Goal: Register for event/course

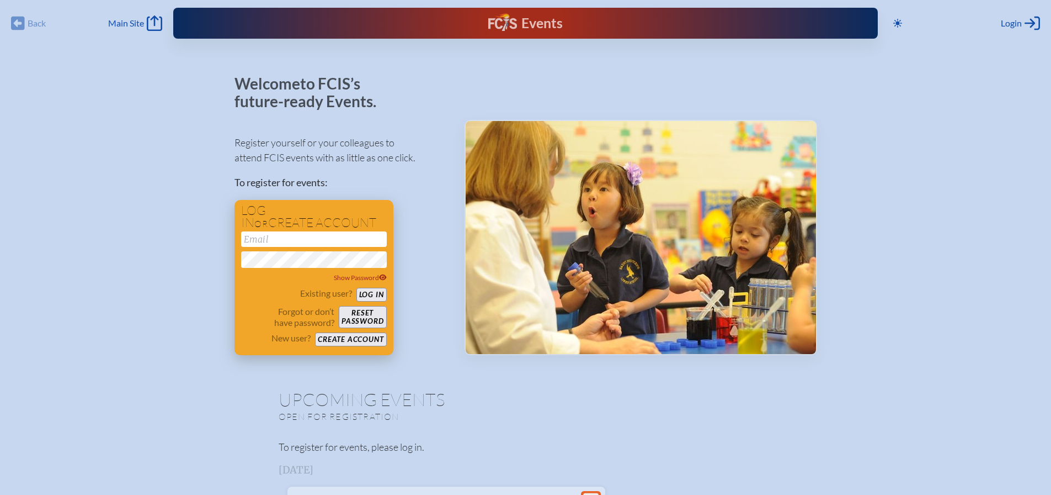
click at [300, 241] on input "email" at bounding box center [314, 238] width 146 height 15
type input "[EMAIL_ADDRESS][DOMAIN_NAME]"
click at [357, 288] on button "Log in" at bounding box center [372, 295] width 30 height 14
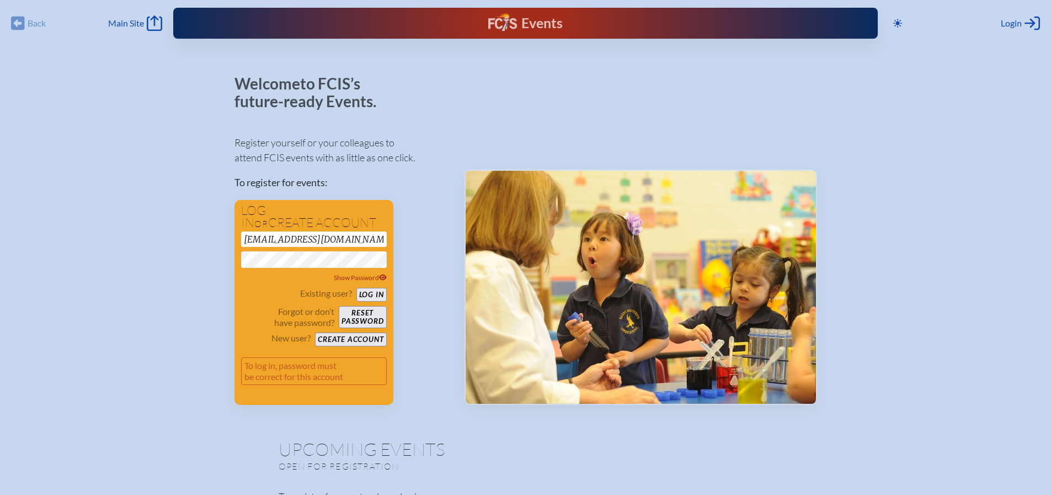
click at [22, 23] on div "Back Back Main Site Main Site" at bounding box center [86, 22] width 151 height 15
click at [140, 25] on span "Main Site" at bounding box center [126, 23] width 36 height 11
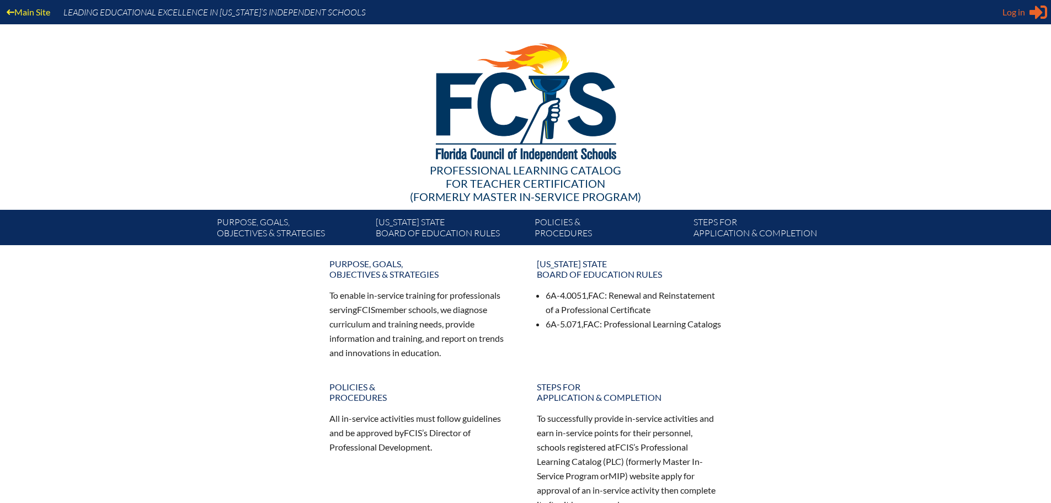
click at [1014, 14] on span "Log in" at bounding box center [1014, 12] width 23 height 13
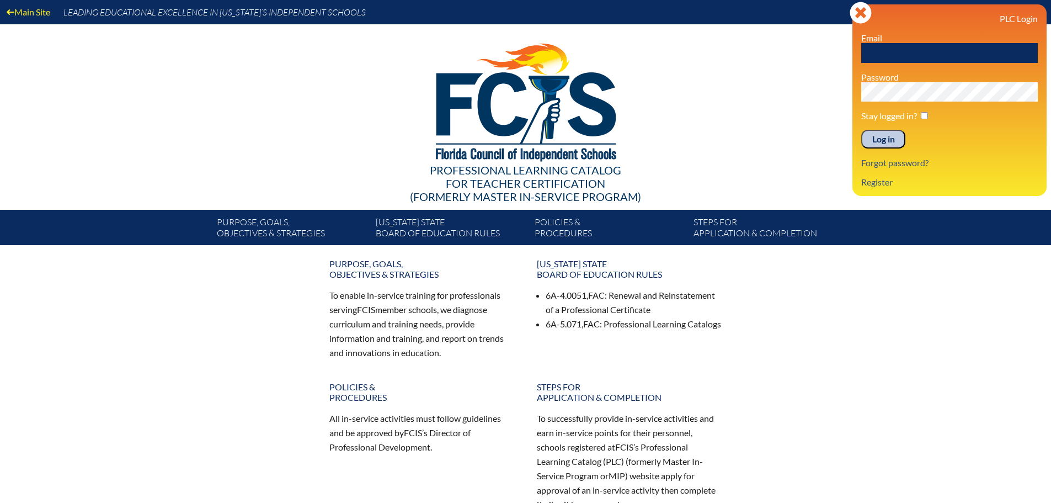
click at [895, 51] on input "text" at bounding box center [950, 53] width 177 height 20
type input "[EMAIL_ADDRESS][DOMAIN_NAME]"
click at [923, 115] on input "checkbox" at bounding box center [924, 115] width 7 height 7
checkbox input "true"
click at [862, 130] on input "Log in" at bounding box center [884, 139] width 44 height 19
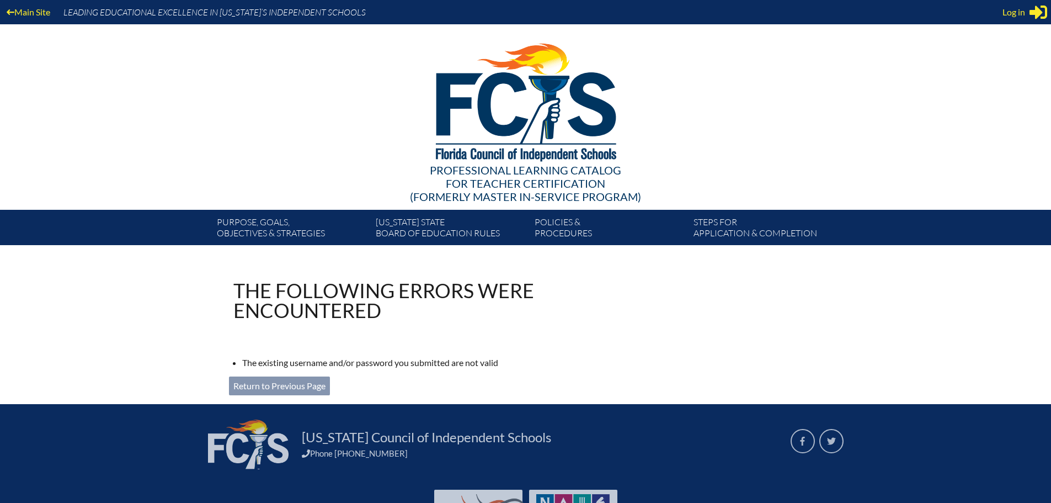
click at [272, 386] on link "Return to Previous Page" at bounding box center [279, 385] width 101 height 19
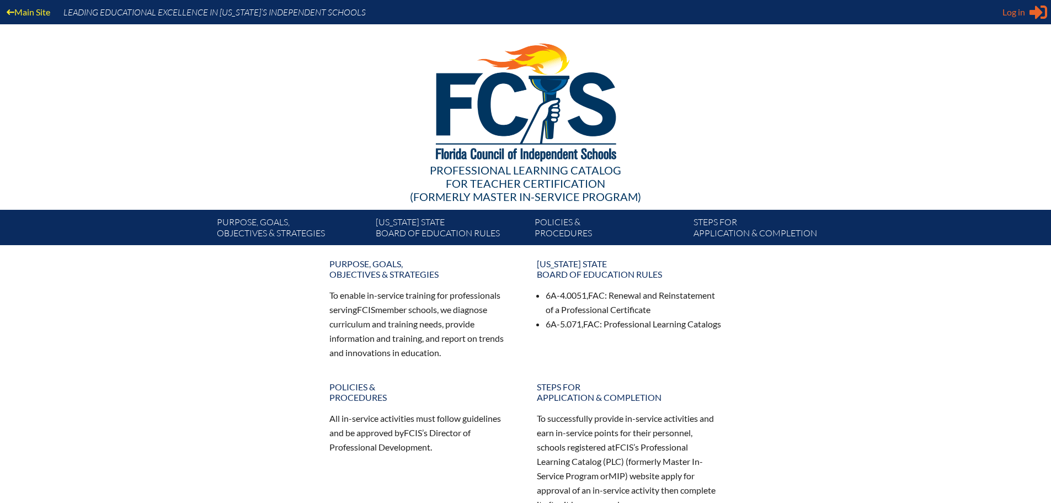
click at [1014, 13] on span "Log in" at bounding box center [1014, 12] width 23 height 13
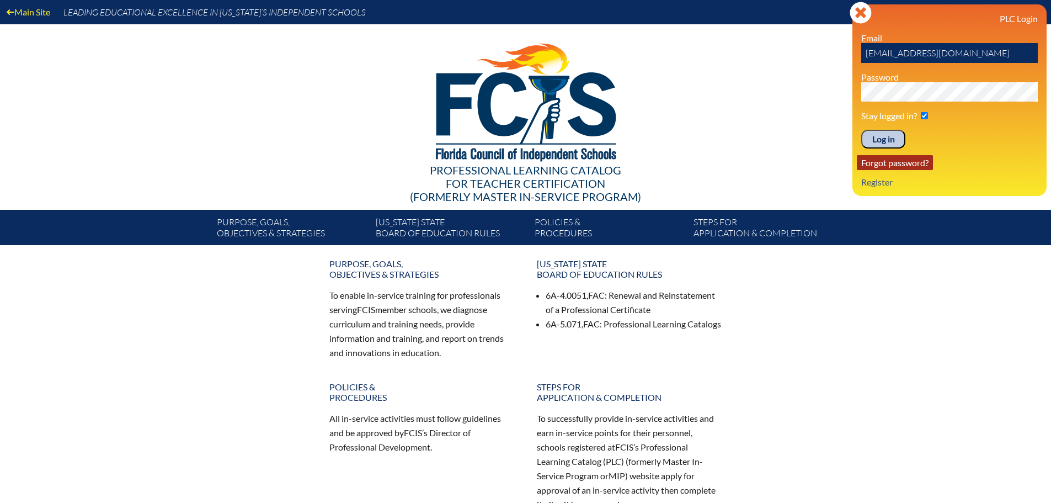
click at [905, 163] on link "Forgot password?" at bounding box center [895, 162] width 76 height 15
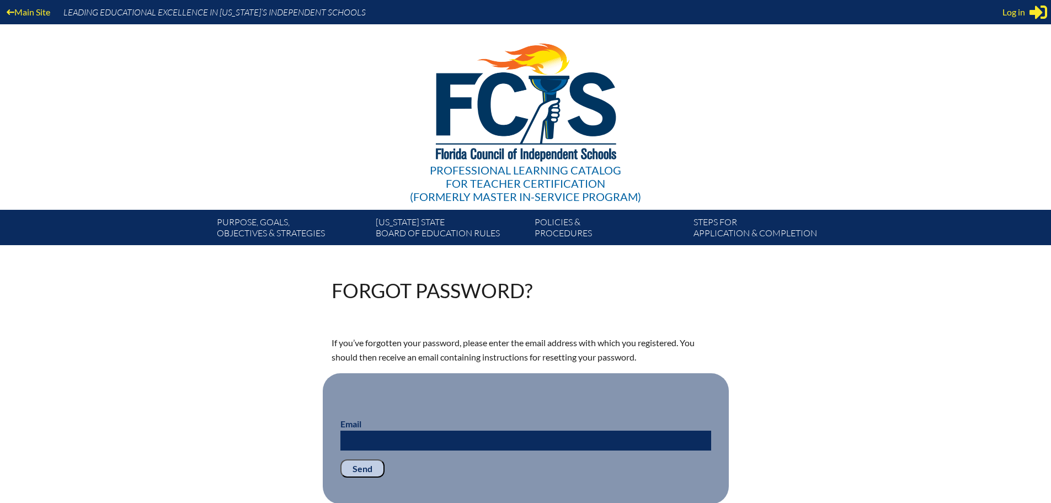
click at [365, 443] on input "Email" at bounding box center [526, 441] width 371 height 20
type input "topsahl@thechristschool.org"
click at [360, 465] on input "Send" at bounding box center [363, 468] width 44 height 19
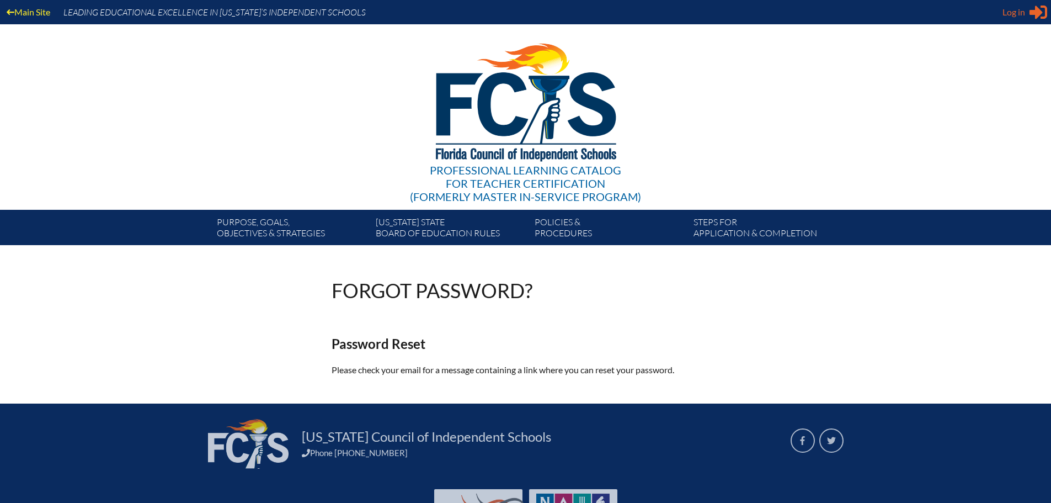
click at [1019, 12] on span "Log in" at bounding box center [1014, 12] width 23 height 13
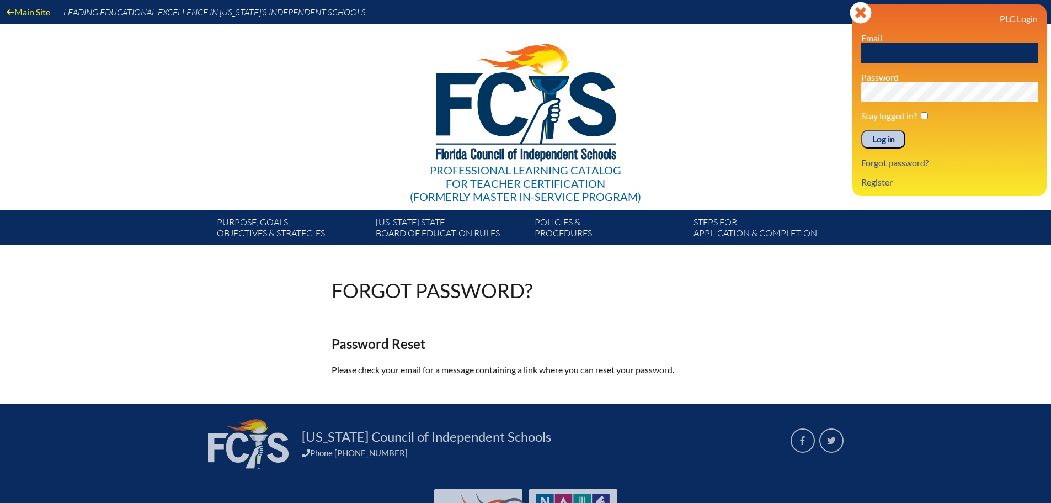
click at [910, 51] on input "text" at bounding box center [950, 53] width 177 height 20
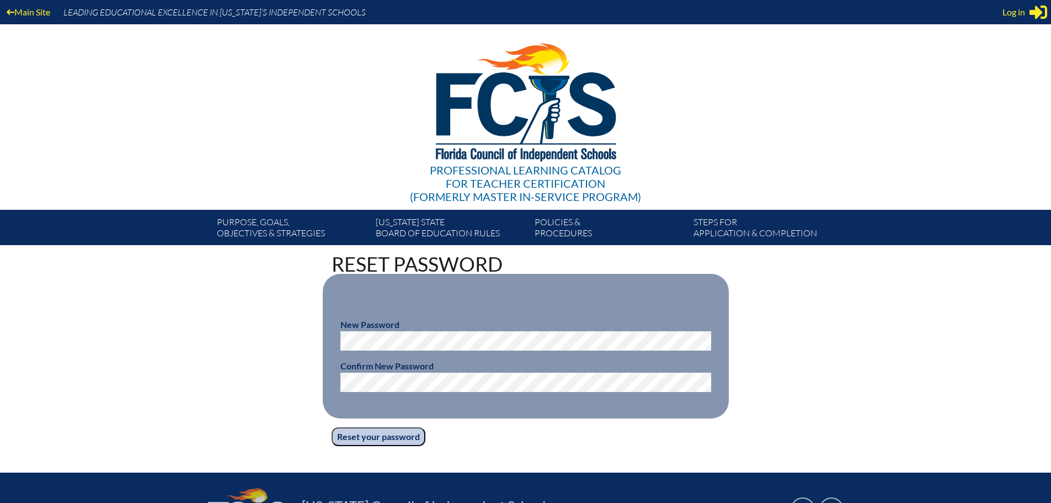
click at [368, 431] on input "Reset your password" at bounding box center [379, 436] width 94 height 19
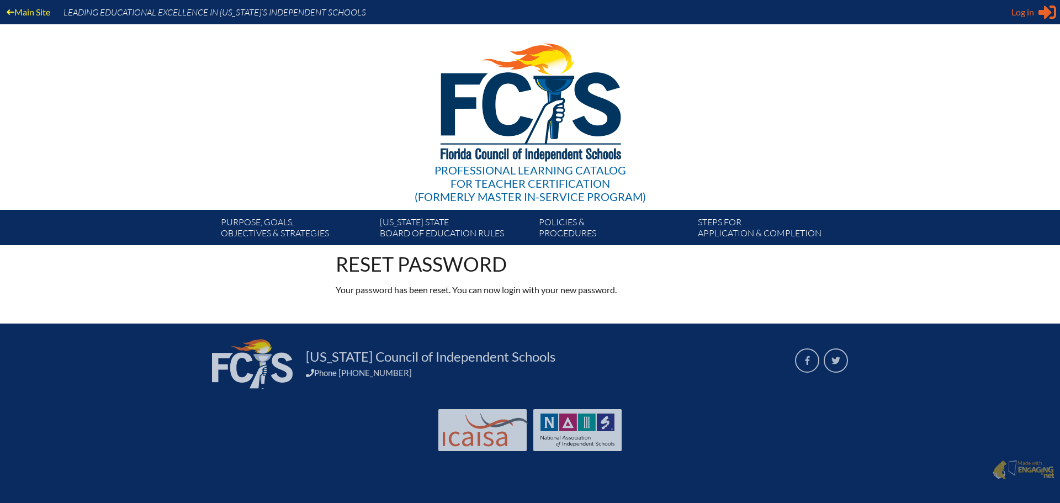
click at [1024, 11] on span "Log in" at bounding box center [1022, 12] width 23 height 13
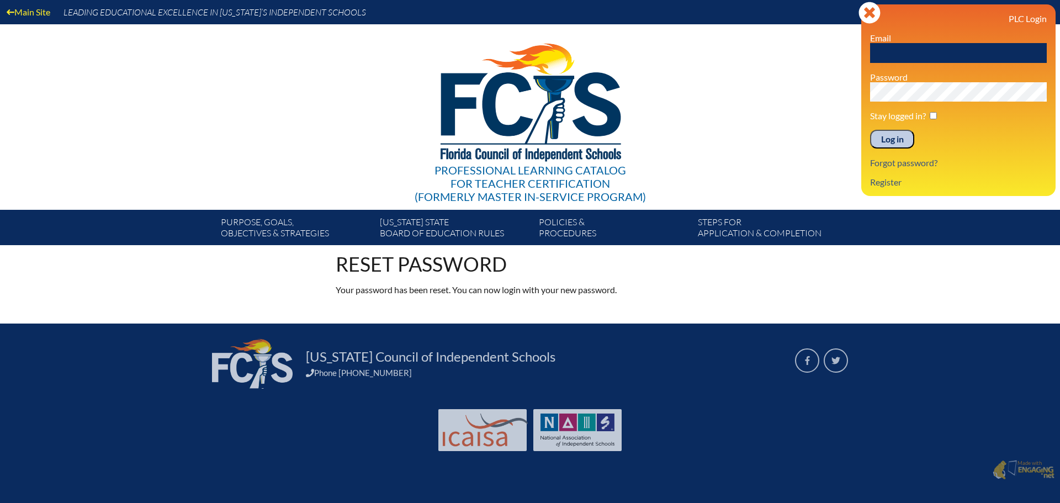
click at [904, 52] on input "text" at bounding box center [958, 53] width 177 height 20
type input "[EMAIL_ADDRESS][DOMAIN_NAME]"
click at [894, 137] on input "Log in" at bounding box center [892, 139] width 44 height 19
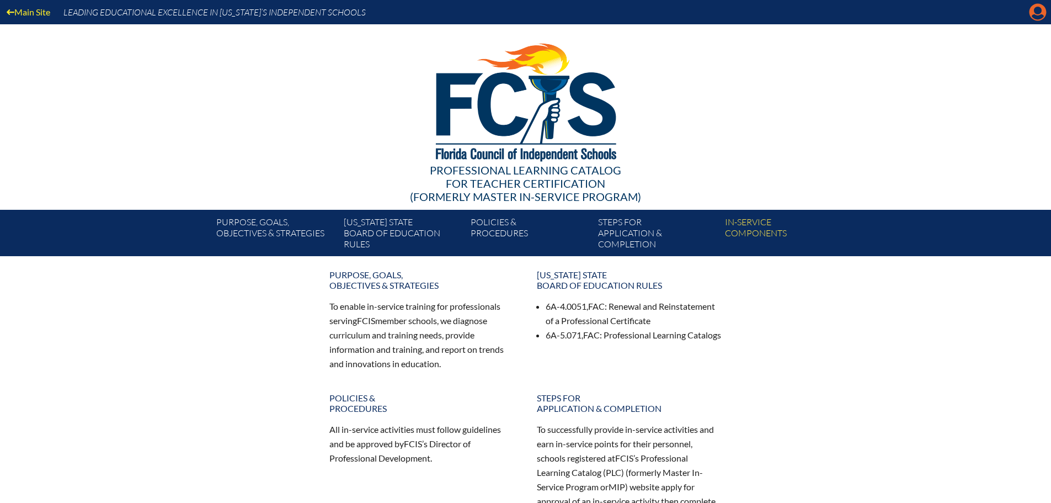
click at [1040, 10] on icon "Manage account" at bounding box center [1038, 12] width 18 height 18
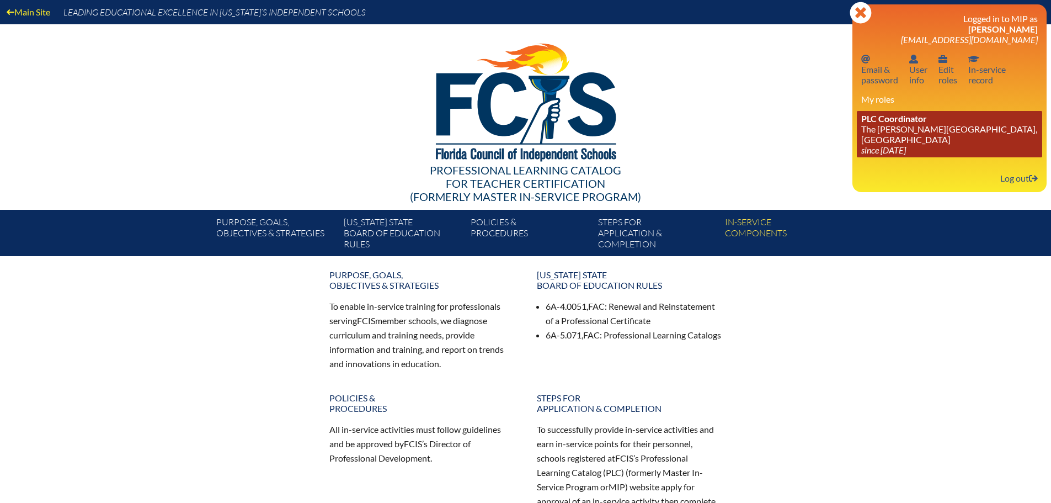
click at [902, 129] on link "PLC Coordinator The [PERSON_NAME][GEOGRAPHIC_DATA], [GEOGRAPHIC_DATA] since [DA…" at bounding box center [949, 134] width 185 height 46
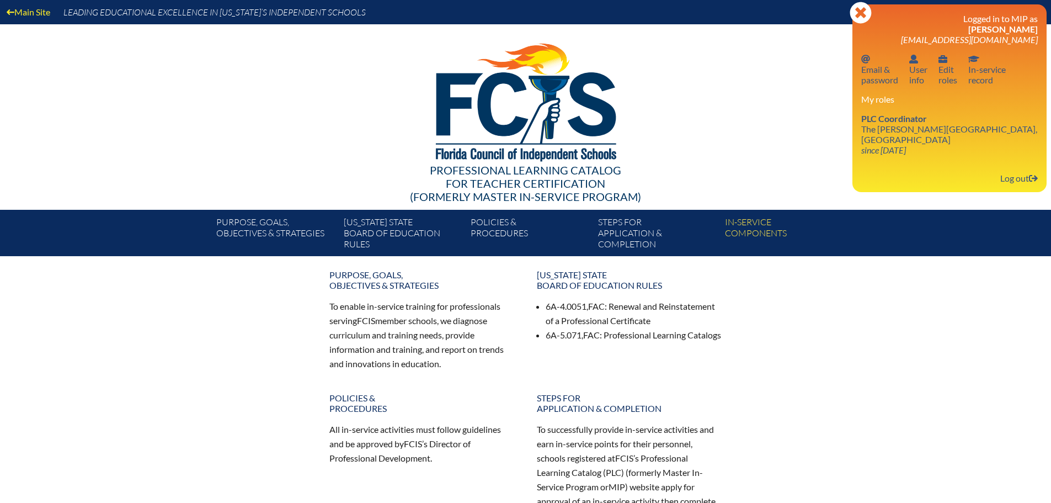
click at [886, 103] on h3 "My roles" at bounding box center [950, 99] width 177 height 10
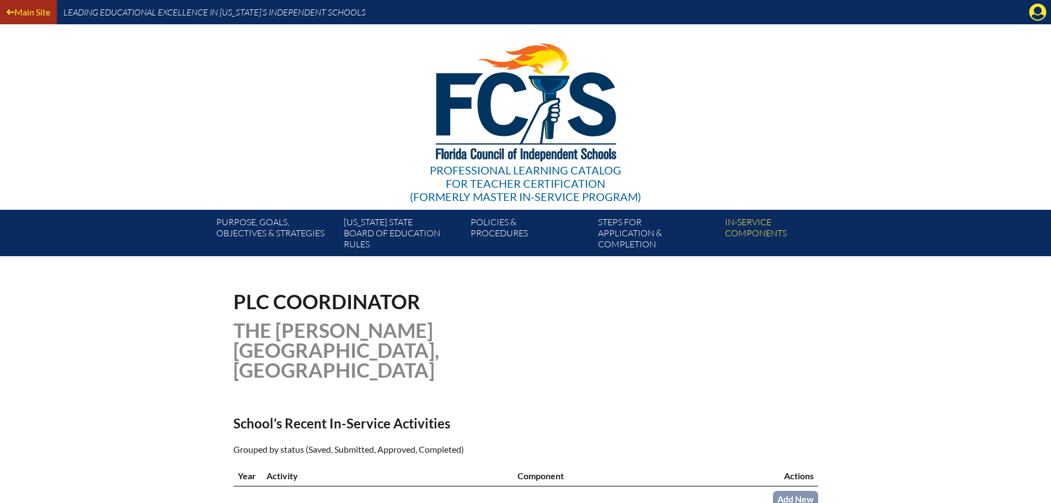
click at [23, 10] on link "Main Site" at bounding box center [28, 11] width 52 height 15
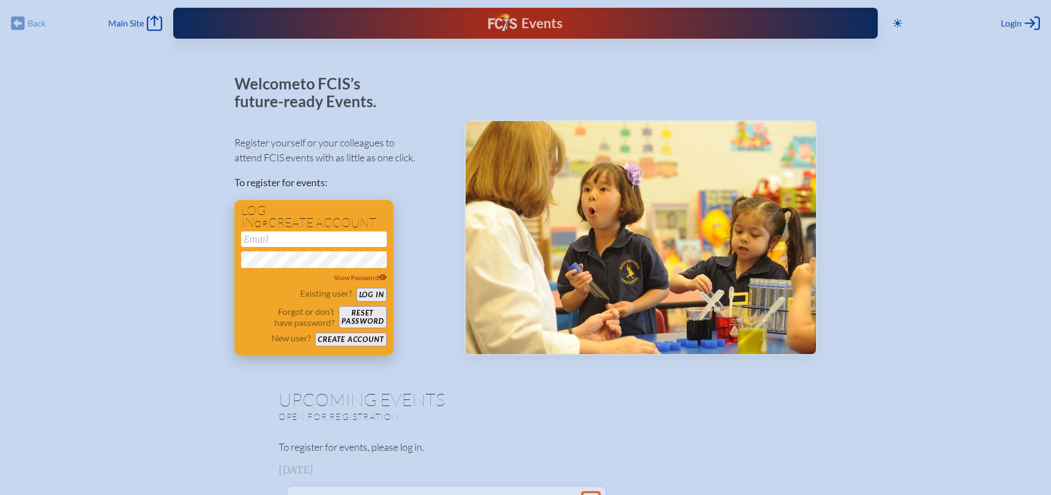
click at [321, 240] on input "email" at bounding box center [314, 238] width 146 height 15
type input "[EMAIL_ADDRESS][DOMAIN_NAME]"
click at [374, 290] on button "Log in" at bounding box center [372, 295] width 30 height 14
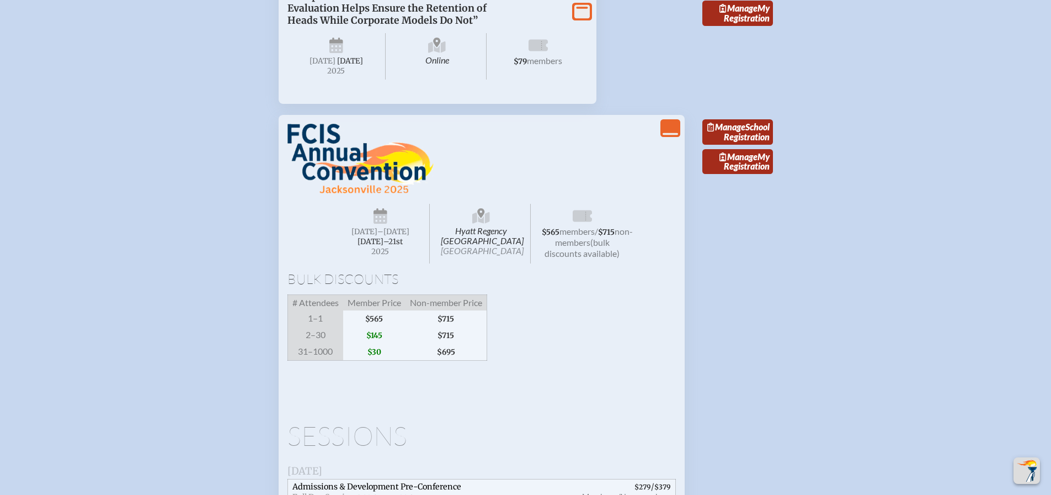
scroll to position [1821, 0]
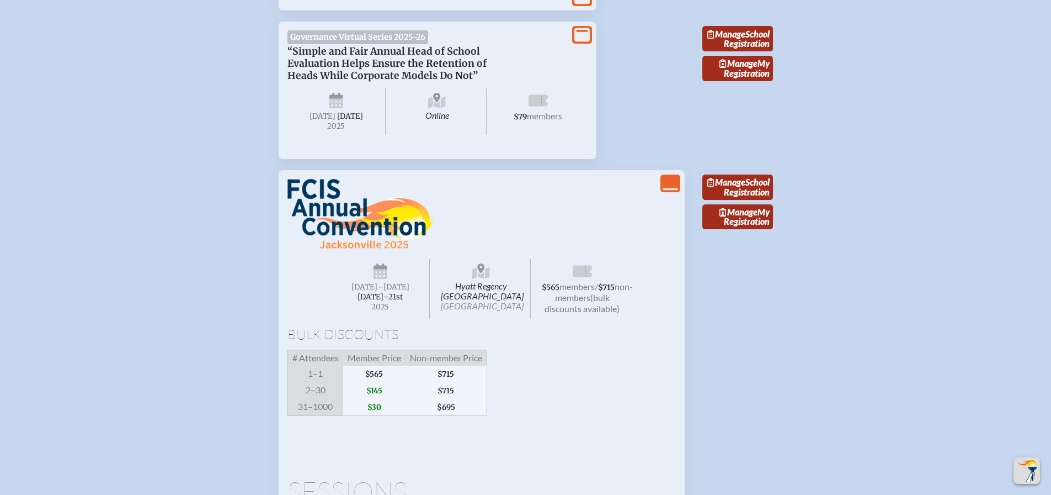
click at [336, 121] on span "[DATE]" at bounding box center [323, 115] width 26 height 9
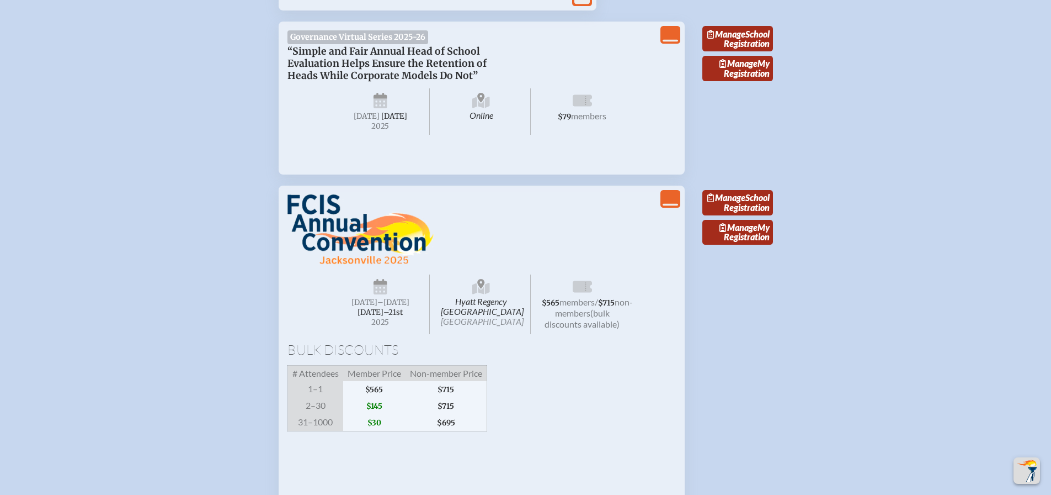
click at [378, 121] on span "[DATE]" at bounding box center [367, 115] width 26 height 9
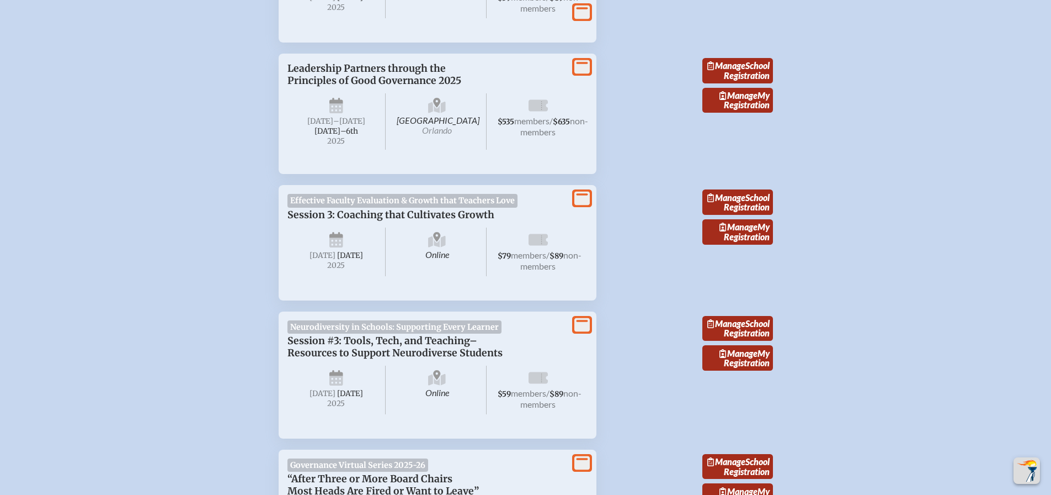
scroll to position [1104, 0]
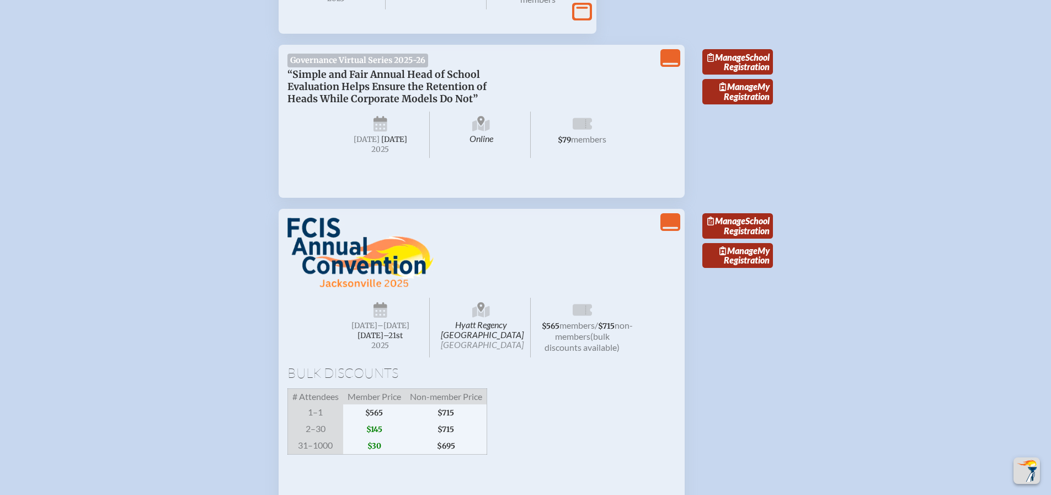
scroll to position [1821, 0]
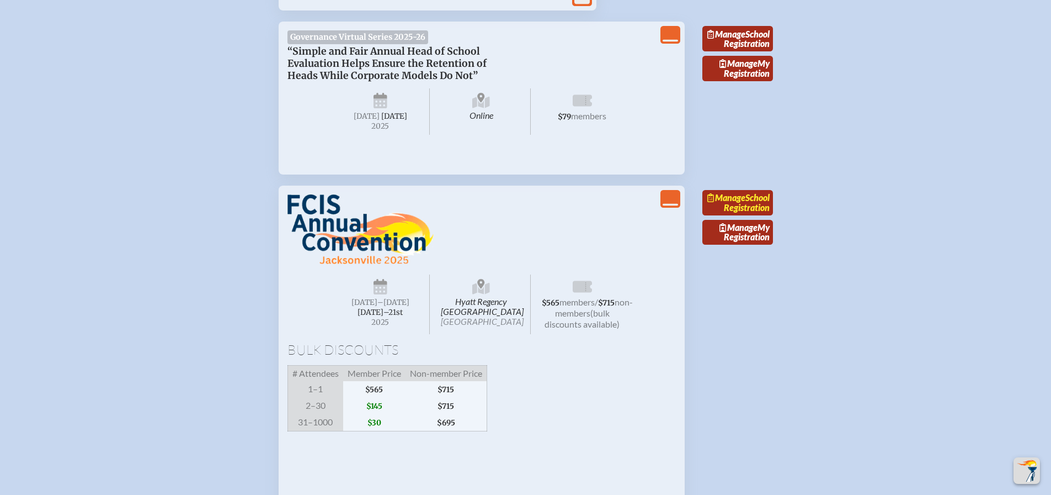
click at [734, 215] on link "Manage School Registration" at bounding box center [738, 202] width 71 height 25
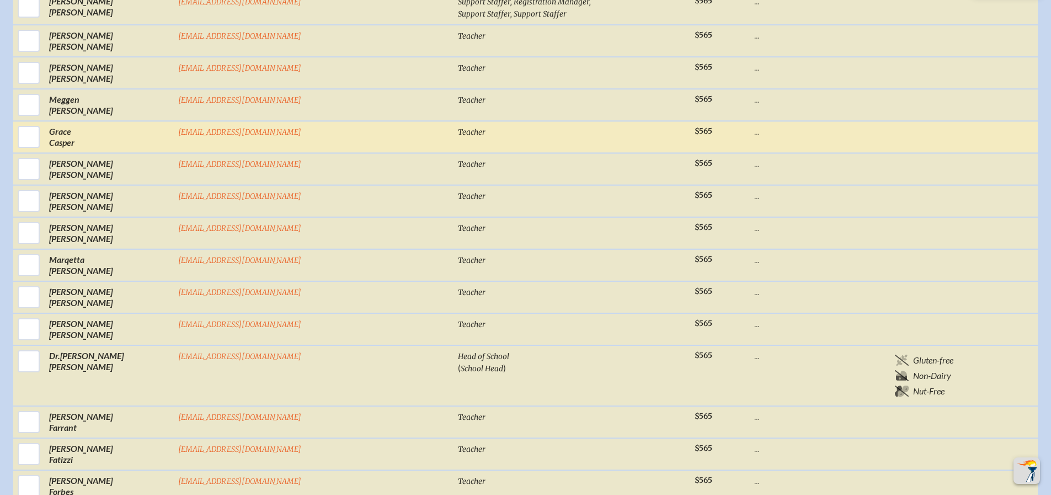
scroll to position [718, 0]
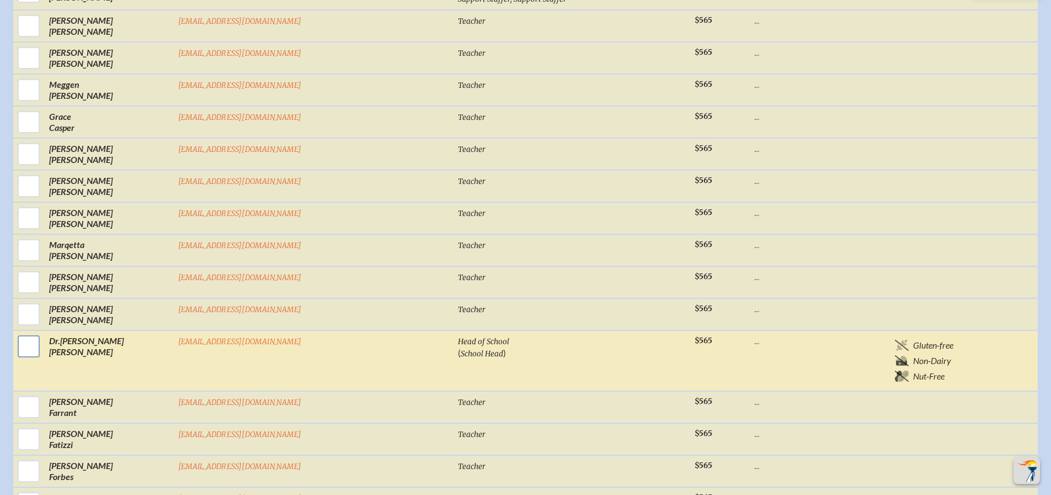
click at [43, 332] on input "checkbox" at bounding box center [29, 346] width 28 height 28
checkbox input "true"
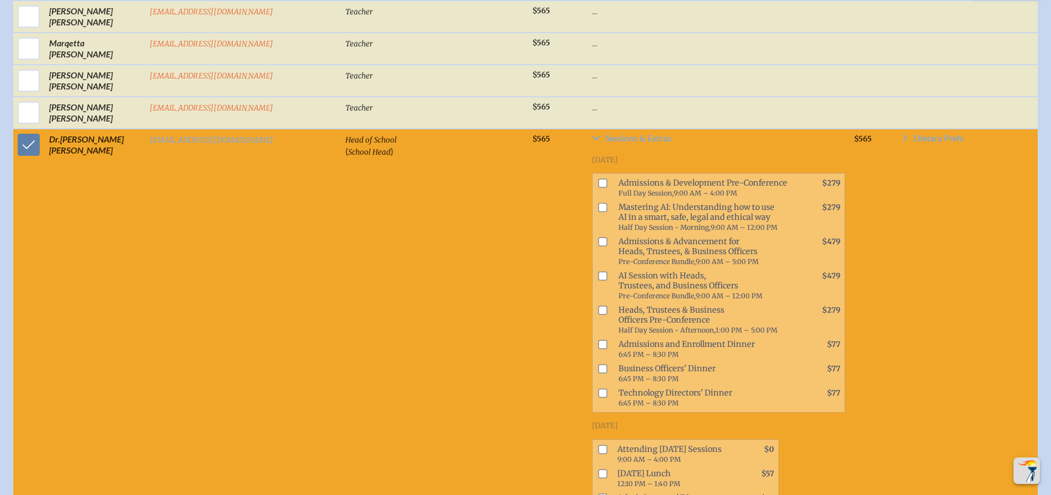
scroll to position [952, 0]
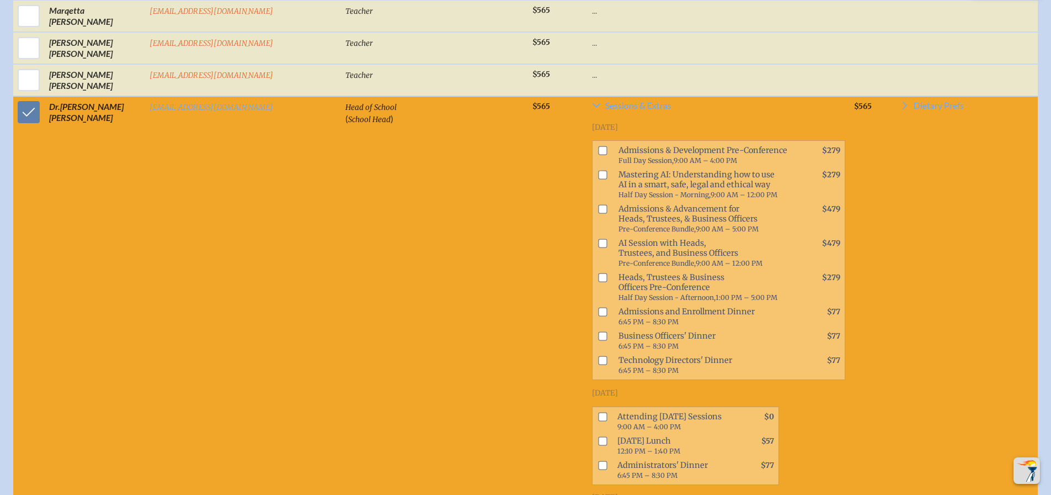
click at [599, 242] on input "checkbox" at bounding box center [603, 243] width 9 height 9
checkbox input "true"
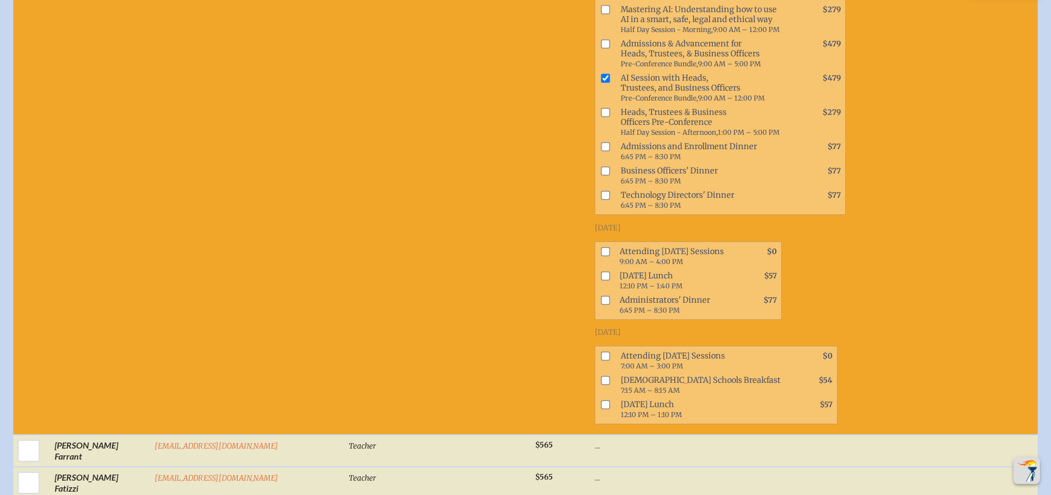
scroll to position [1117, 0]
click at [601, 246] on input "checkbox" at bounding box center [605, 250] width 9 height 9
checkbox input "true"
click at [601, 270] on input "checkbox" at bounding box center [605, 274] width 9 height 9
checkbox input "true"
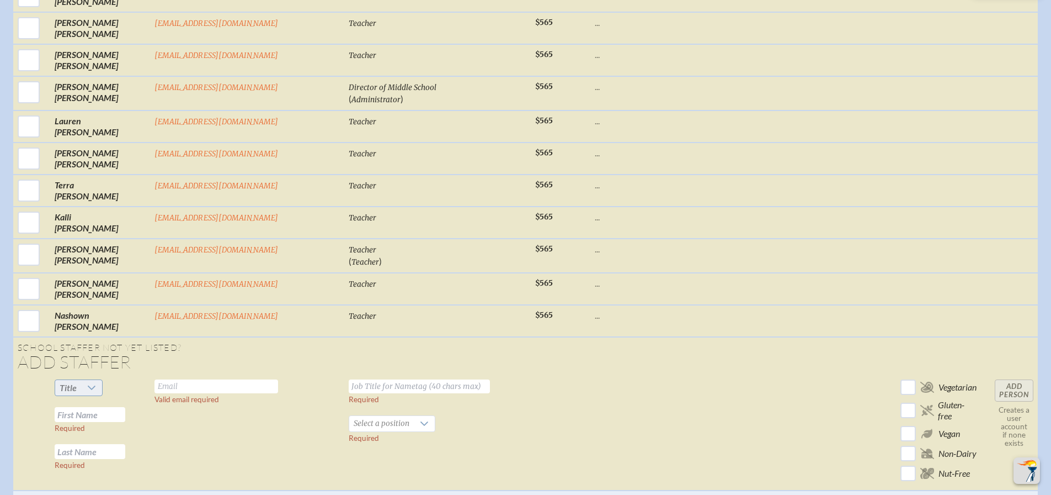
scroll to position [2607, 0]
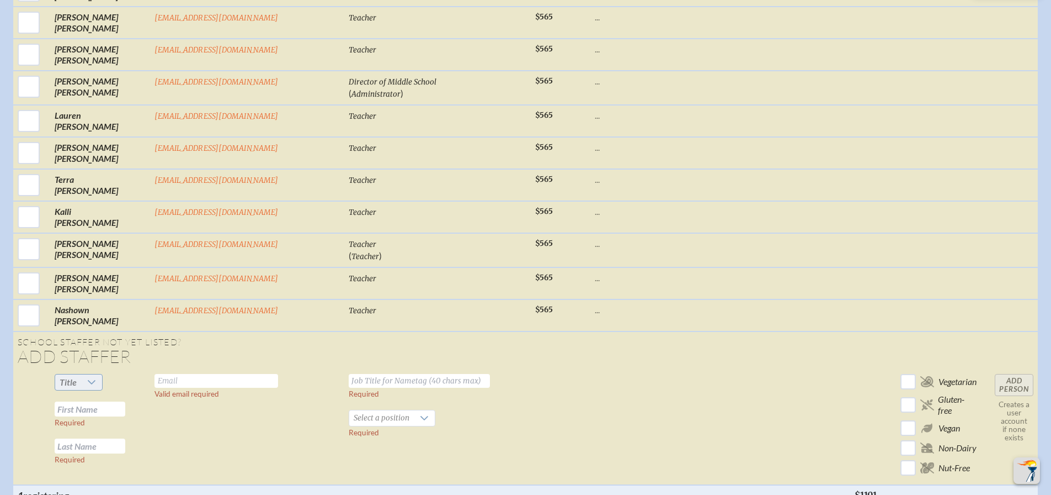
click at [91, 378] on icon at bounding box center [91, 382] width 9 height 9
click at [74, 397] on li "Mrs" at bounding box center [73, 396] width 47 height 15
click at [95, 401] on input "text" at bounding box center [90, 408] width 71 height 15
type input "[PERSON_NAME]"
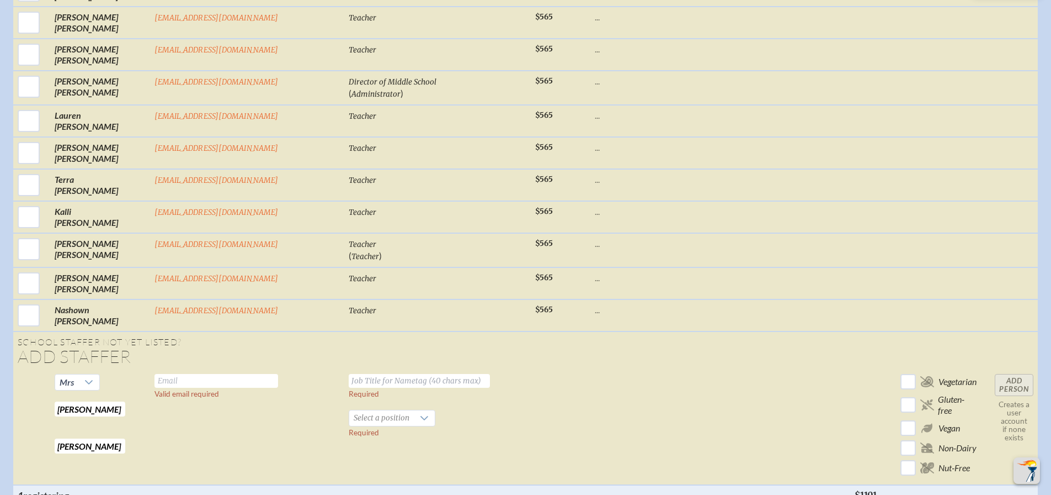
click at [159, 374] on input "text" at bounding box center [217, 381] width 124 height 14
type input "[EMAIL_ADDRESS][DOMAIN_NAME]"
click at [349, 374] on input "text" at bounding box center [419, 381] width 141 height 14
type input "Director of Admission"
click at [421, 416] on icon at bounding box center [425, 418] width 8 height 4
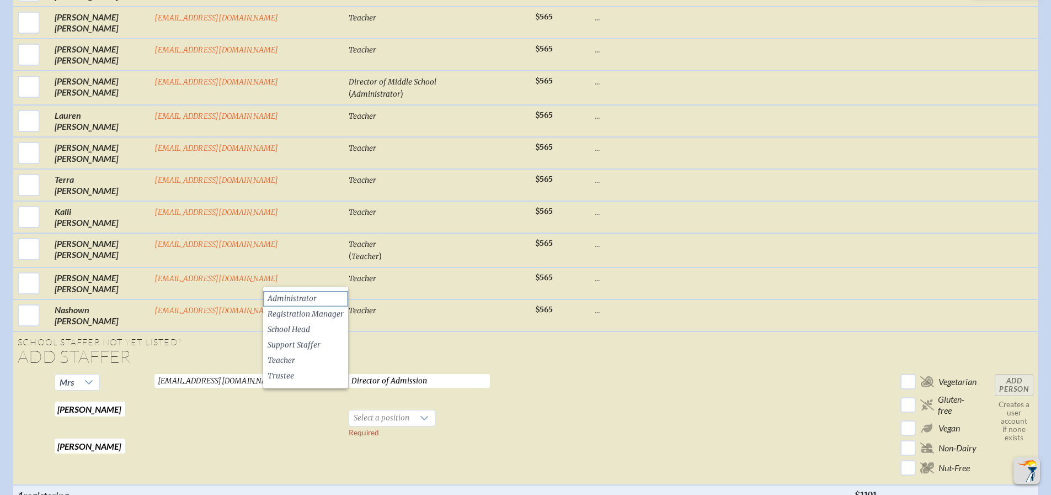
click at [309, 299] on span "Administrator" at bounding box center [292, 298] width 49 height 11
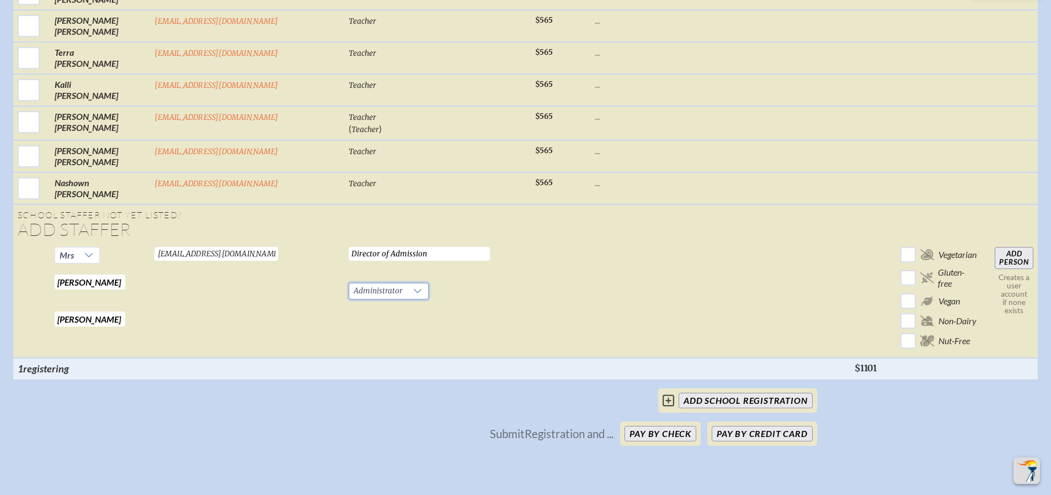
scroll to position [2773, 0]
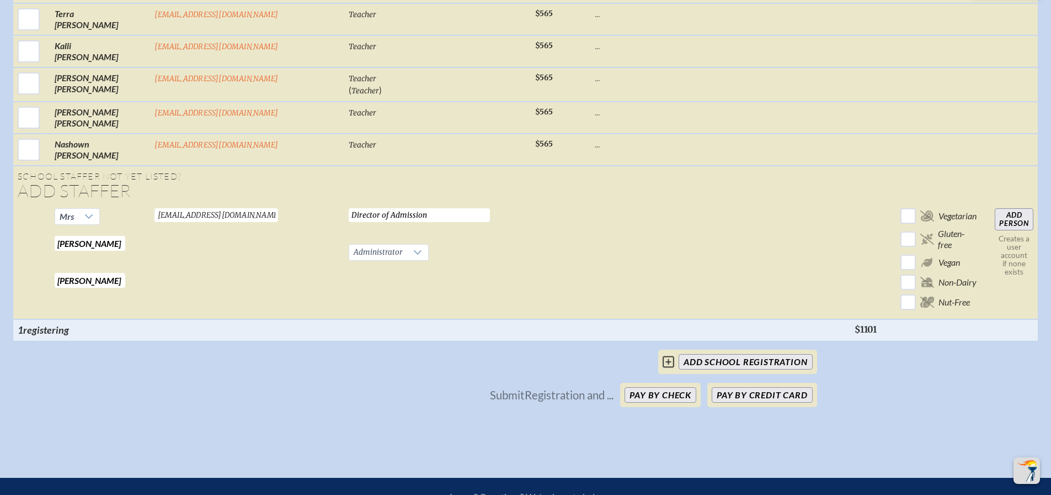
click at [1020, 208] on input "Add Person" at bounding box center [1014, 219] width 39 height 22
checkbox input "false"
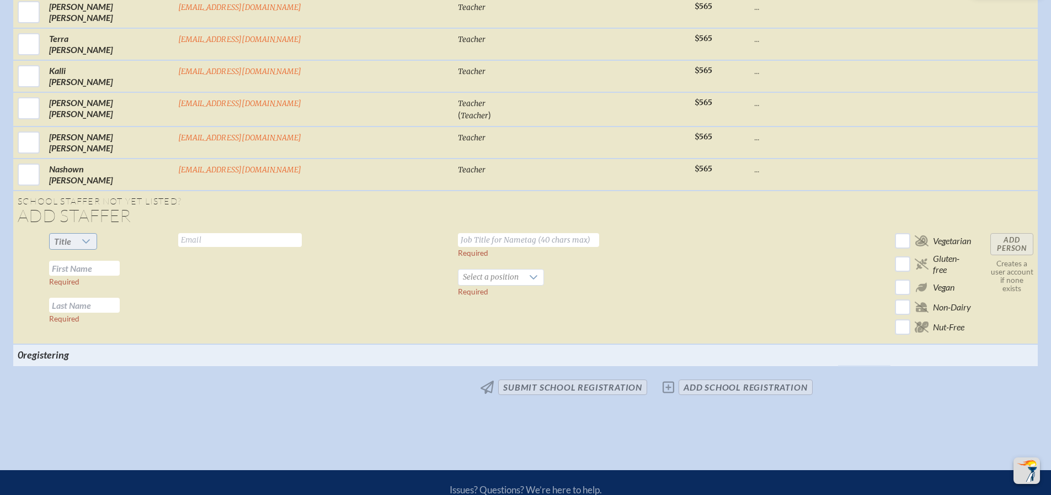
click at [91, 237] on icon at bounding box center [86, 241] width 9 height 9
click at [166, 262] on li "Mrs" at bounding box center [164, 262] width 47 height 15
click at [258, 233] on input "text" at bounding box center [240, 240] width 124 height 14
type input "L"
click at [120, 261] on input "text" at bounding box center [84, 268] width 71 height 15
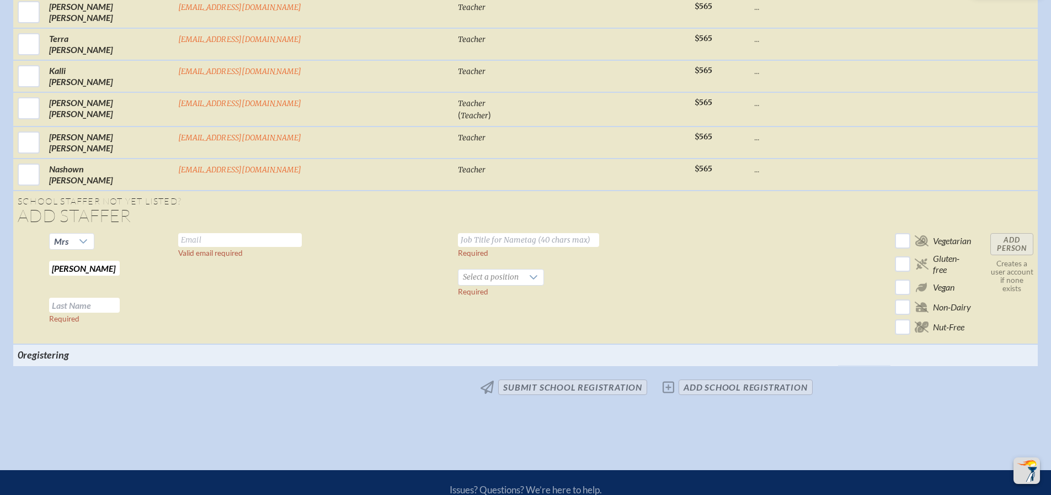
type input "[PERSON_NAME]"
click at [252, 233] on input "text" at bounding box center [240, 240] width 124 height 14
type input "[EMAIL_ADDRESS][DOMAIN_NAME]"
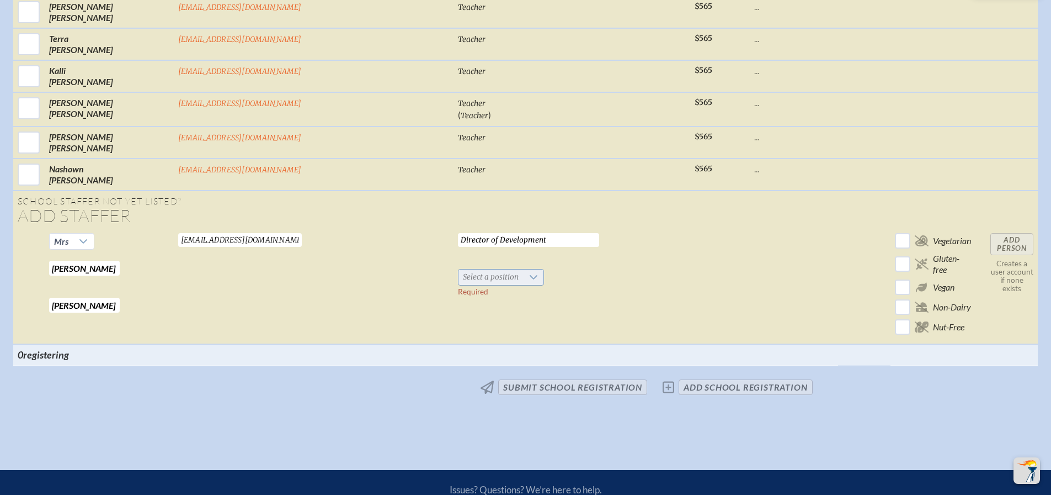
type input "Director of Development"
click at [530, 275] on icon at bounding box center [534, 277] width 8 height 4
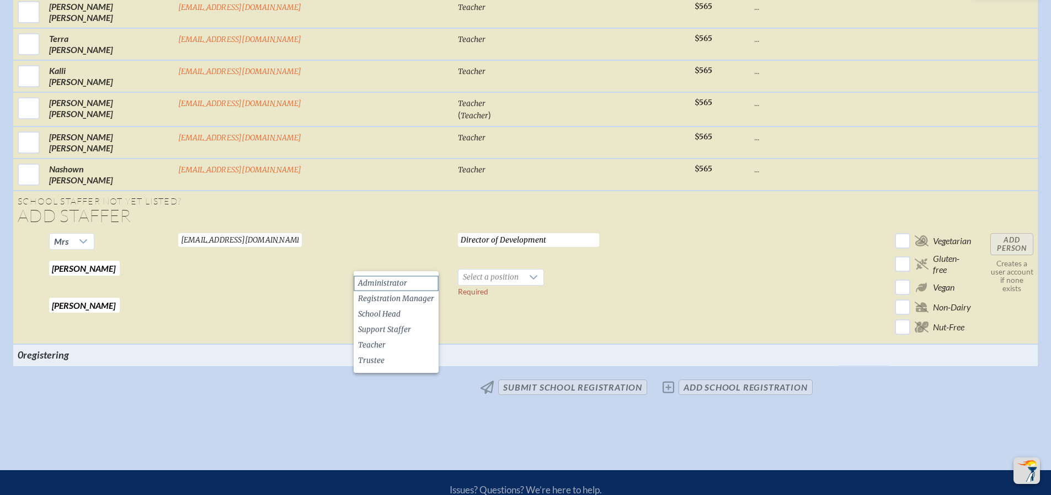
click at [389, 281] on span "Administrator" at bounding box center [382, 283] width 49 height 11
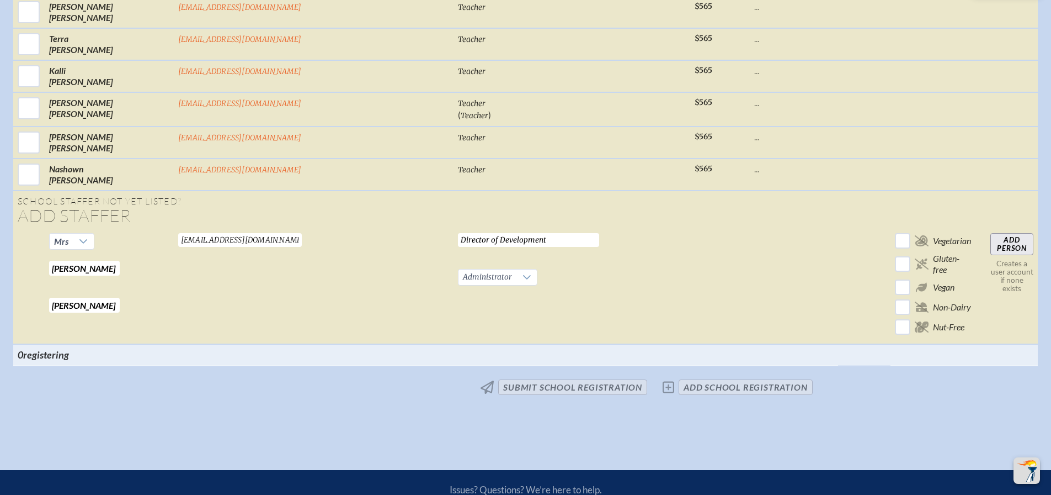
click at [991, 233] on input "Add Person" at bounding box center [1012, 244] width 43 height 22
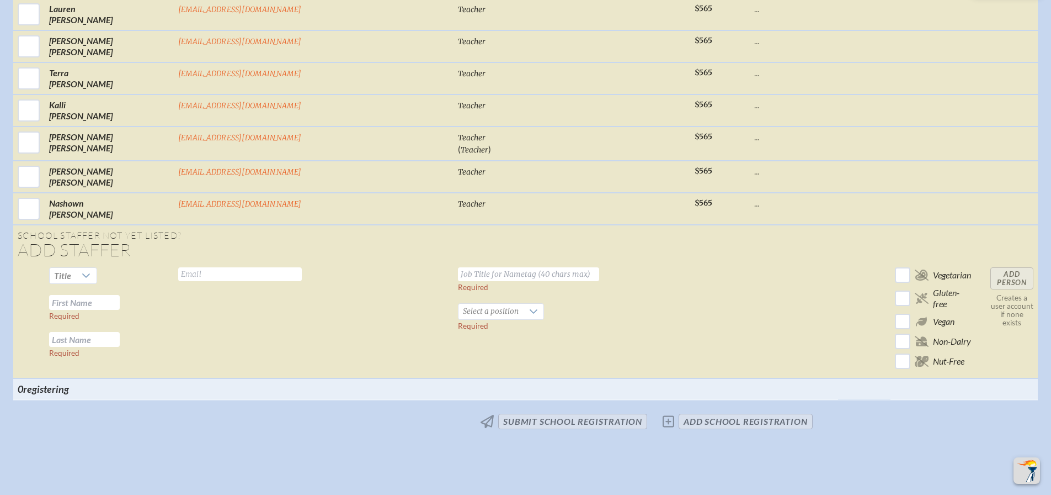
scroll to position [2342, 0]
click at [91, 269] on icon at bounding box center [86, 273] width 9 height 9
click at [164, 298] on li "Mrs" at bounding box center [164, 294] width 47 height 15
click at [241, 265] on input "text" at bounding box center [240, 272] width 124 height 14
type input "[EMAIL_ADDRESS][DOMAIN_NAME]"
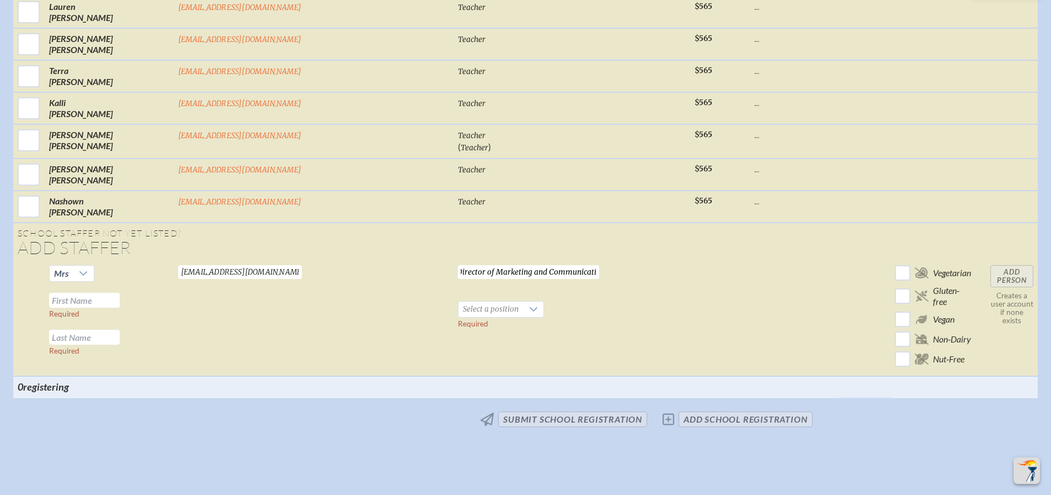
scroll to position [0, 8]
type input "Director of Marketing and Communication"
click at [120, 293] on input "text" at bounding box center [84, 300] width 71 height 15
type input "Amber"
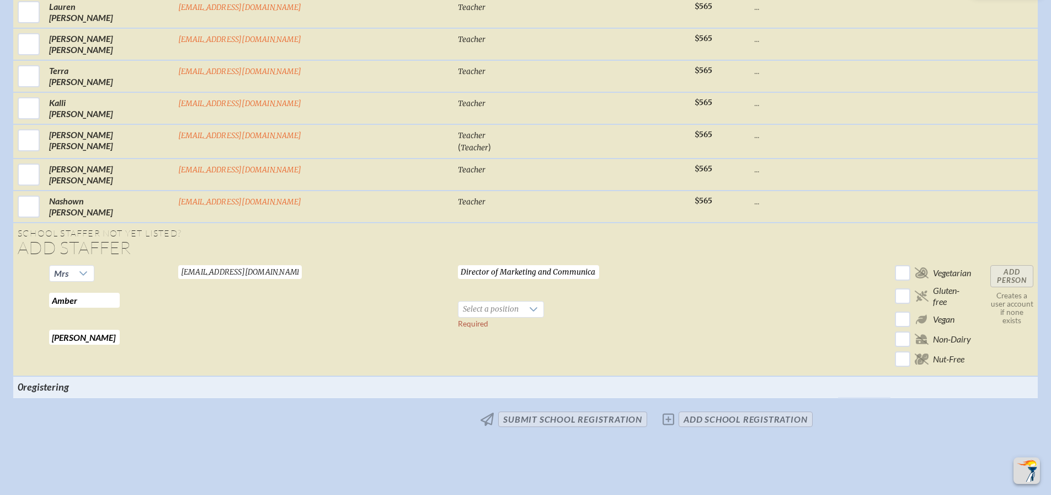
type input "[PERSON_NAME]"
click at [530, 307] on icon at bounding box center [534, 309] width 8 height 4
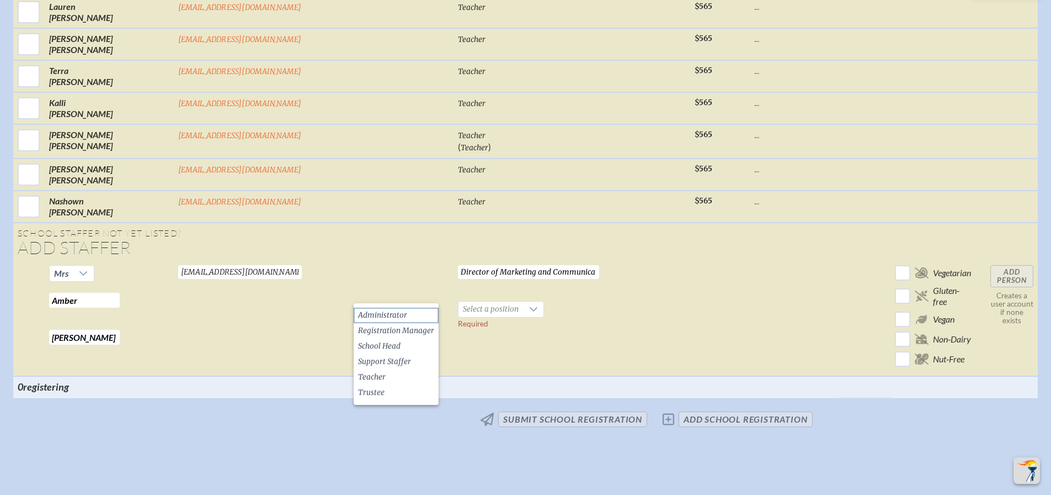
click at [381, 315] on span "Administrator" at bounding box center [382, 315] width 49 height 11
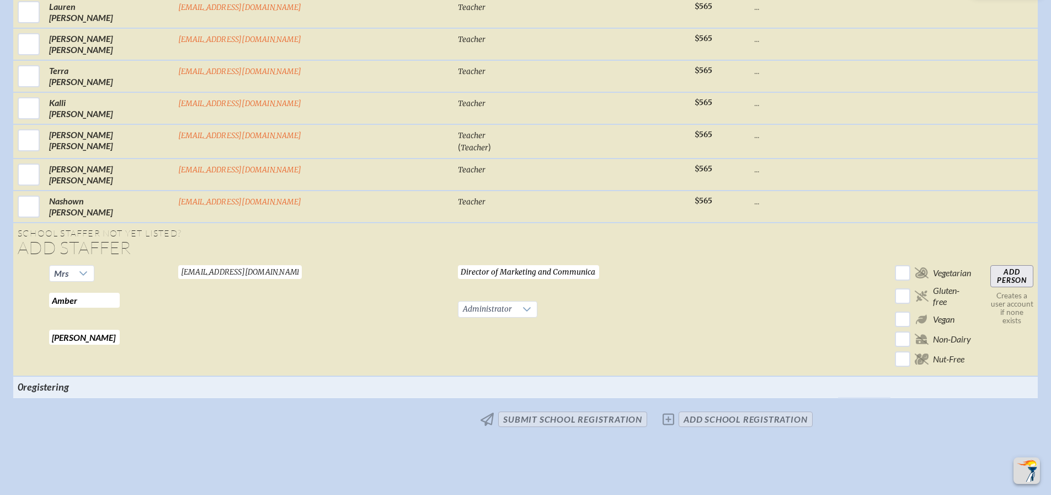
click at [991, 265] on input "Add Person" at bounding box center [1012, 276] width 43 height 22
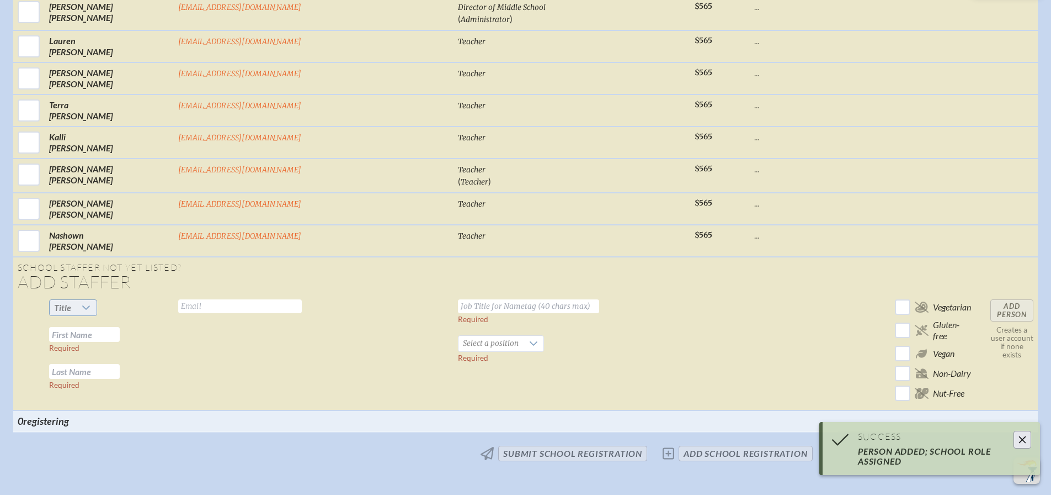
click at [90, 305] on icon at bounding box center [86, 307] width 8 height 4
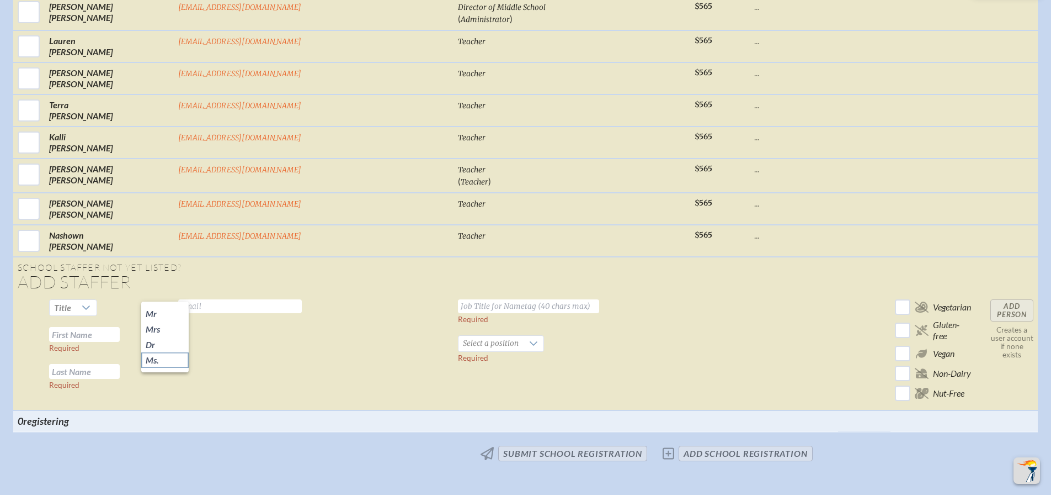
click at [158, 359] on span "Ms." at bounding box center [152, 359] width 13 height 11
click at [251, 299] on input "text" at bounding box center [240, 306] width 124 height 14
click at [120, 327] on input "text" at bounding box center [84, 334] width 71 height 15
type input "[PERSON_NAME]"
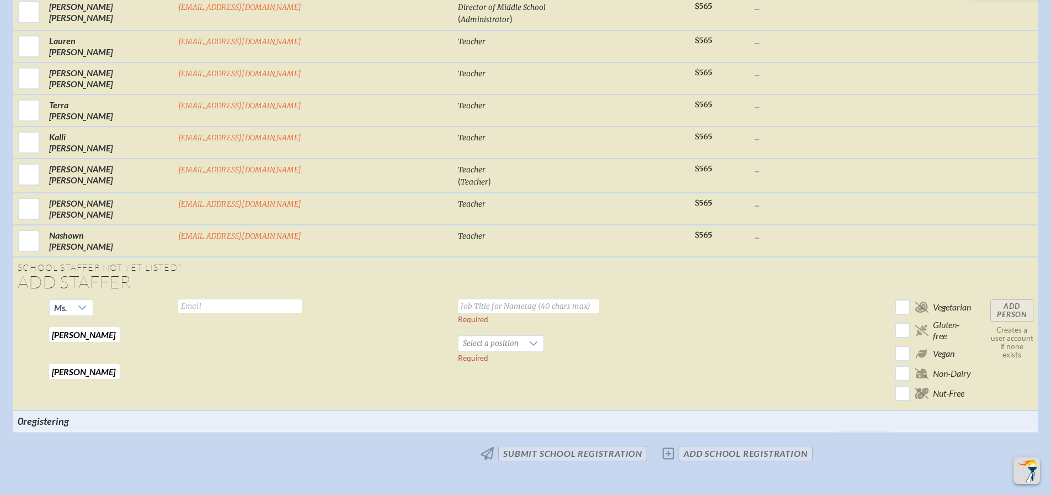
click at [246, 299] on input "text" at bounding box center [240, 306] width 124 height 14
type input "[EMAIL_ADDRESS][DOMAIN_NAME]"
click at [458, 299] on input "text" at bounding box center [528, 306] width 141 height 14
type input "Development Assistant"
click at [530, 341] on icon at bounding box center [534, 343] width 8 height 4
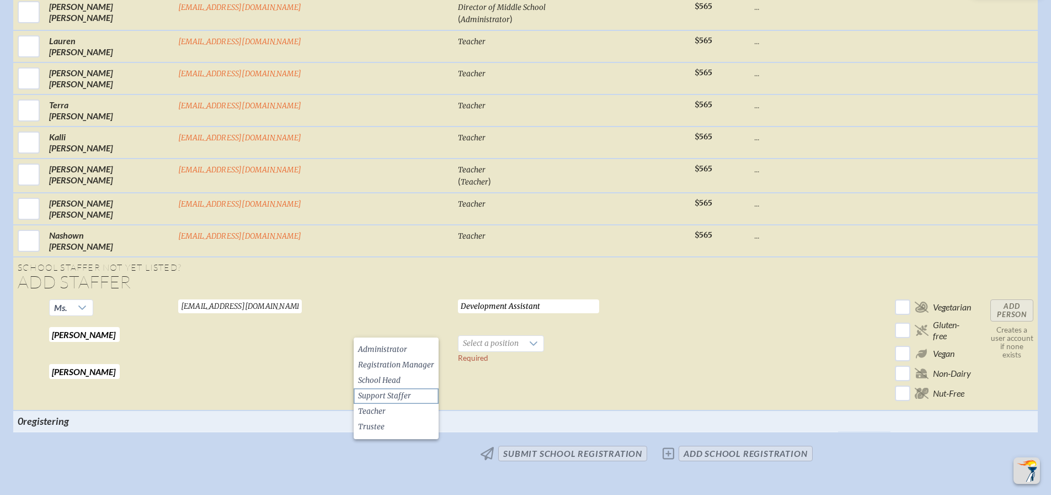
click at [379, 397] on span "Support Staffer" at bounding box center [384, 395] width 53 height 11
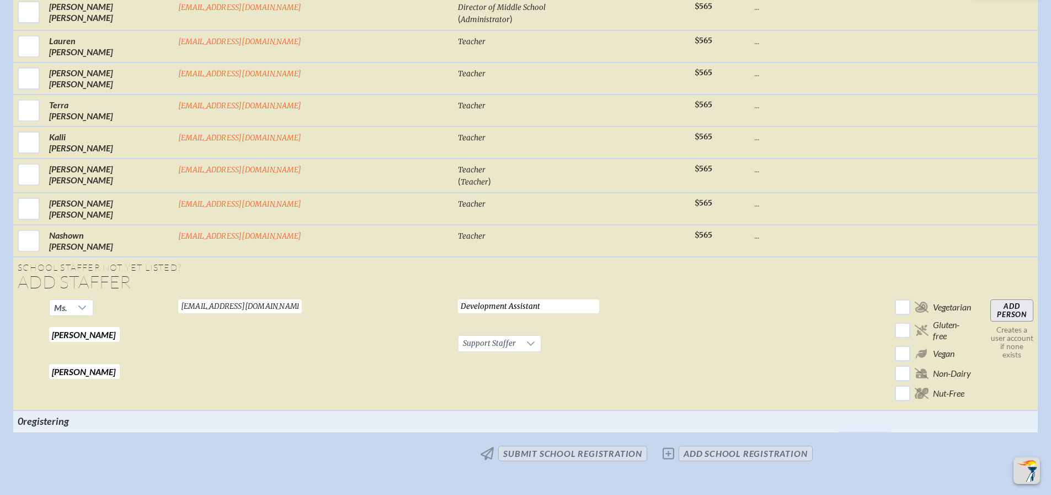
click at [991, 299] on input "Add Person" at bounding box center [1012, 310] width 43 height 22
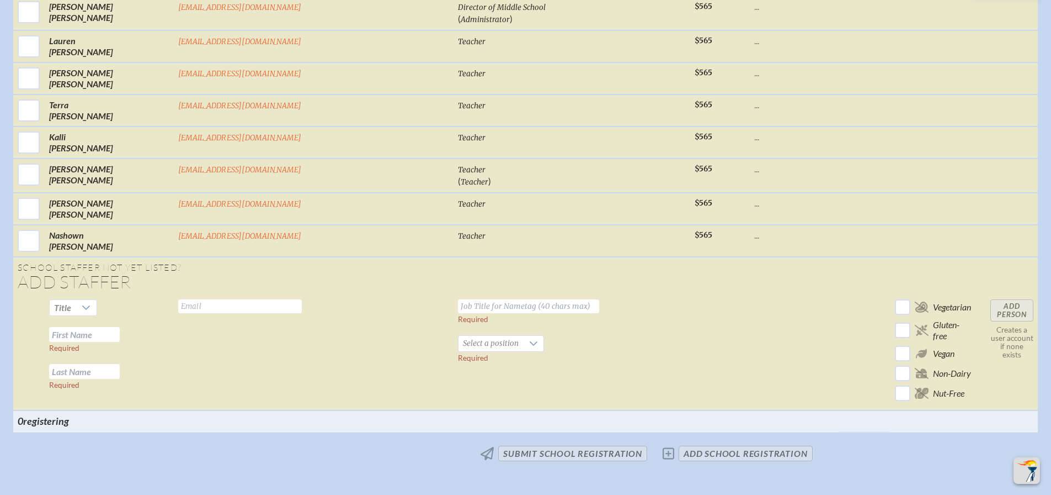
scroll to position [2344, 0]
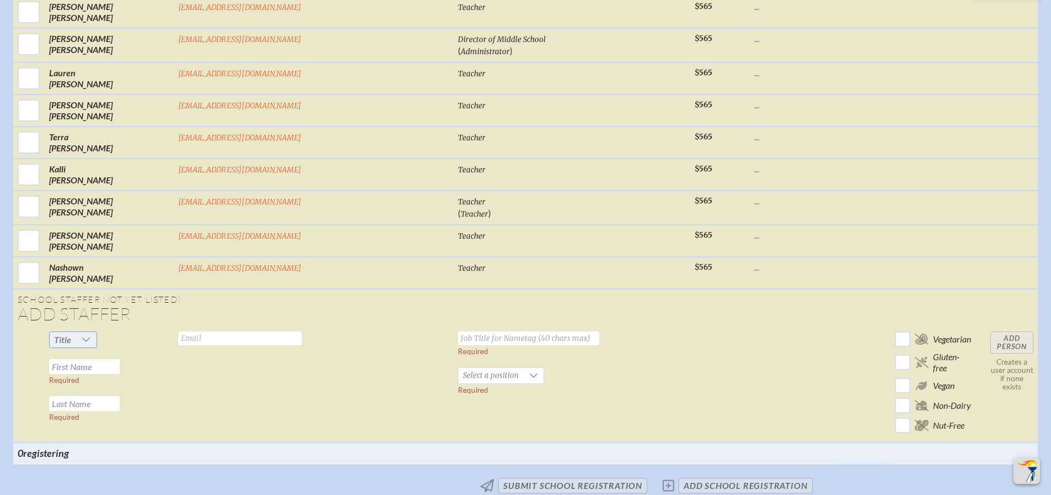
click at [91, 335] on icon at bounding box center [86, 339] width 9 height 9
click at [162, 359] on li "Mrs" at bounding box center [164, 360] width 47 height 15
click at [120, 359] on input "text" at bounding box center [84, 366] width 71 height 15
type input "[PERSON_NAME]"
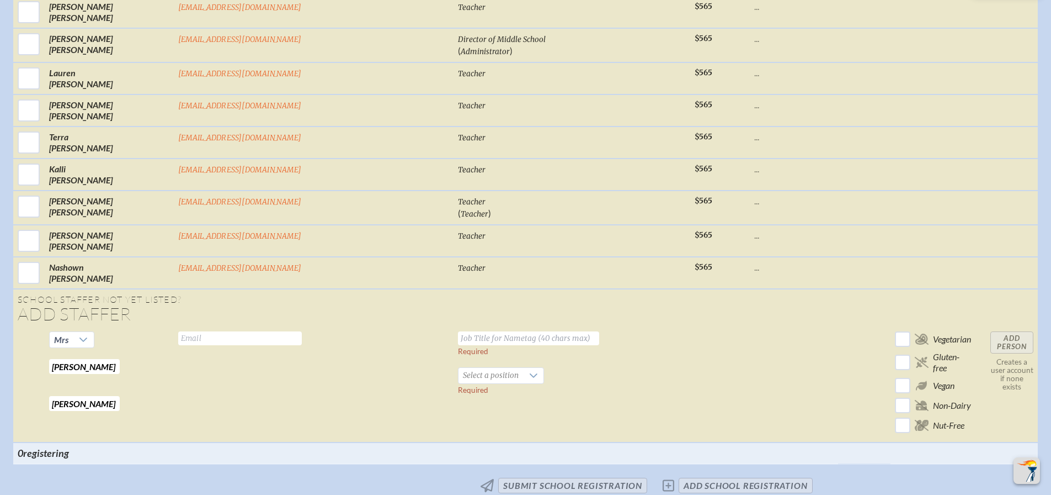
click at [272, 331] on input "text" at bounding box center [240, 338] width 124 height 14
type input "[EMAIL_ADDRESS][DOMAIN_NAME]"
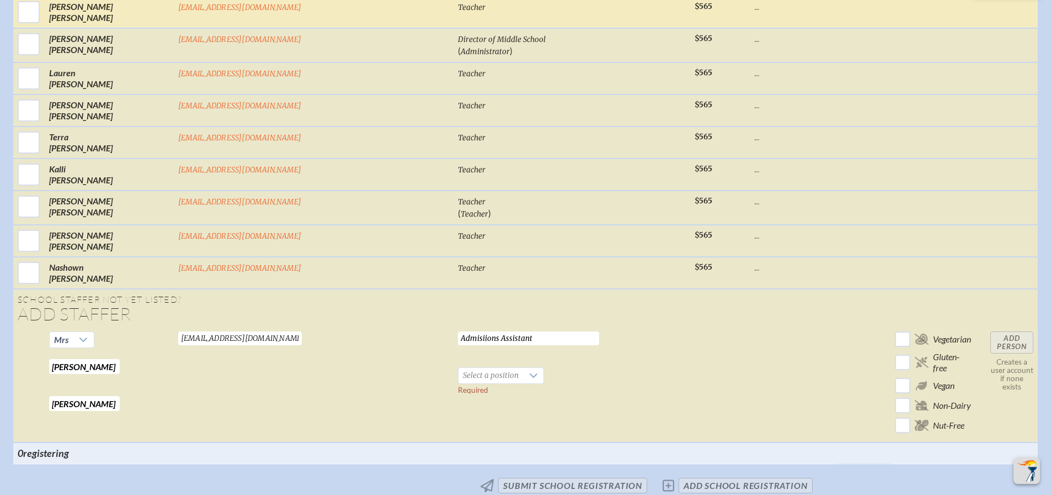
type input "Admisiions Assistant"
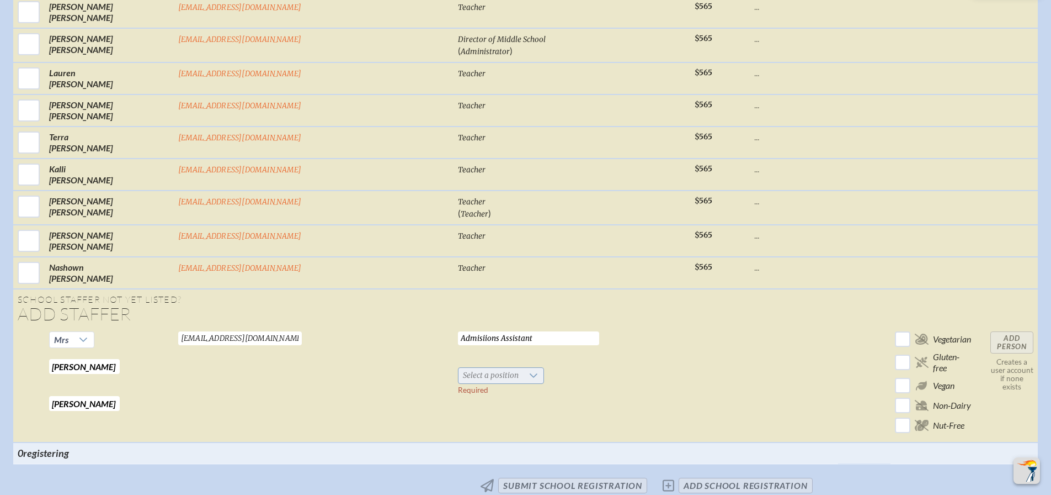
click at [529, 371] on icon at bounding box center [533, 375] width 9 height 9
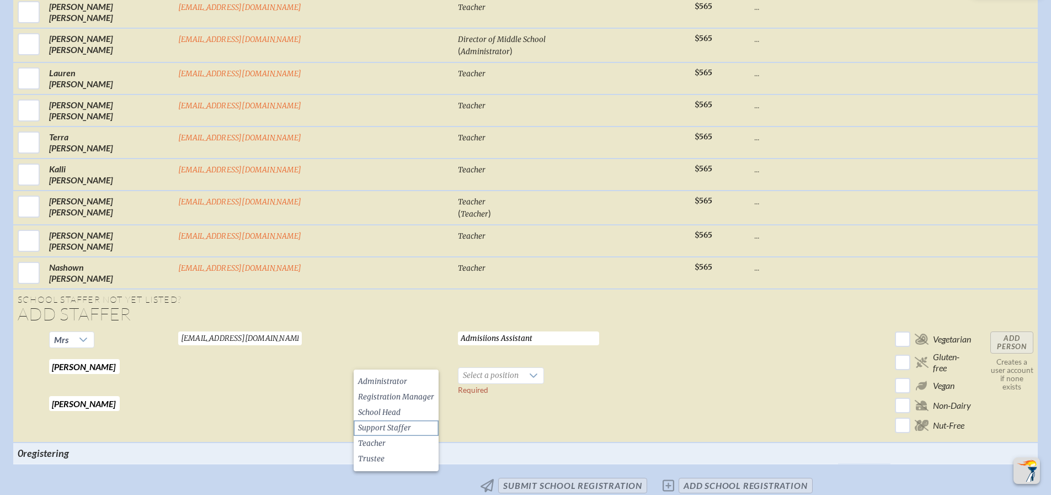
click at [380, 429] on span "Support Staffer" at bounding box center [384, 427] width 53 height 11
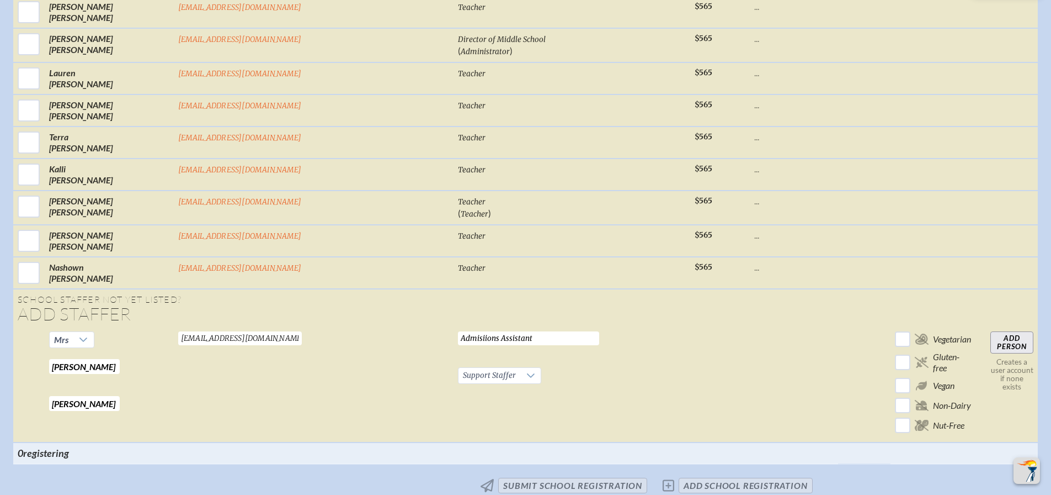
click at [991, 331] on input "Add Person" at bounding box center [1012, 342] width 43 height 22
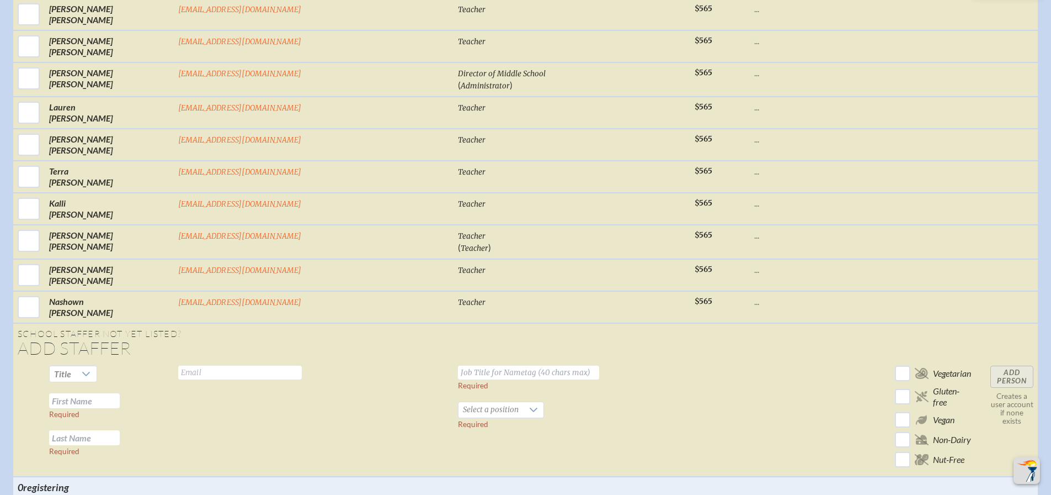
scroll to position [2346, 0]
click at [97, 364] on div at bounding box center [86, 371] width 21 height 15
click at [158, 423] on span "Ms." at bounding box center [152, 423] width 13 height 11
click at [258, 363] on input "text" at bounding box center [240, 370] width 124 height 14
drag, startPoint x: 184, startPoint y: 384, endPoint x: 205, endPoint y: 391, distance: 22.0
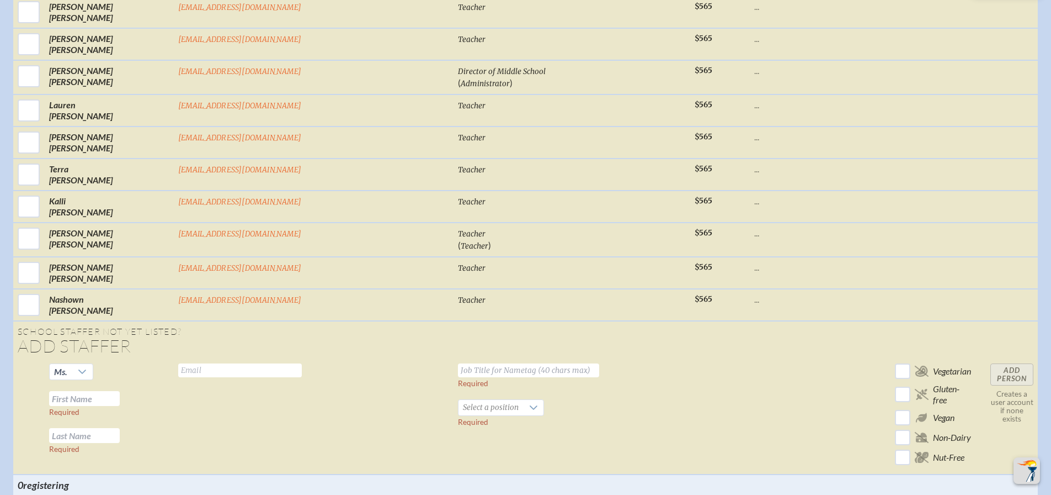
click at [120, 391] on input "text" at bounding box center [84, 398] width 71 height 15
type input "M"
type input "[PERSON_NAME]"
type input "Chew"
type input "[EMAIL_ADDRESS][DOMAIN_NAME]"
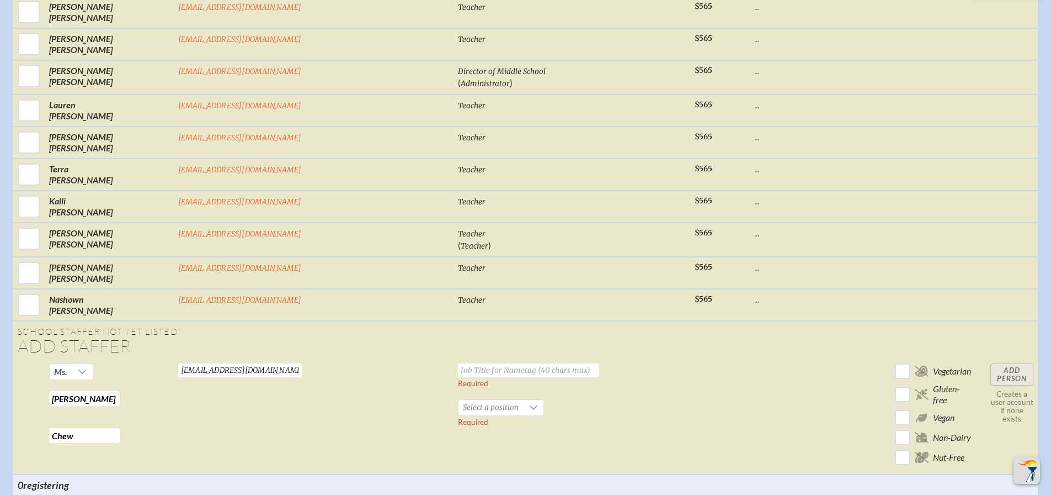
click at [458, 363] on input "text" at bounding box center [528, 370] width 141 height 14
type input "Marketing and Communications Assistant"
click at [529, 403] on icon at bounding box center [533, 407] width 9 height 9
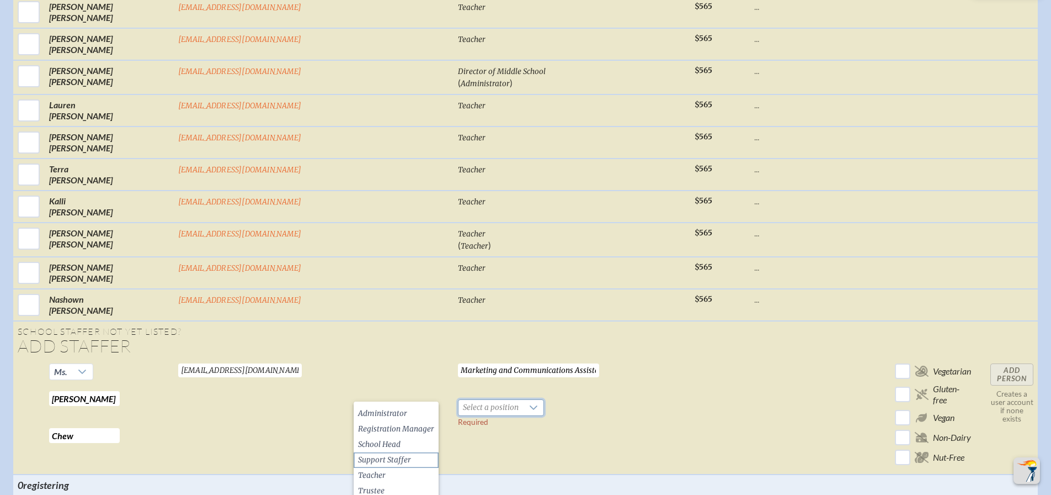
click at [380, 460] on span "Support Staffer" at bounding box center [384, 459] width 53 height 11
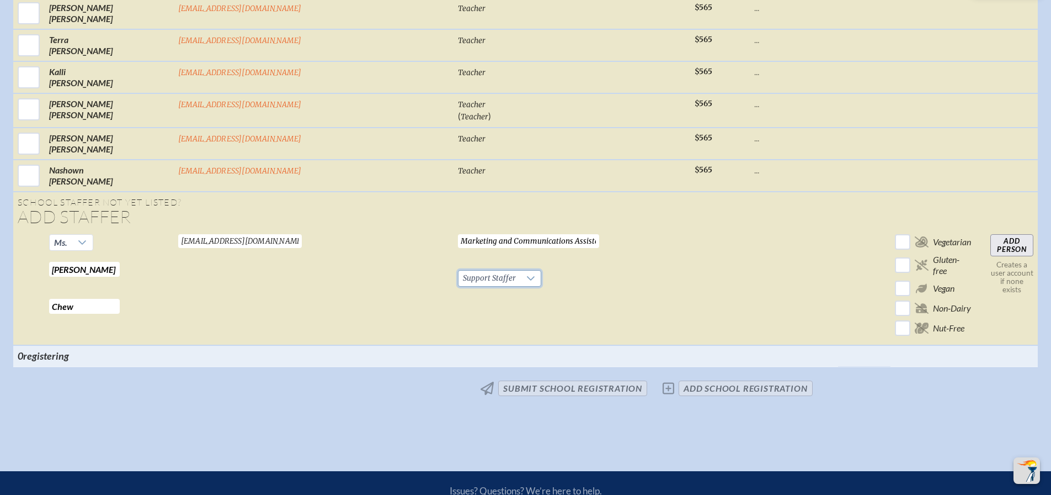
scroll to position [2512, 0]
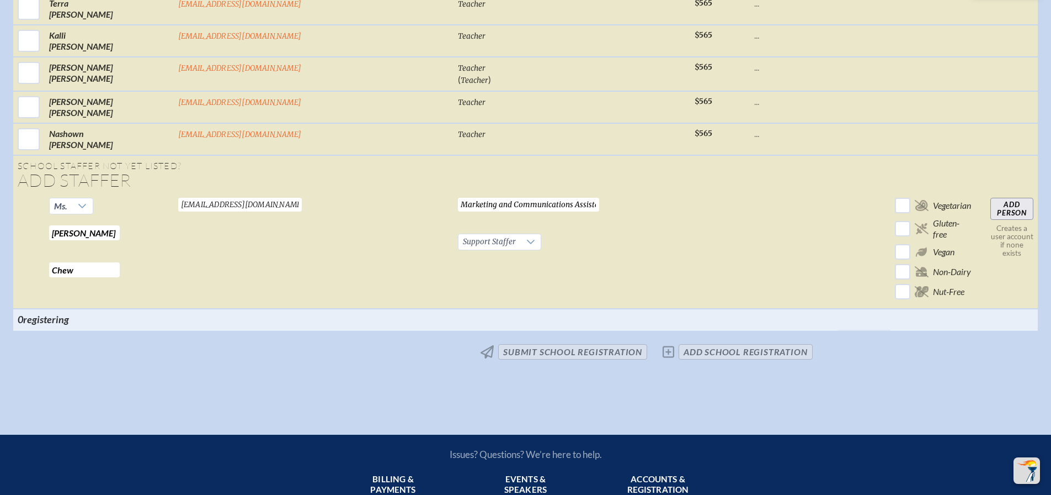
click at [991, 198] on input "Add Person" at bounding box center [1012, 209] width 43 height 22
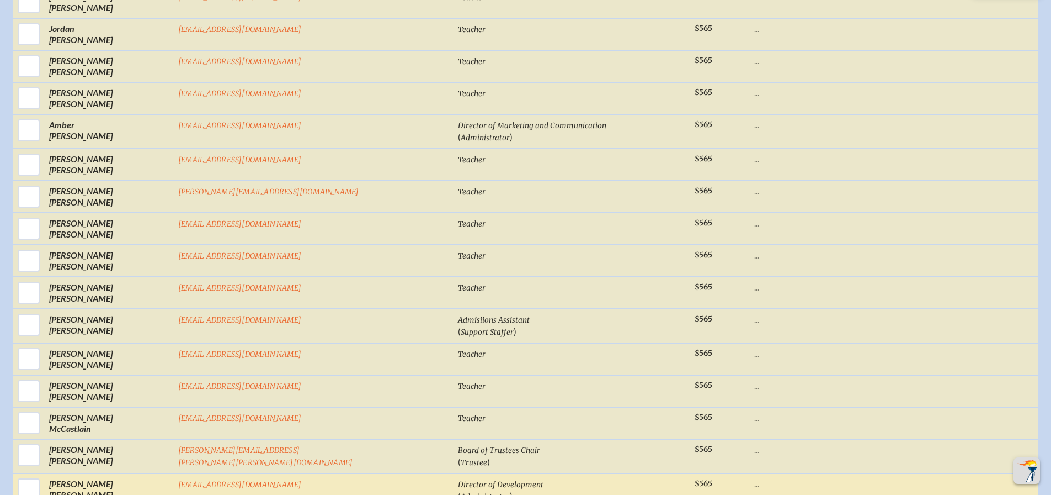
scroll to position [1189, 0]
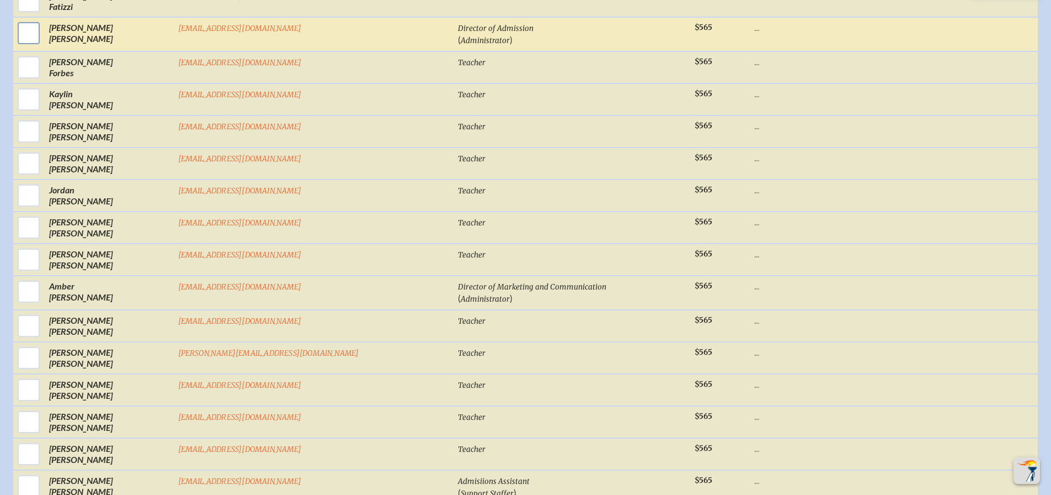
click at [43, 19] on input "checkbox" at bounding box center [29, 33] width 28 height 28
checkbox input "true"
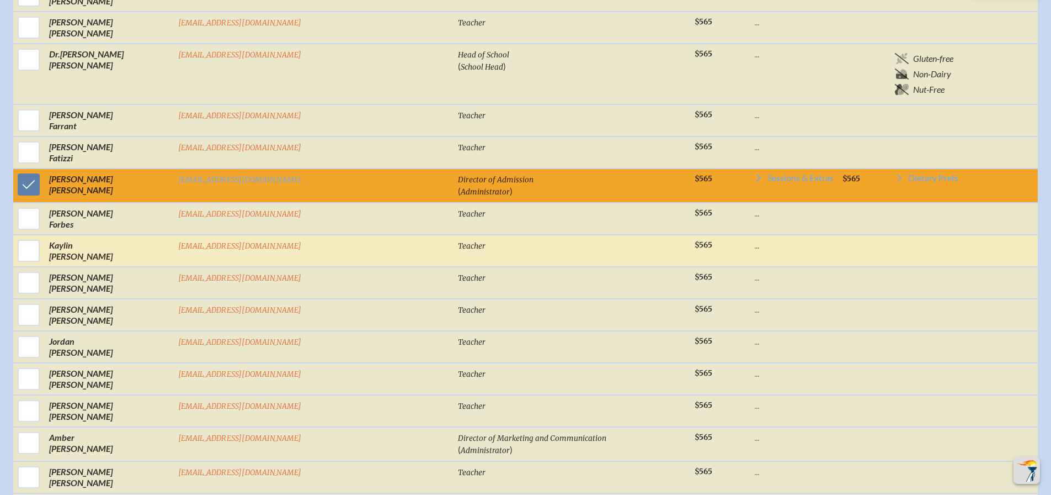
scroll to position [1024, 0]
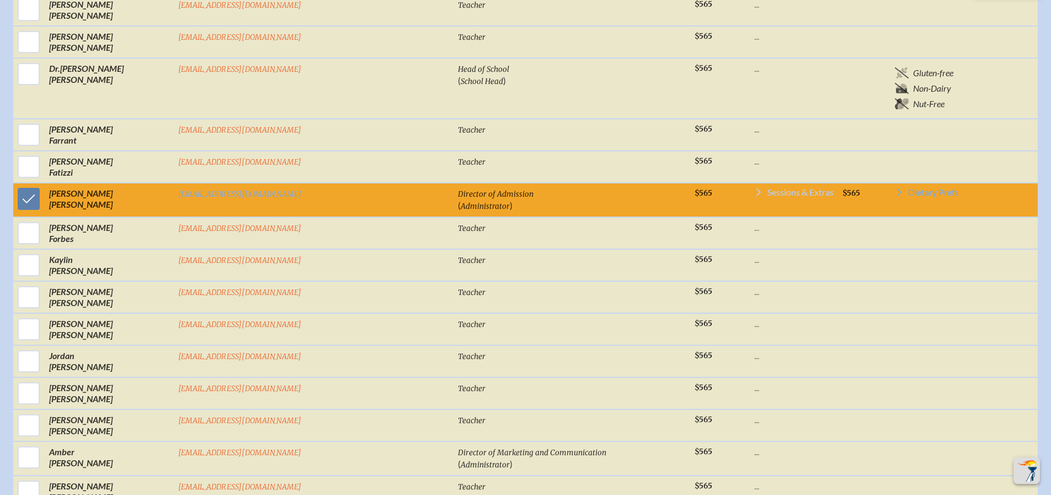
click at [768, 188] on span "Sessions & Extras" at bounding box center [801, 192] width 66 height 9
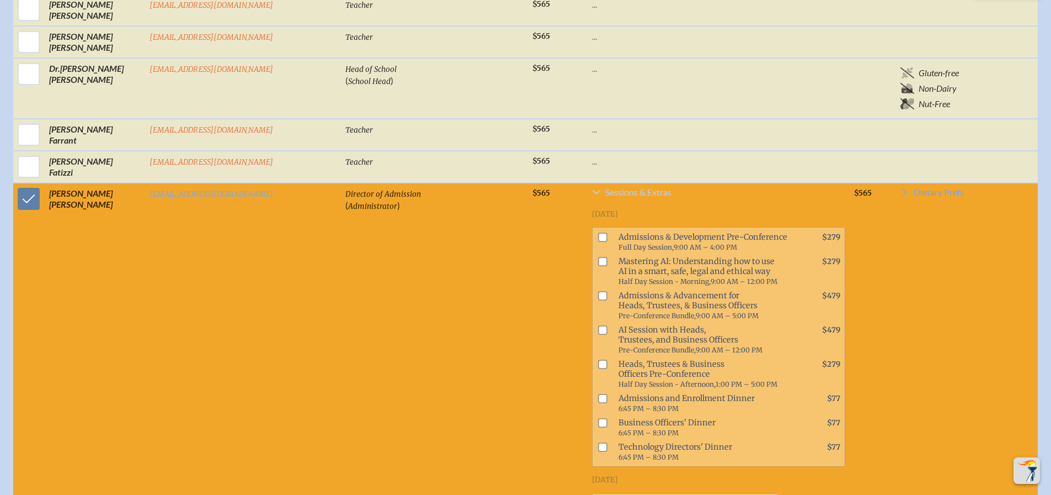
scroll to position [1037, 0]
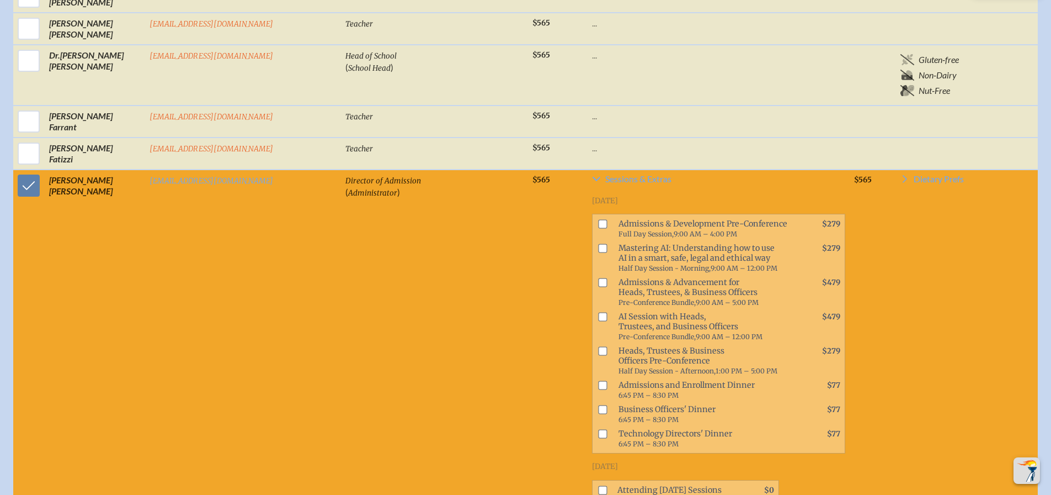
click at [599, 223] on input "checkbox" at bounding box center [603, 224] width 9 height 9
checkbox input "true"
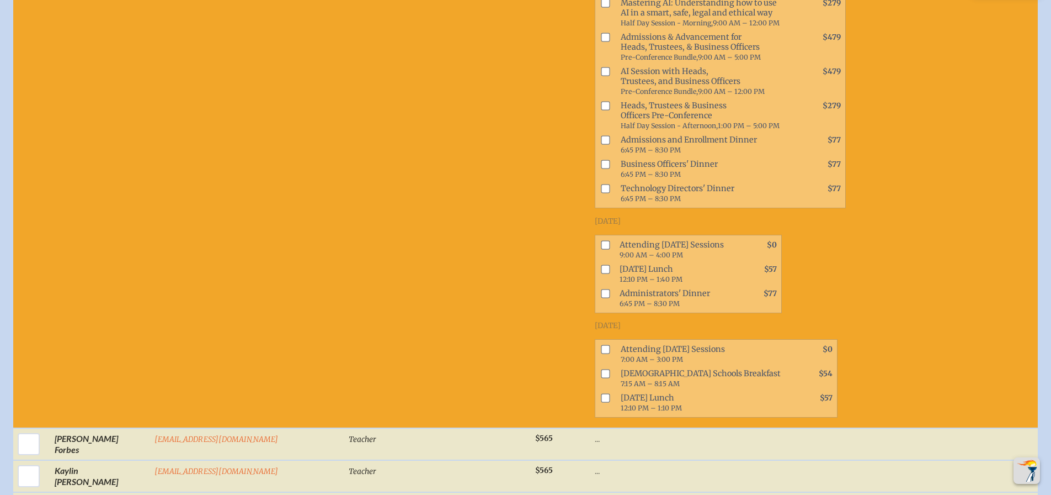
scroll to position [1313, 0]
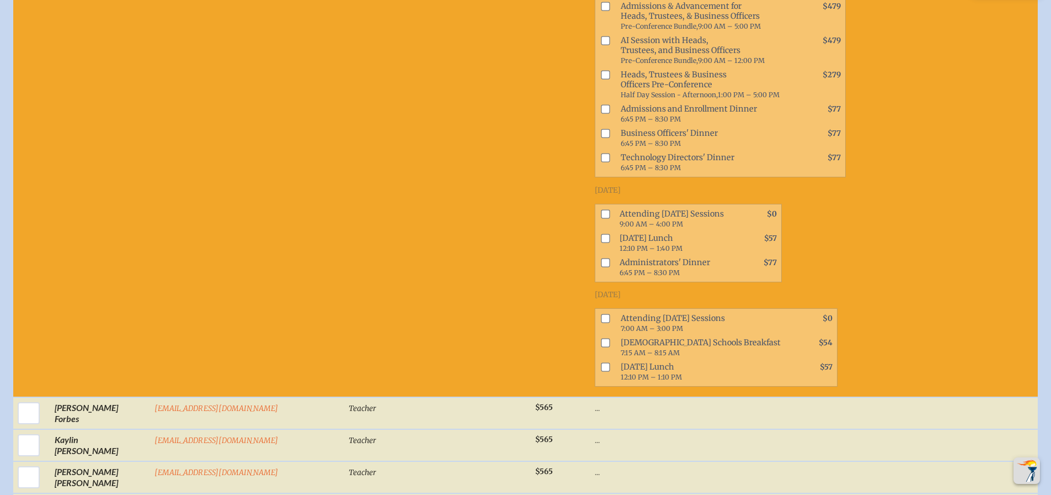
click at [601, 209] on input "checkbox" at bounding box center [605, 213] width 9 height 9
checkbox input "true"
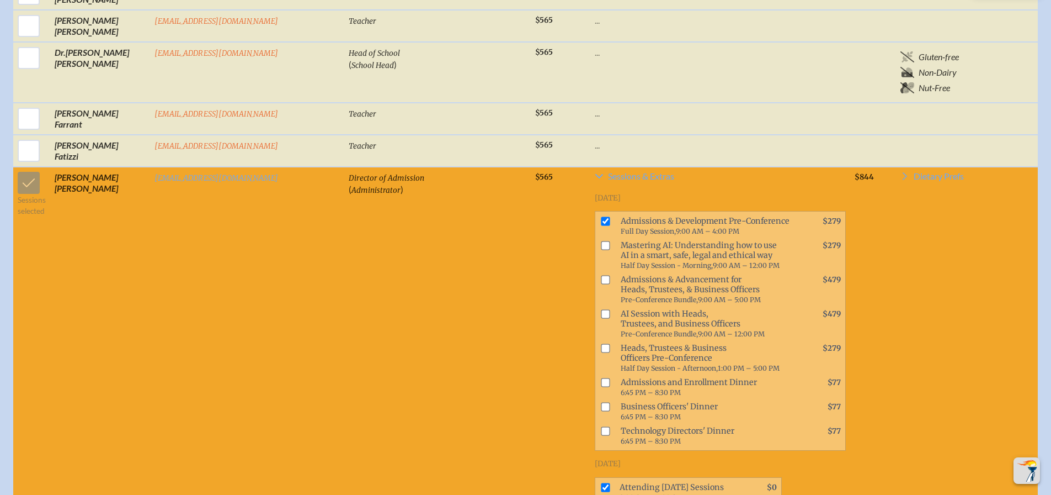
scroll to position [1037, 0]
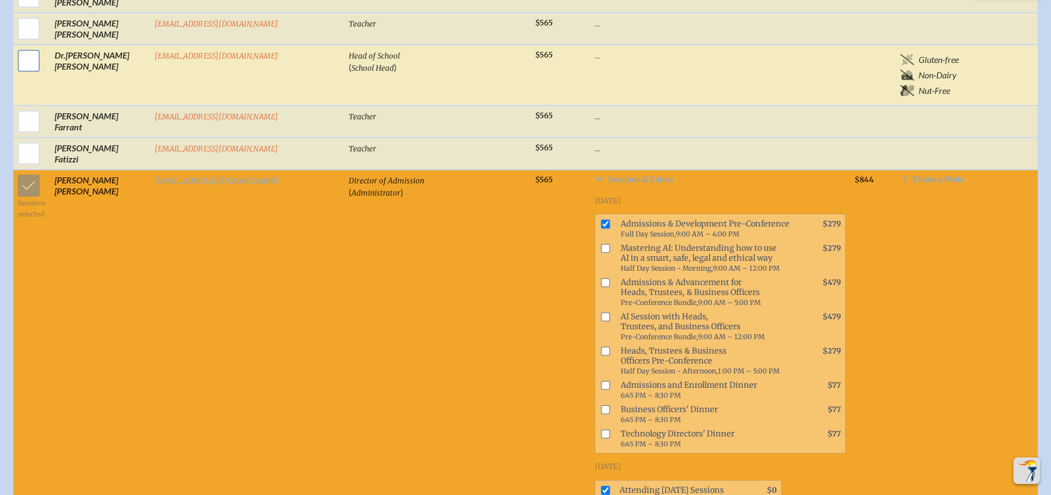
click at [24, 59] on input "checkbox" at bounding box center [29, 61] width 28 height 28
checkbox input "true"
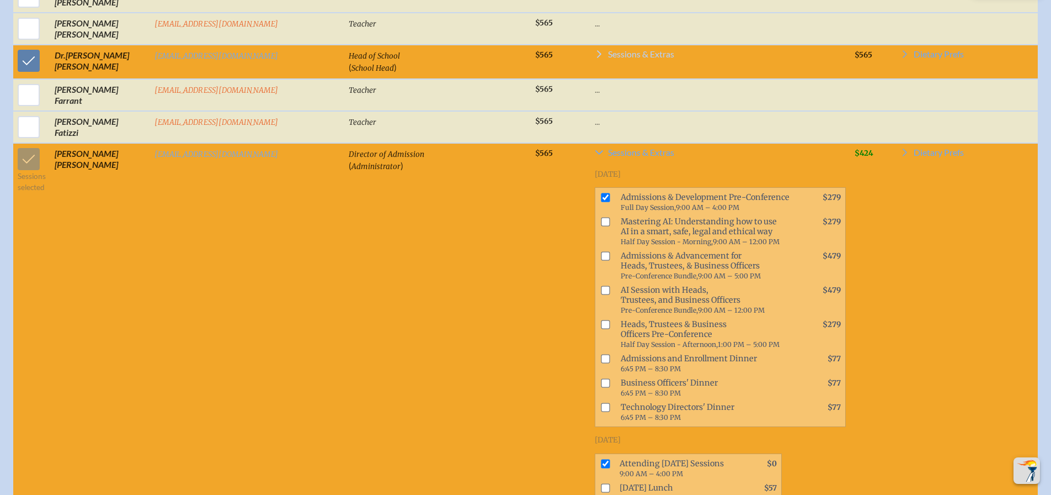
click at [608, 52] on span "Sessions & Extras" at bounding box center [641, 54] width 66 height 9
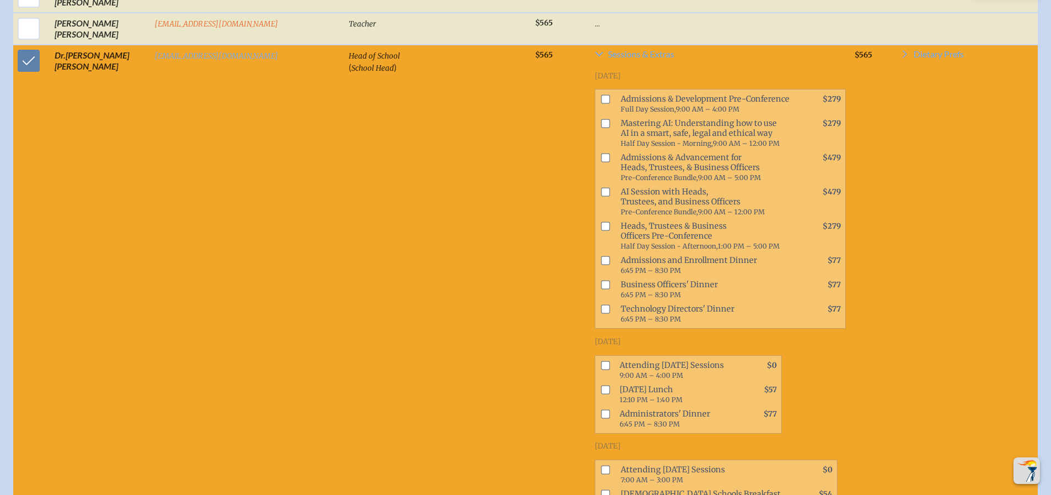
click at [601, 192] on input "checkbox" at bounding box center [605, 192] width 9 height 9
checkbox input "true"
click at [601, 360] on input "checkbox" at bounding box center [605, 364] width 9 height 9
checkbox input "true"
click at [601, 385] on input "checkbox" at bounding box center [605, 389] width 9 height 9
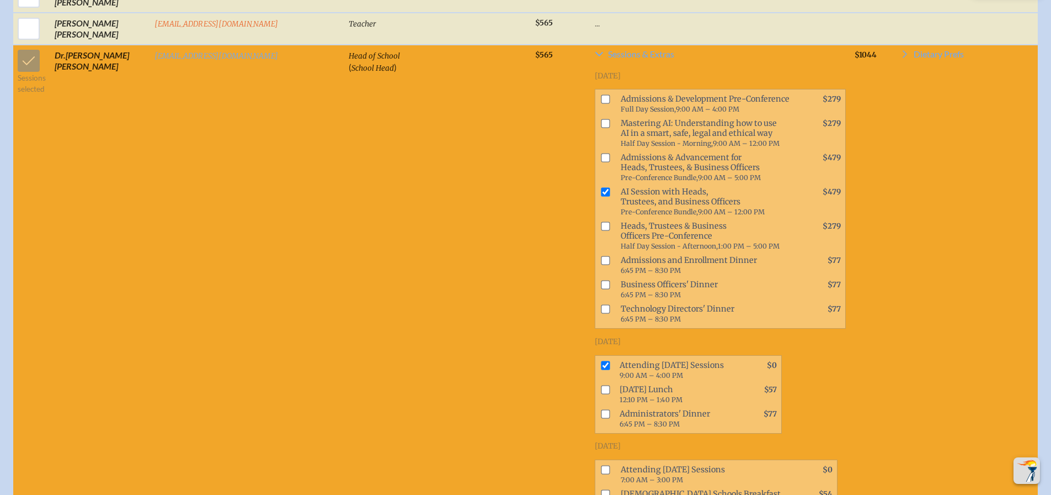
checkbox input "true"
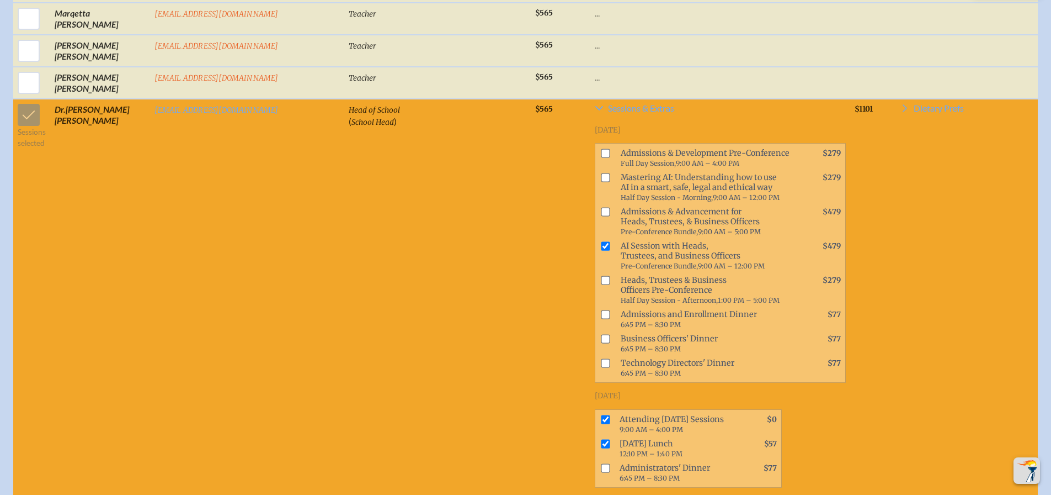
scroll to position [982, 0]
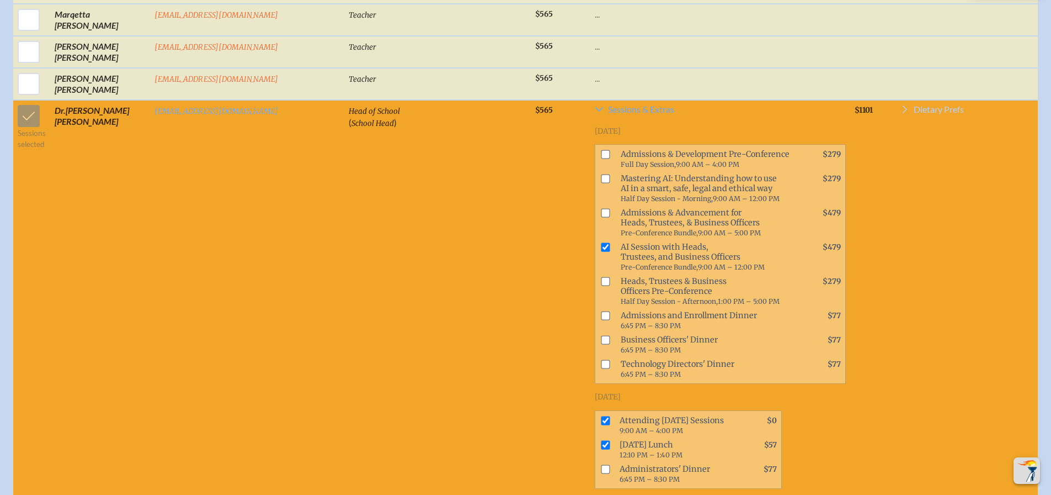
click at [943, 111] on span "Dietary Prefs" at bounding box center [939, 109] width 50 height 9
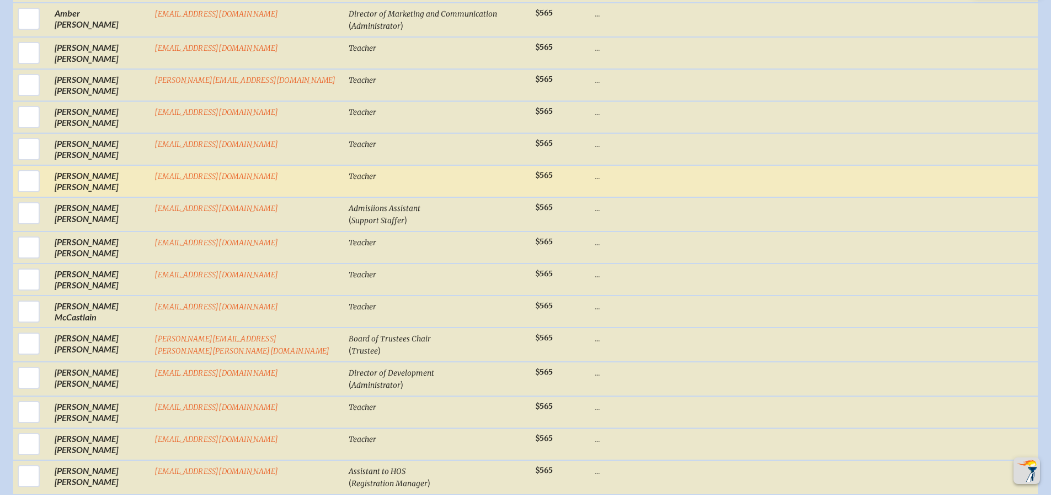
scroll to position [2417, 0]
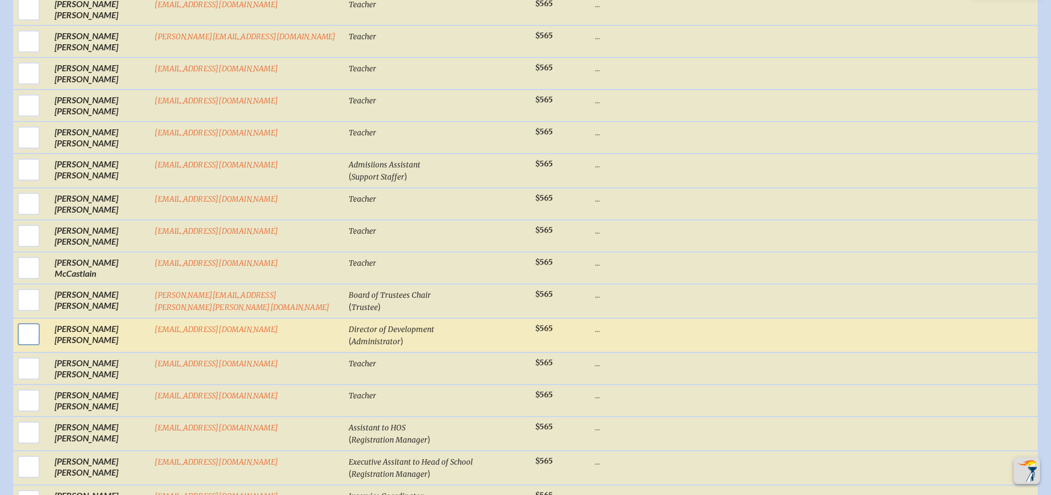
click at [27, 320] on input "checkbox" at bounding box center [29, 334] width 28 height 28
checkbox input "true"
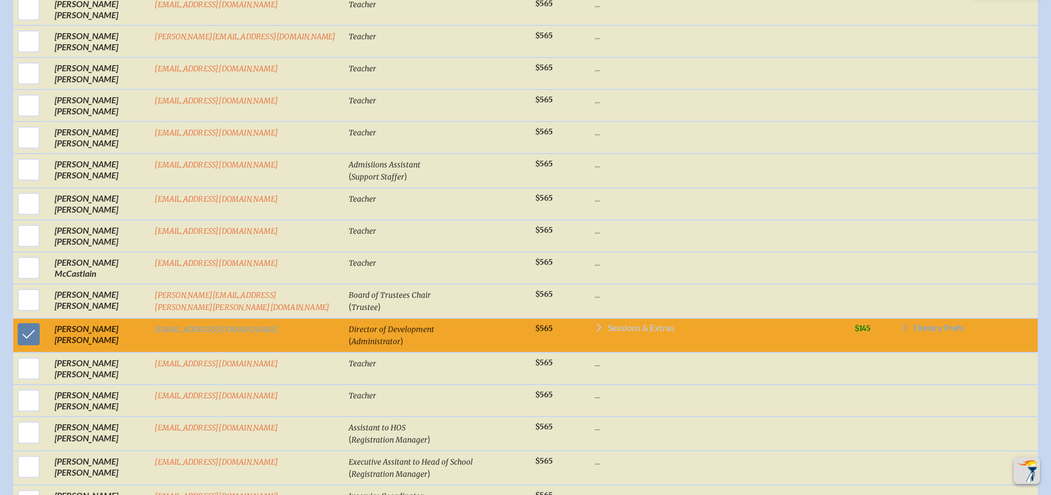
click at [608, 323] on span "Sessions & Extras" at bounding box center [641, 327] width 66 height 9
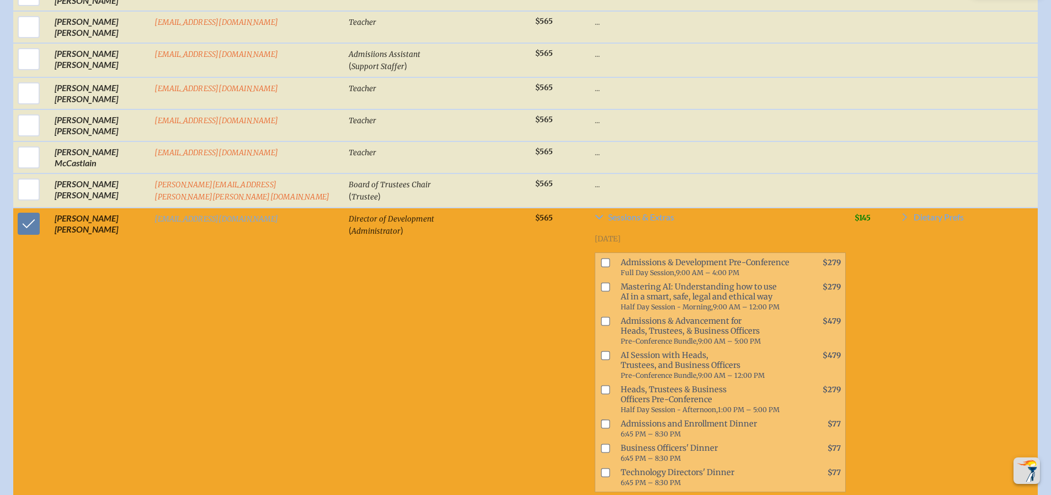
scroll to position [2583, 0]
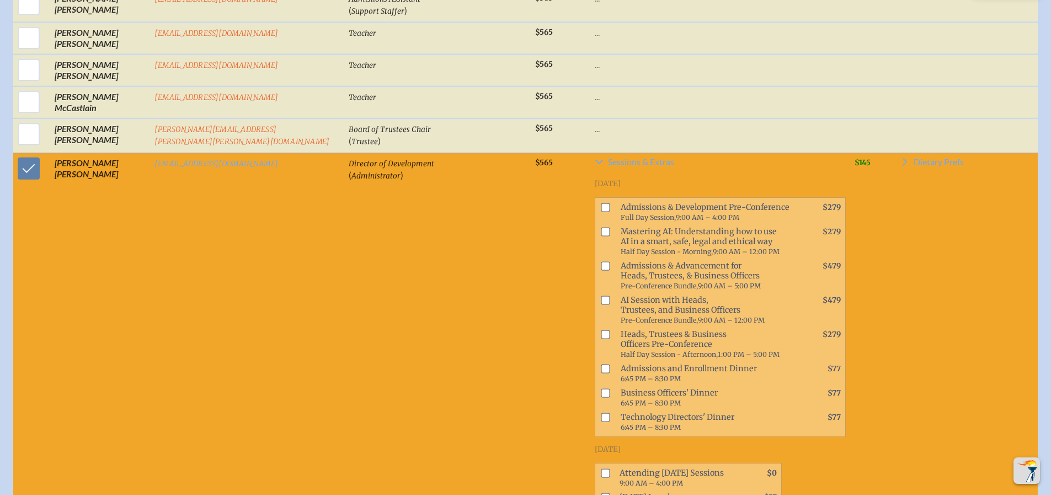
click at [601, 203] on input "checkbox" at bounding box center [605, 207] width 9 height 9
checkbox input "true"
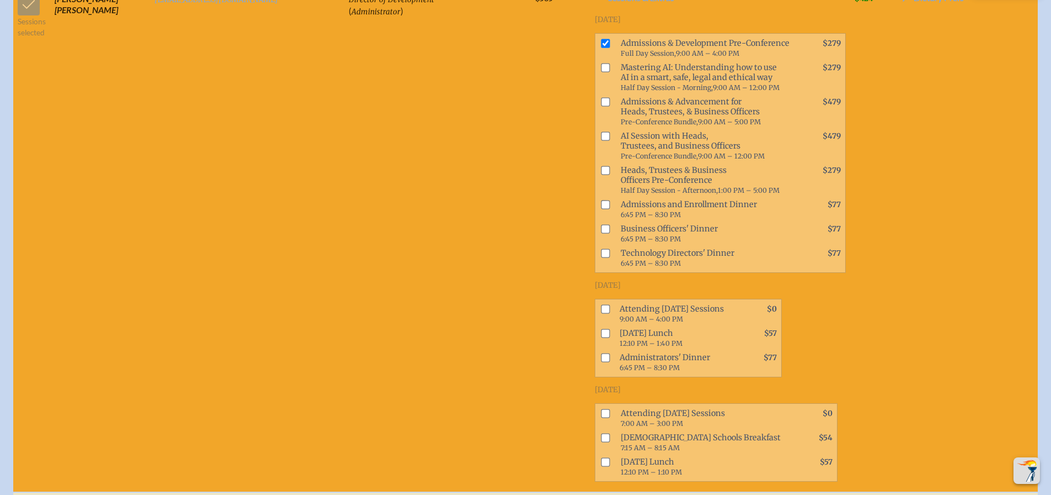
scroll to position [2748, 0]
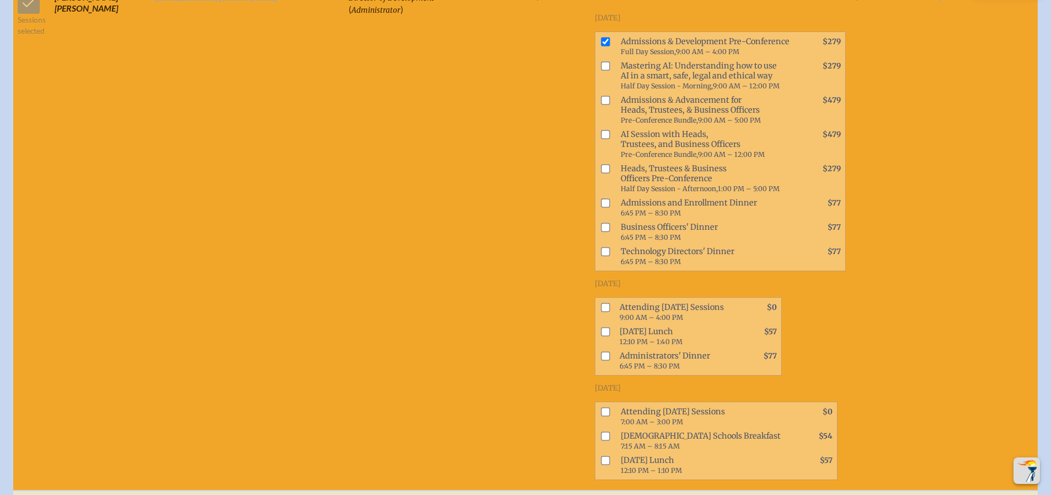
click at [601, 302] on input "checkbox" at bounding box center [605, 306] width 9 height 9
checkbox input "true"
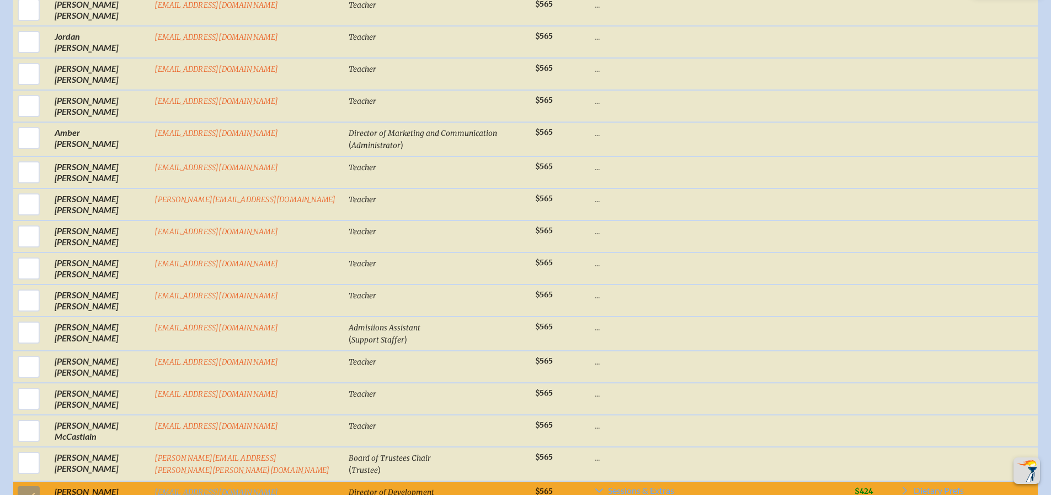
scroll to position [2251, 0]
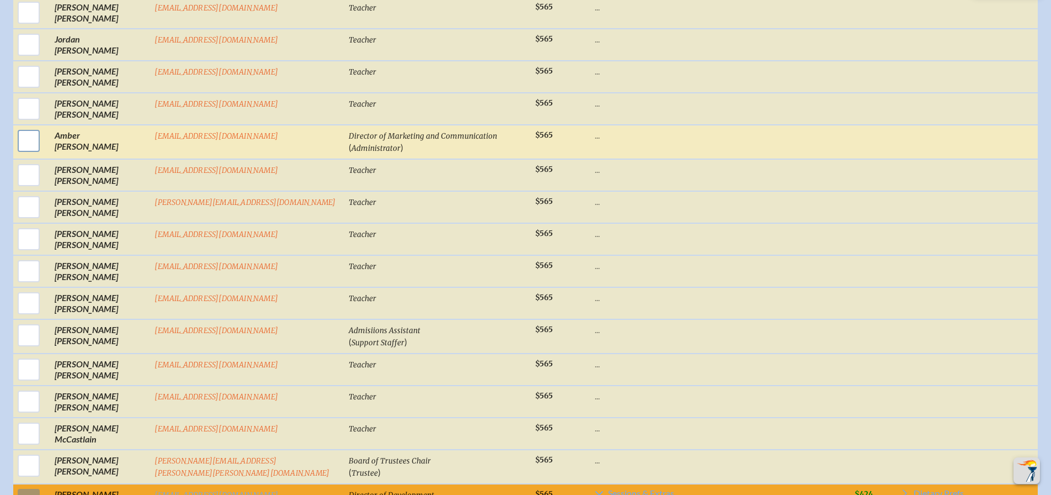
click at [25, 127] on input "checkbox" at bounding box center [29, 141] width 28 height 28
checkbox input "true"
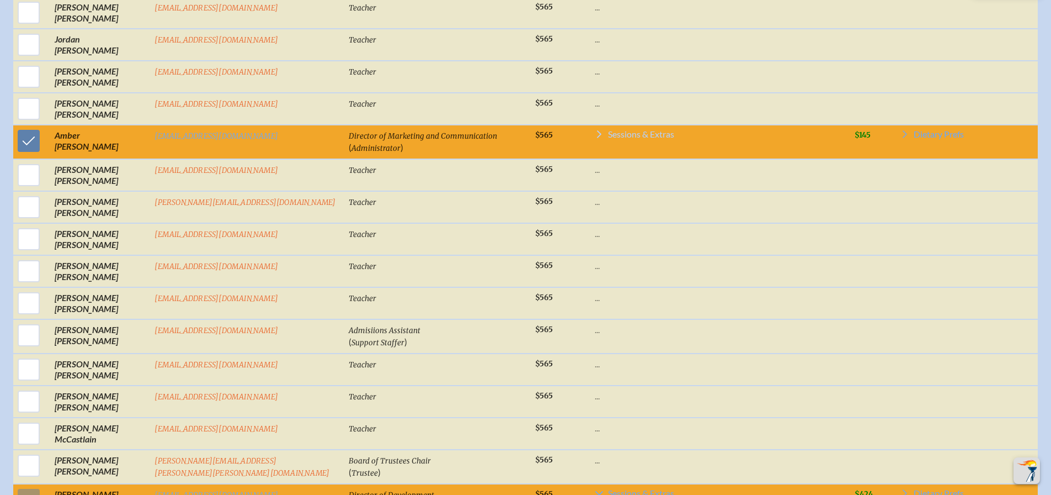
click at [610, 130] on span "Sessions & Extras" at bounding box center [641, 134] width 66 height 9
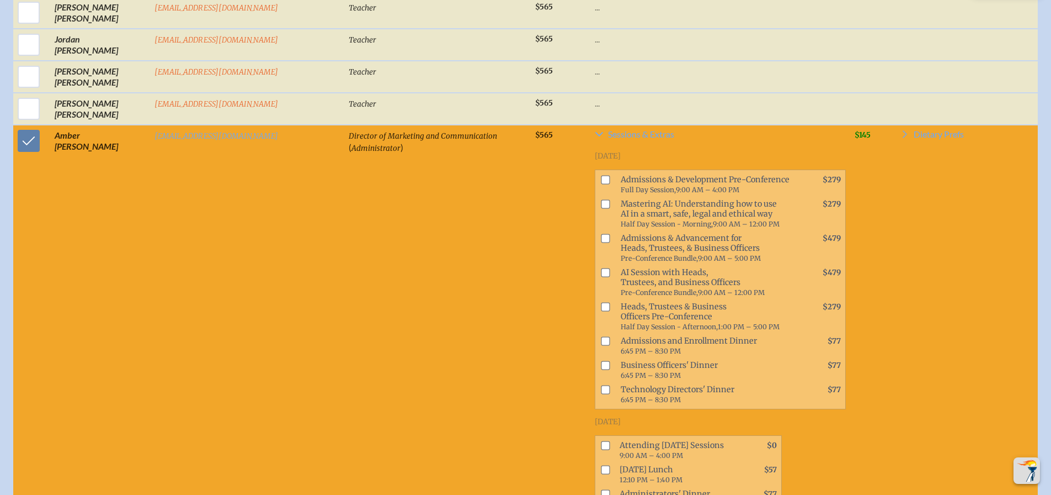
click at [601, 175] on input "checkbox" at bounding box center [605, 179] width 9 height 9
checkbox input "true"
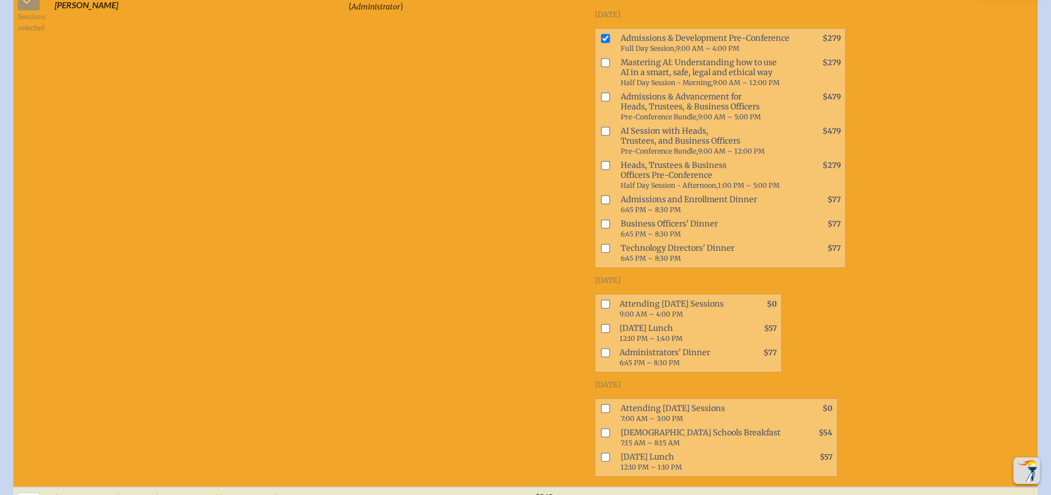
scroll to position [2417, 0]
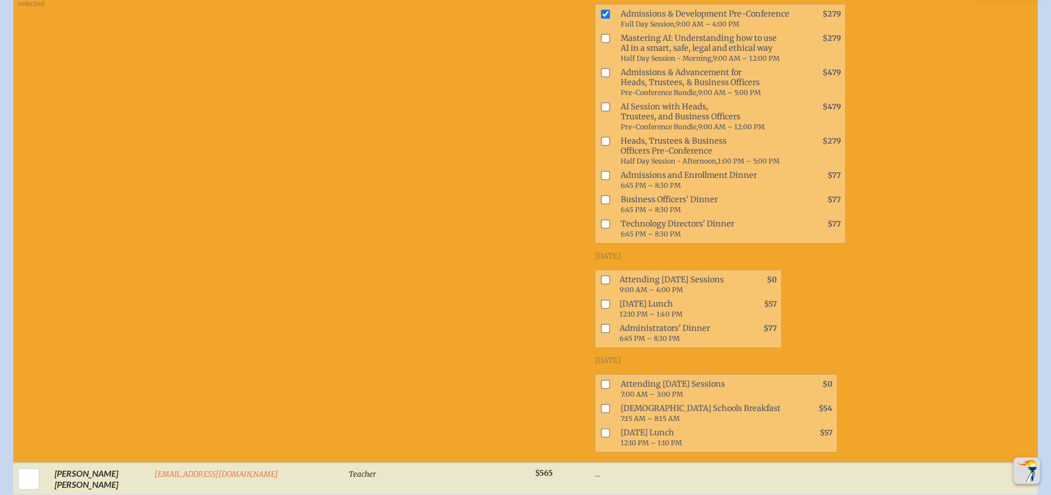
click at [601, 275] on input "checkbox" at bounding box center [605, 279] width 9 height 9
checkbox input "true"
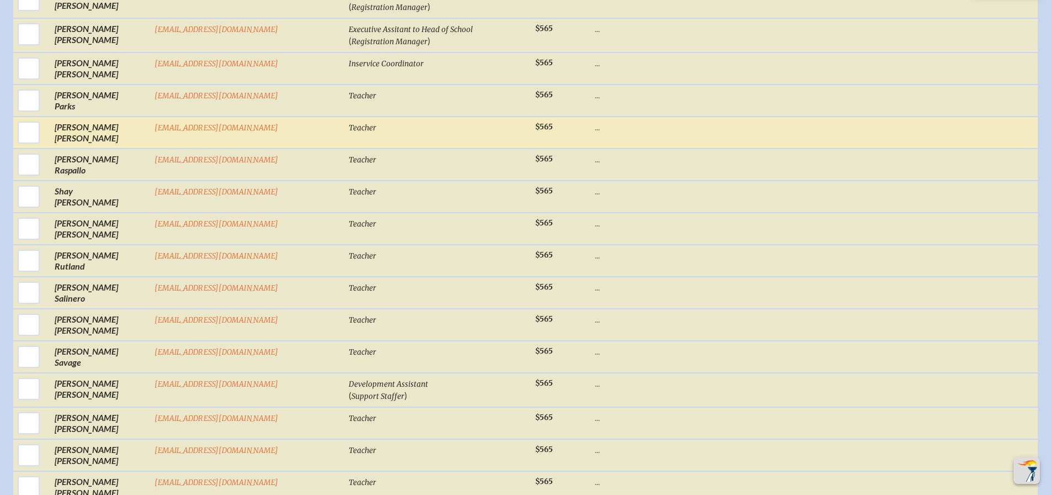
scroll to position [3797, 0]
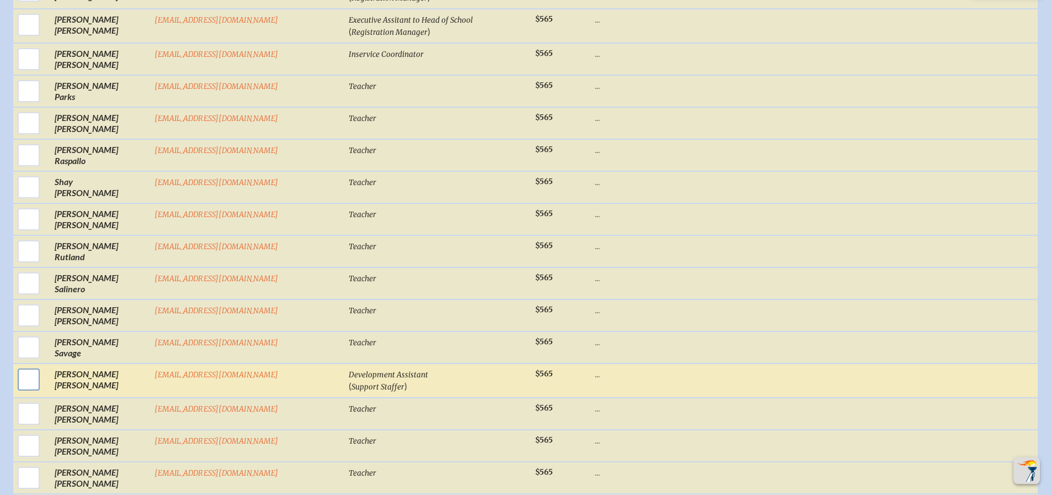
click at [17, 365] on input "checkbox" at bounding box center [29, 379] width 28 height 28
checkbox input "true"
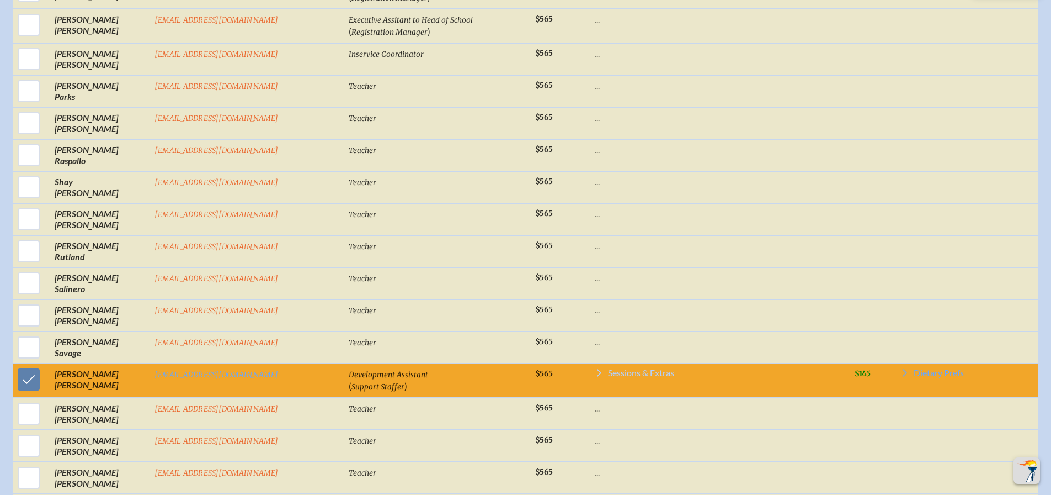
click at [608, 368] on span "Sessions & Extras" at bounding box center [641, 372] width 66 height 9
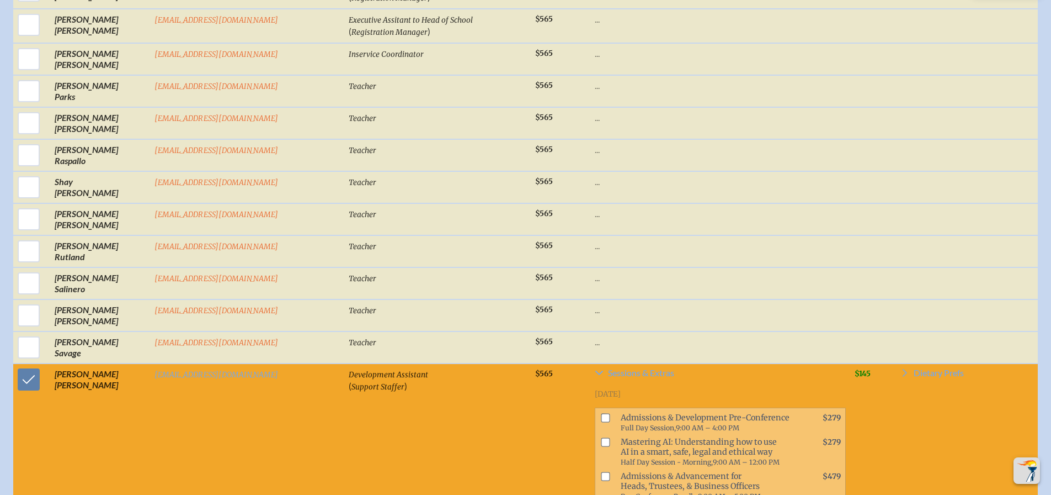
click at [601, 413] on input "checkbox" at bounding box center [605, 417] width 9 height 9
checkbox input "true"
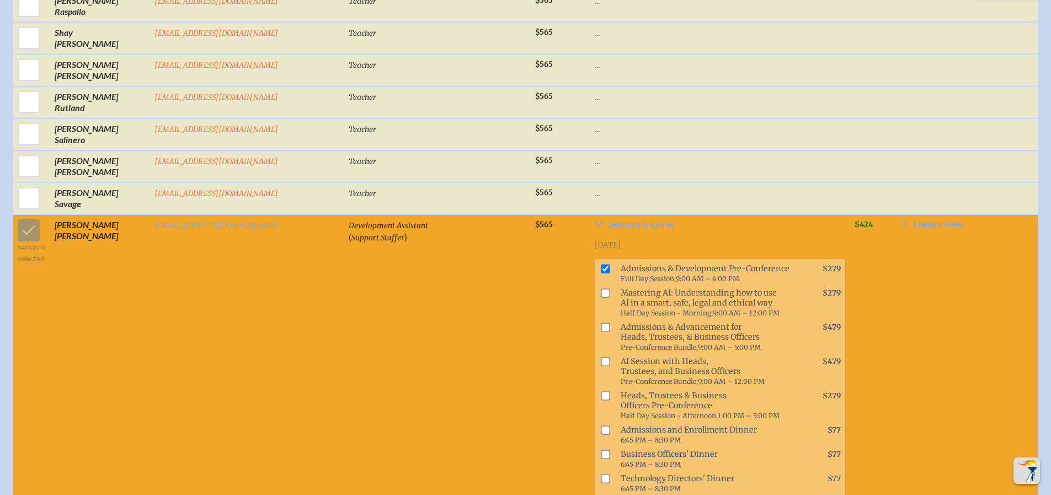
scroll to position [3962, 0]
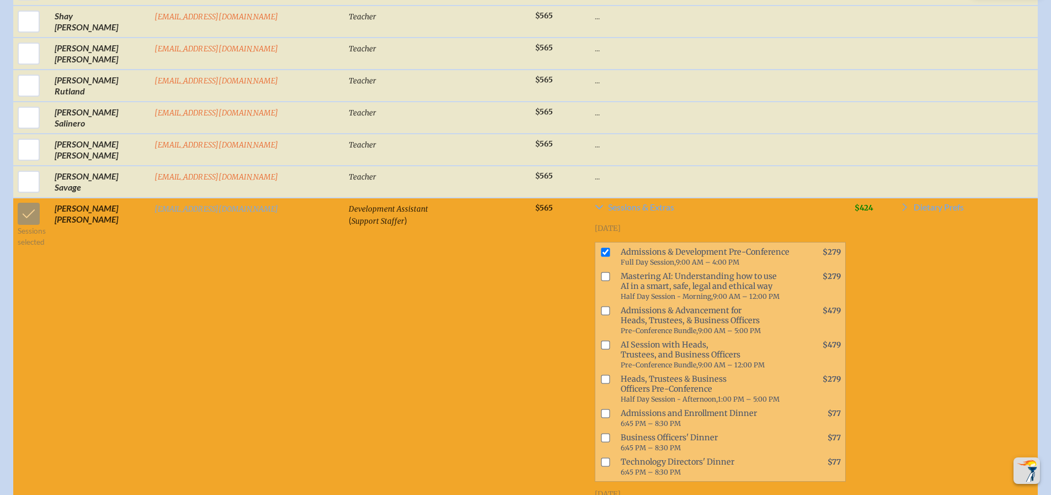
checkbox input "true"
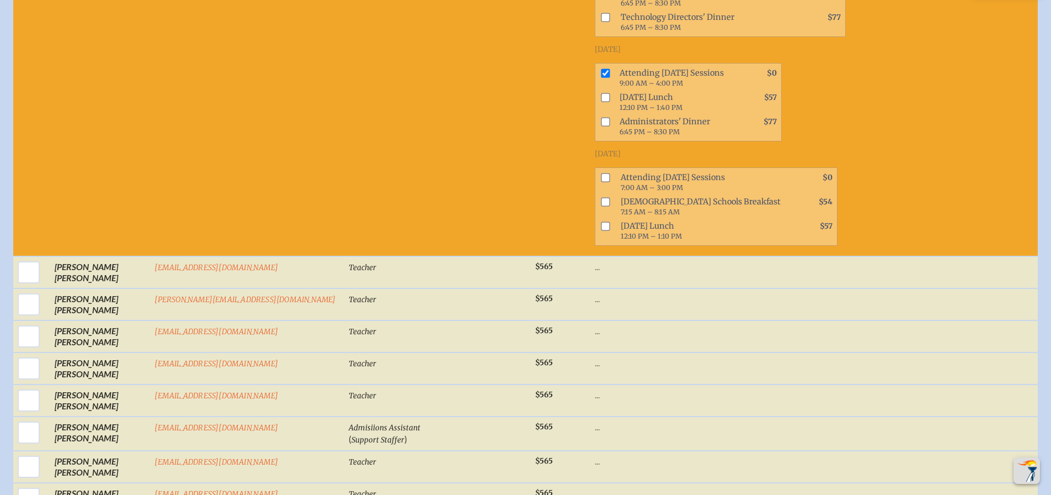
scroll to position [2638, 0]
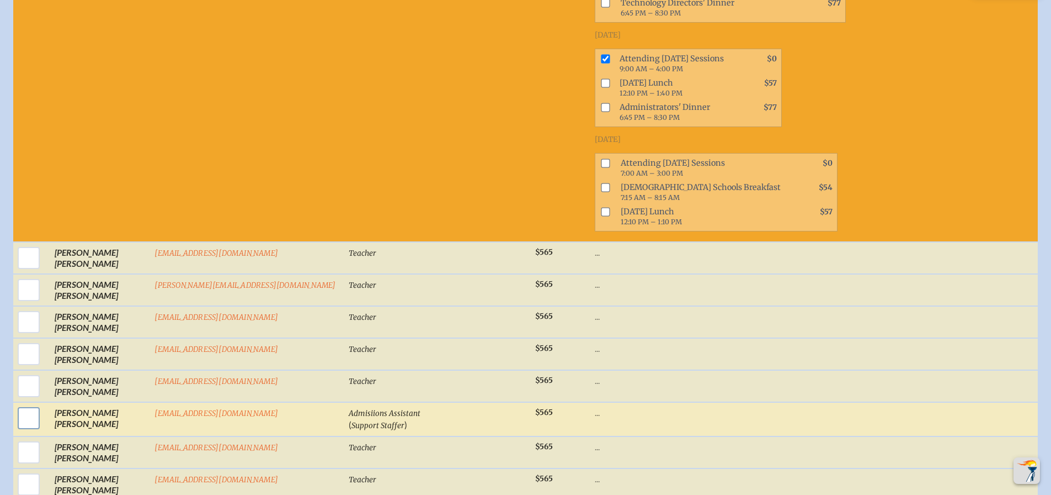
click at [26, 404] on input "checkbox" at bounding box center [29, 418] width 28 height 28
checkbox input "true"
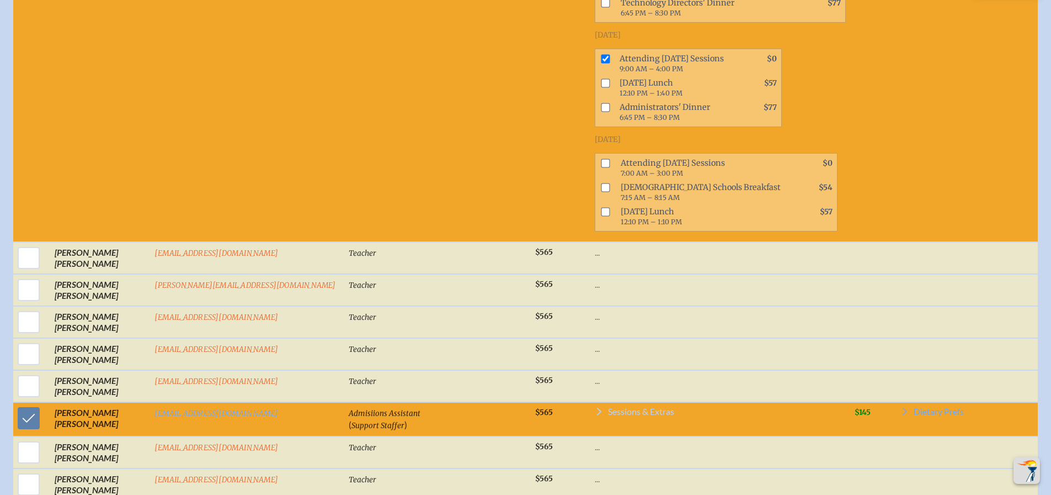
click at [608, 407] on span "Sessions & Extras" at bounding box center [641, 411] width 66 height 9
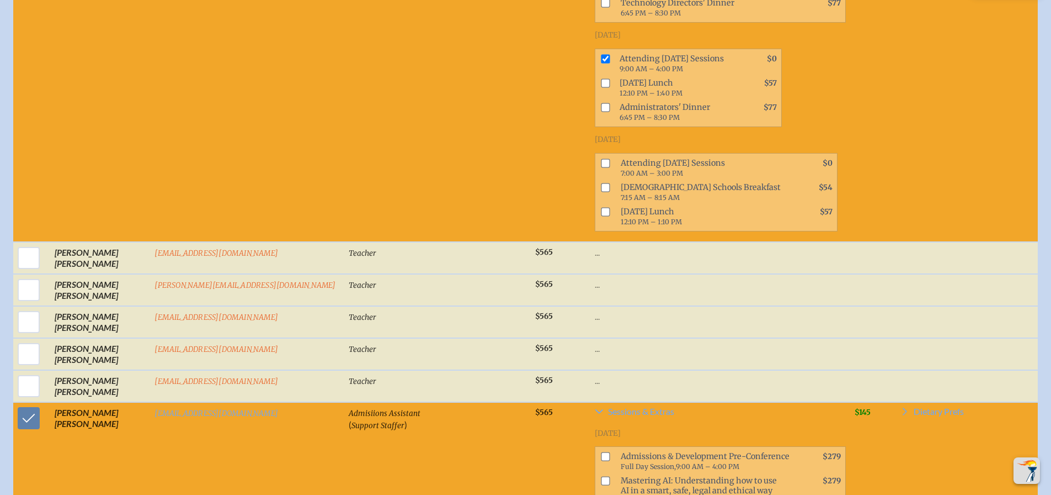
click at [601, 452] on input "checkbox" at bounding box center [605, 456] width 9 height 9
checkbox input "true"
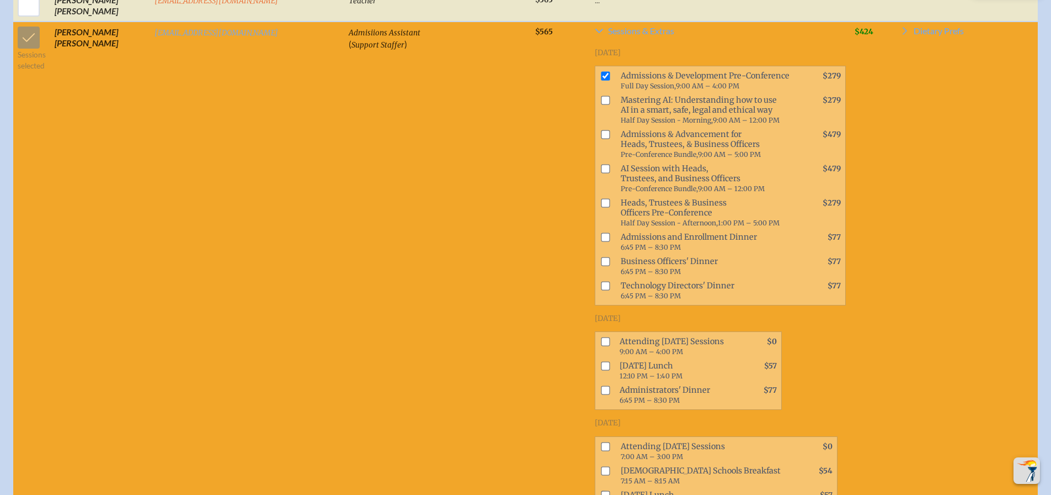
scroll to position [3024, 0]
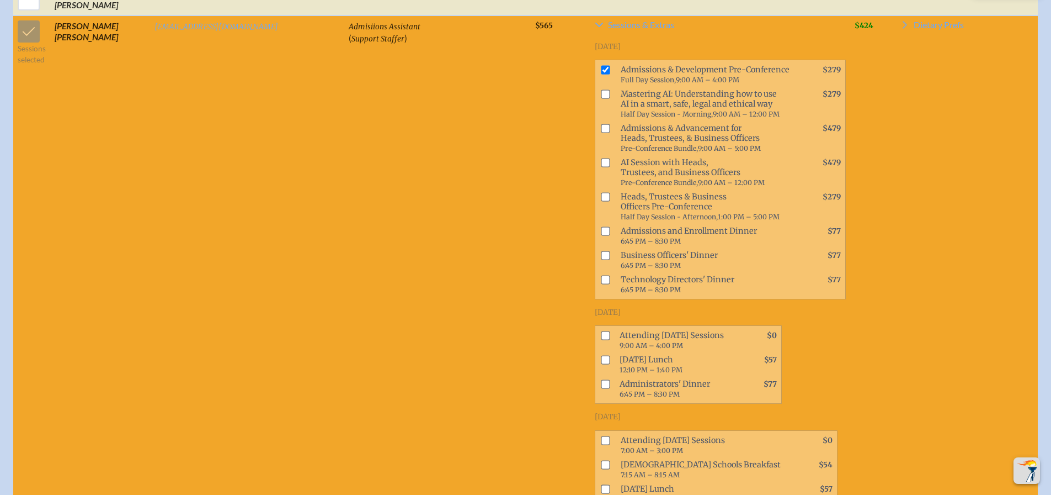
click at [601, 331] on input "checkbox" at bounding box center [605, 335] width 9 height 9
checkbox input "true"
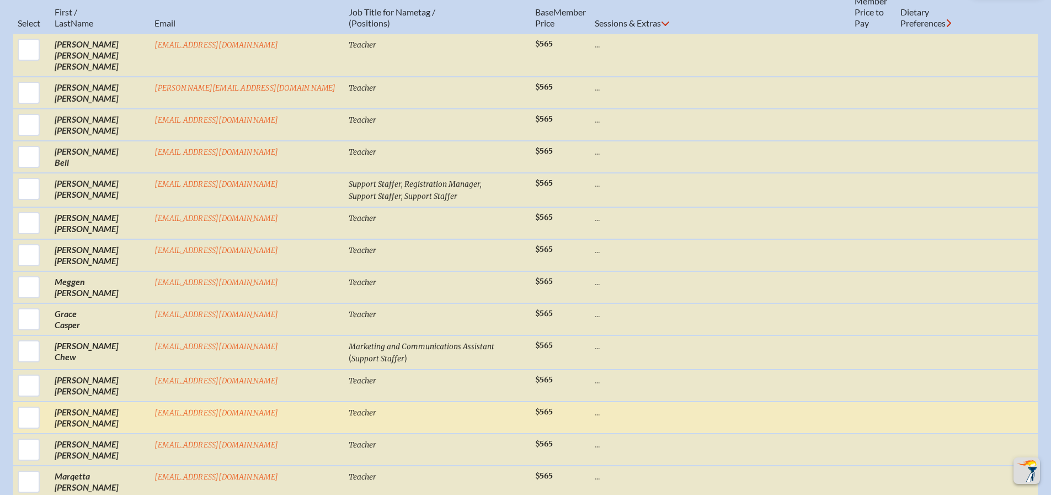
scroll to position [540, 0]
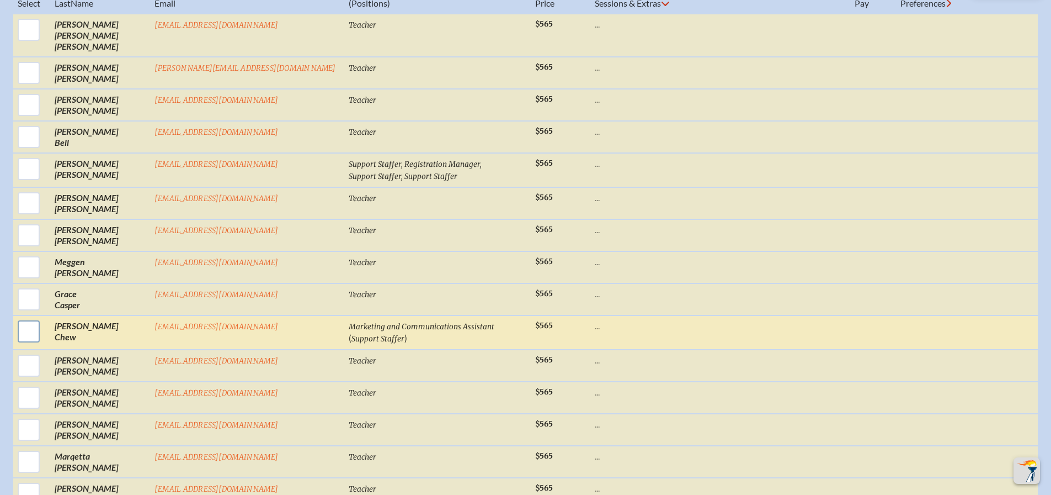
click at [20, 330] on input "checkbox" at bounding box center [29, 331] width 28 height 28
checkbox input "true"
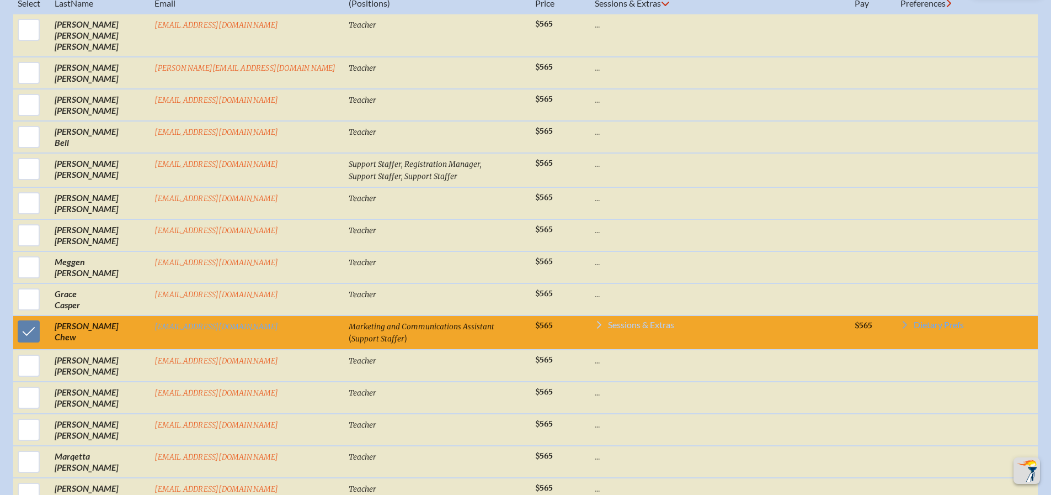
click at [608, 322] on span "Sessions & Extras" at bounding box center [641, 324] width 66 height 9
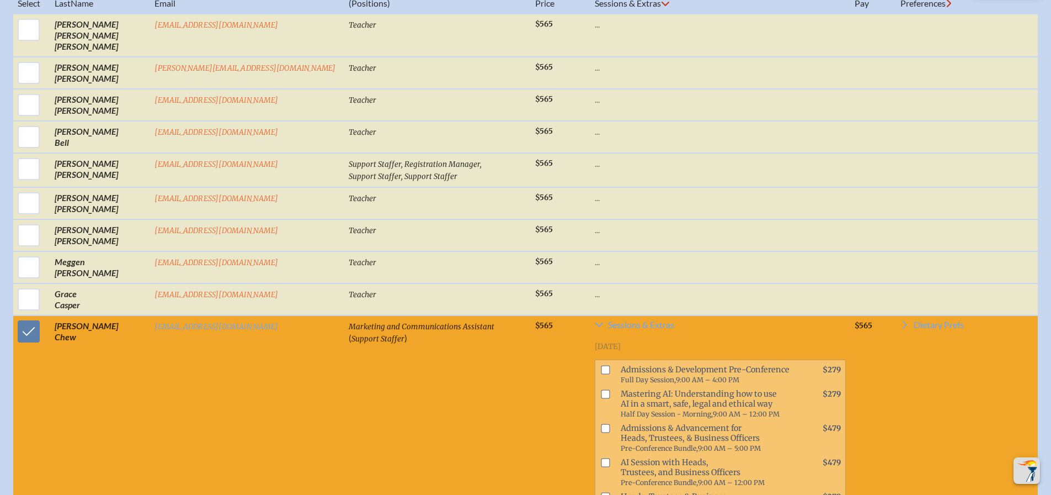
click at [601, 368] on input "checkbox" at bounding box center [605, 369] width 9 height 9
checkbox input "true"
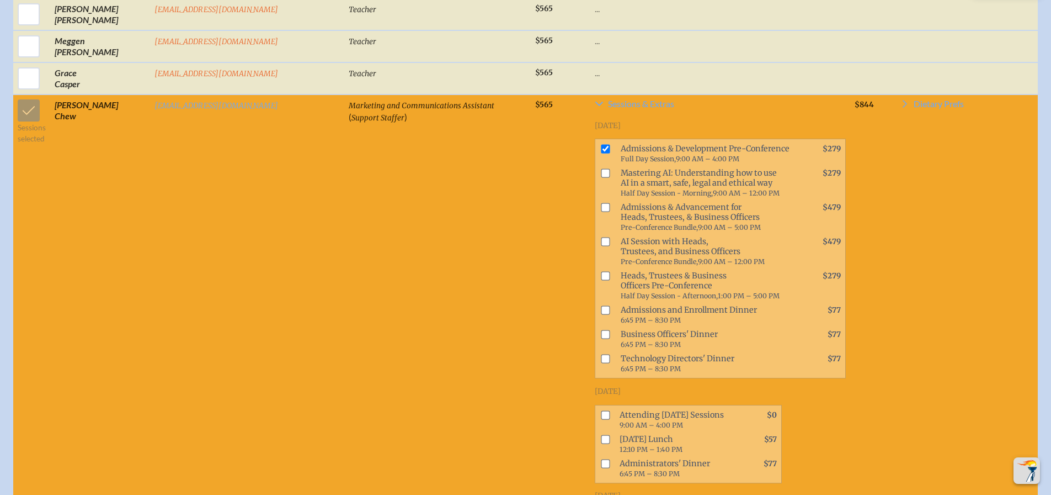
scroll to position [982, 0]
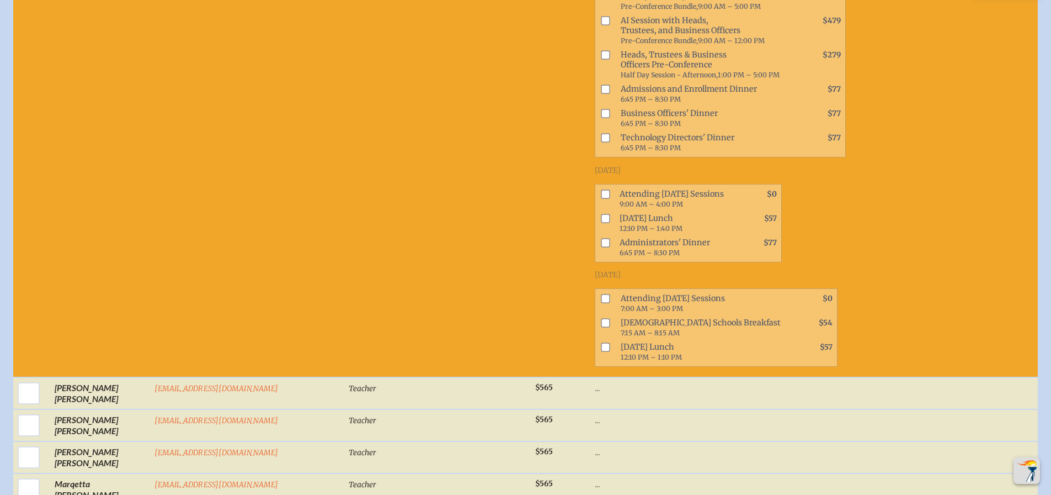
click at [601, 189] on input "checkbox" at bounding box center [605, 193] width 9 height 9
checkbox input "true"
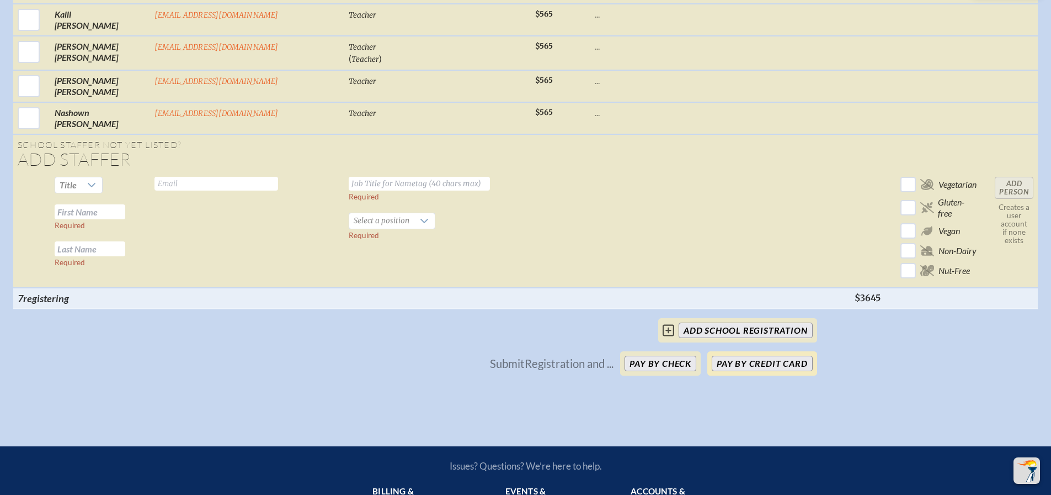
scroll to position [5839, 0]
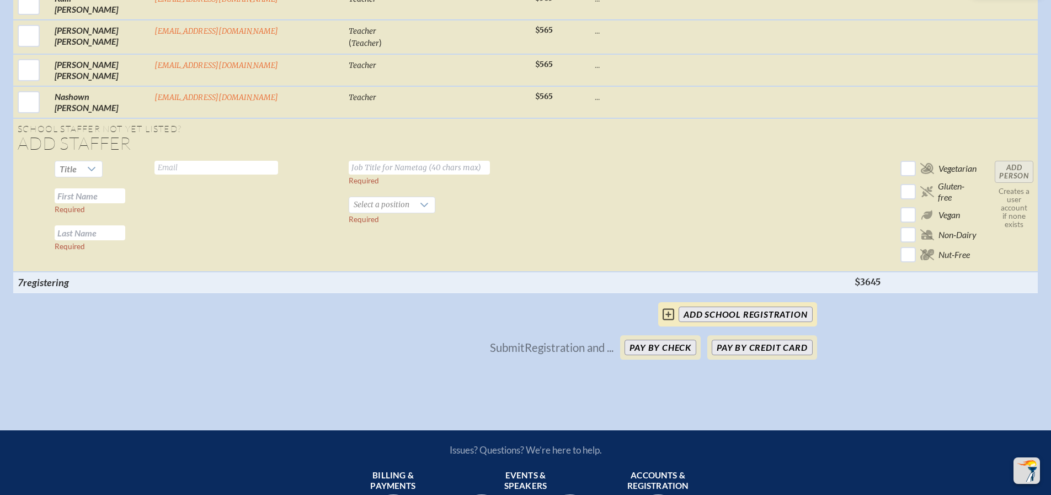
click at [745, 306] on input "add School Registration" at bounding box center [746, 313] width 134 height 15
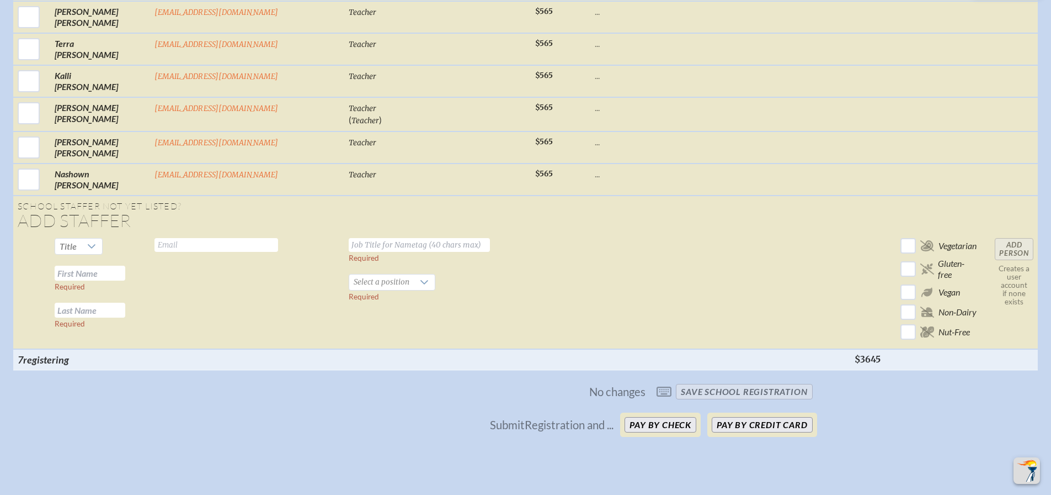
scroll to position [5939, 0]
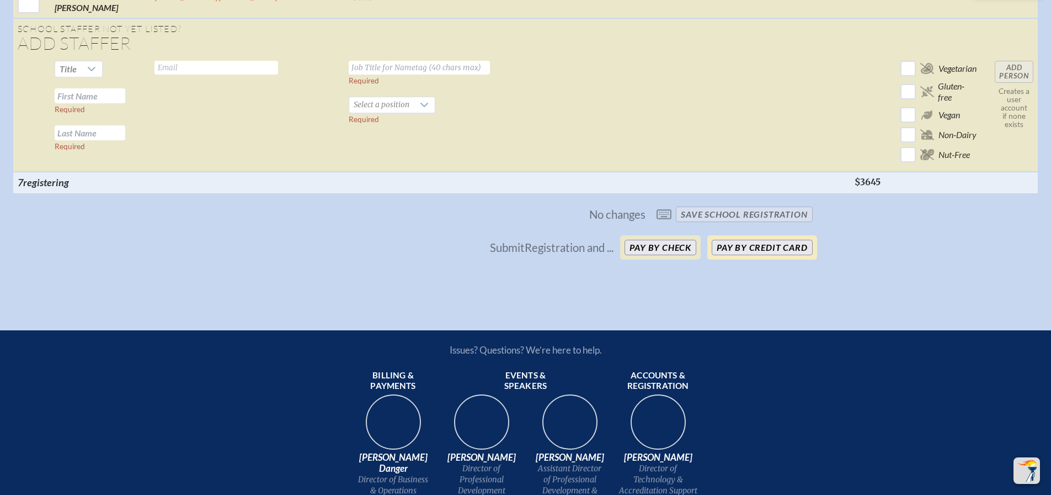
click at [758, 240] on button "Pay by Credit Card" at bounding box center [762, 247] width 100 height 15
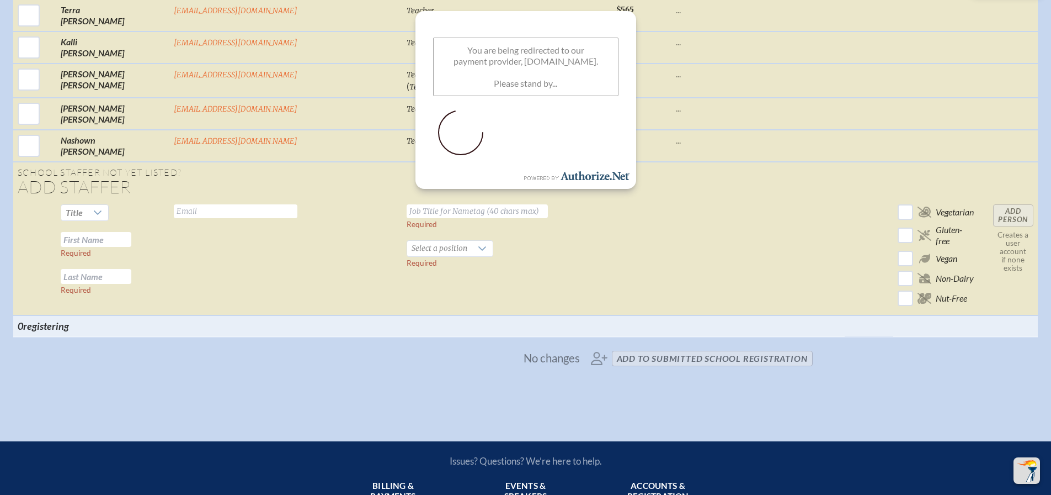
scroll to position [2825, 0]
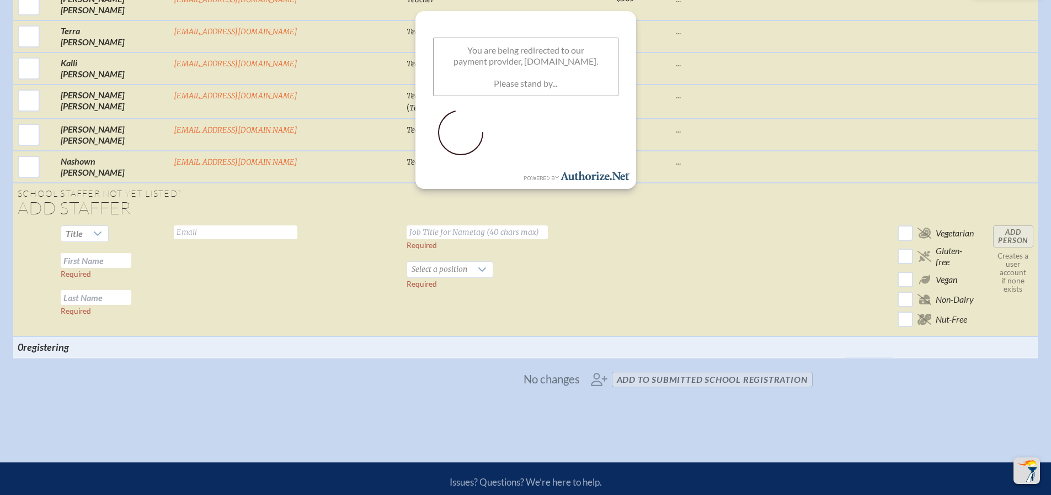
click at [670, 367] on span "No changes add to submitted School Registration" at bounding box center [526, 379] width 583 height 24
click at [705, 367] on span "No changes add to submitted School Registration" at bounding box center [526, 379] width 583 height 24
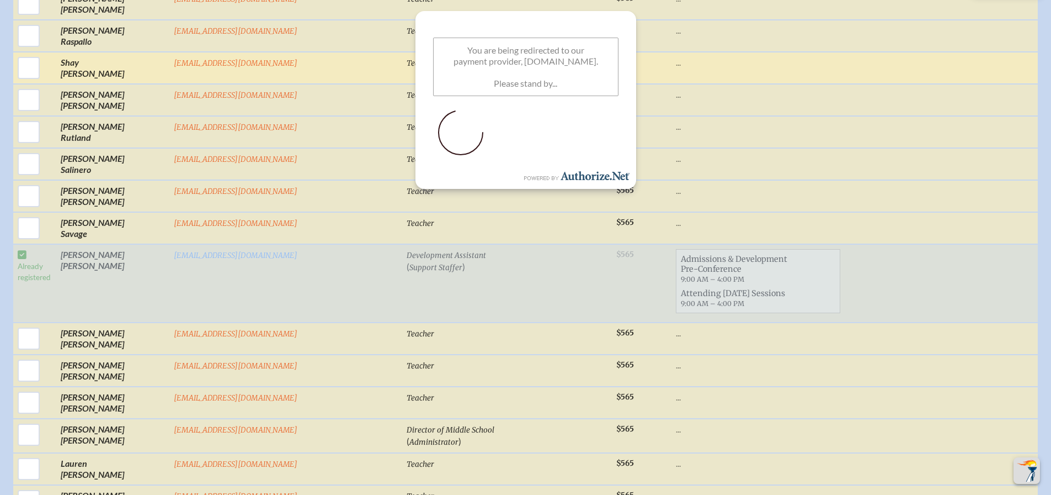
scroll to position [2329, 0]
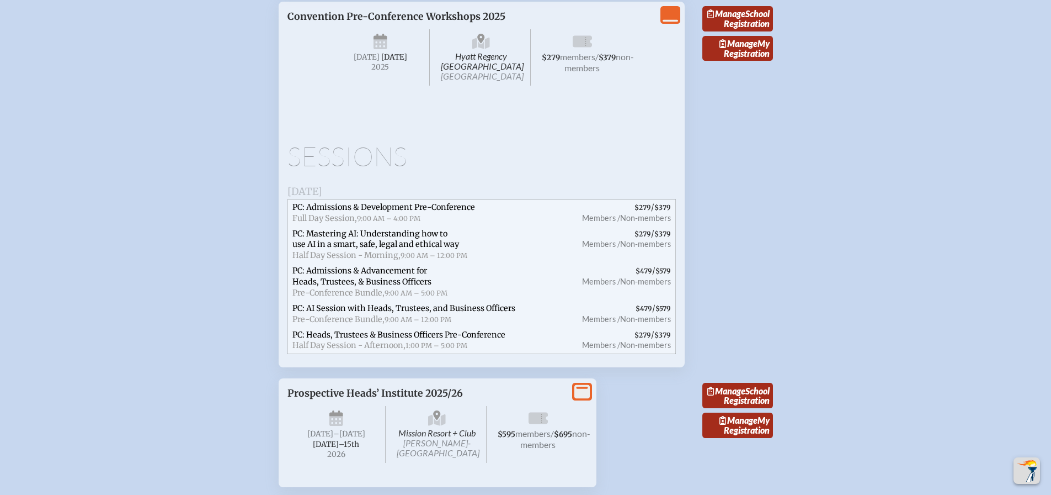
scroll to position [2815, 0]
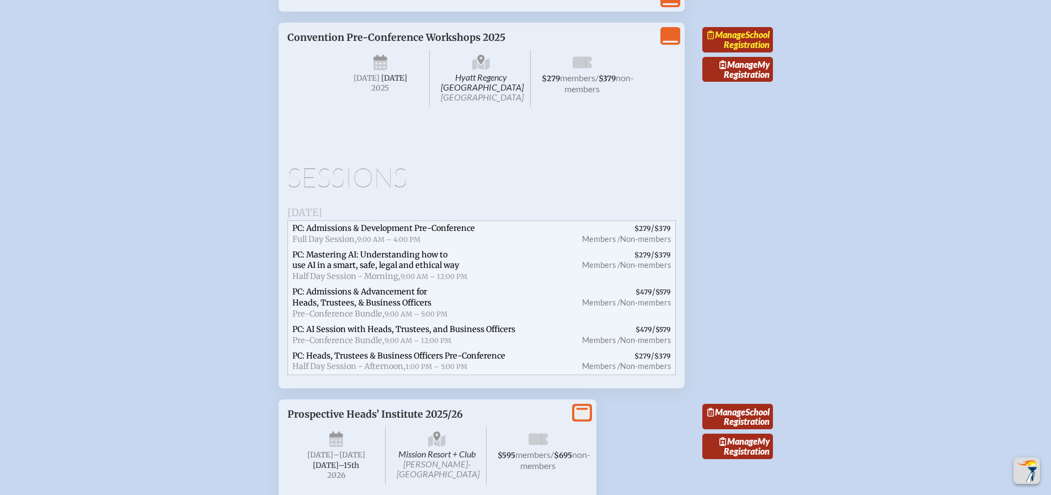
click at [721, 52] on link "Manage School Registration" at bounding box center [738, 39] width 71 height 25
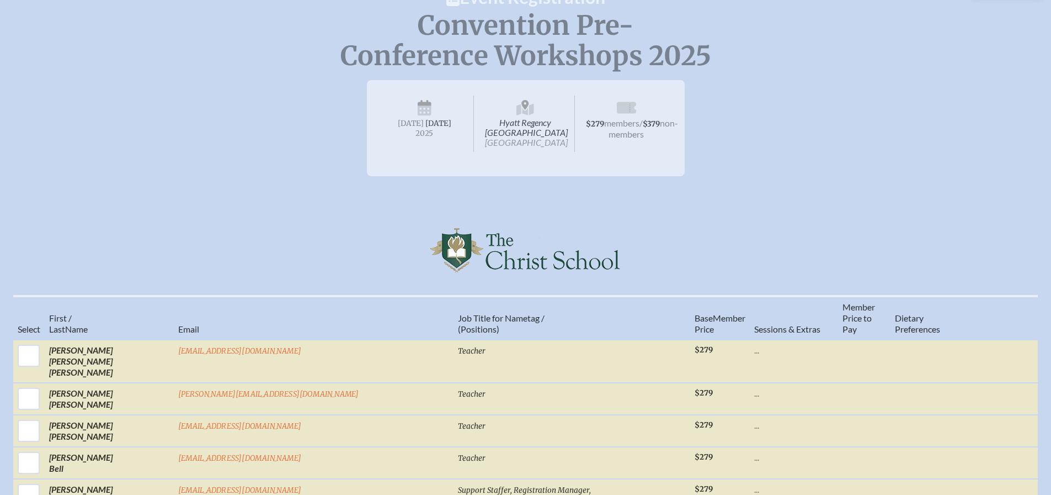
scroll to position [110, 0]
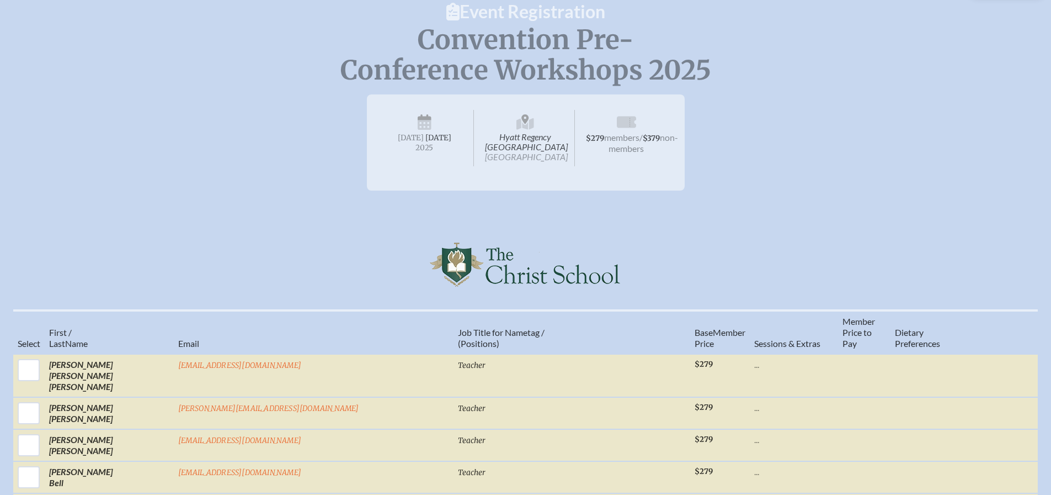
click at [417, 134] on span "[DATE]" at bounding box center [411, 137] width 26 height 9
click at [427, 142] on span "[DATE]" at bounding box center [439, 137] width 26 height 9
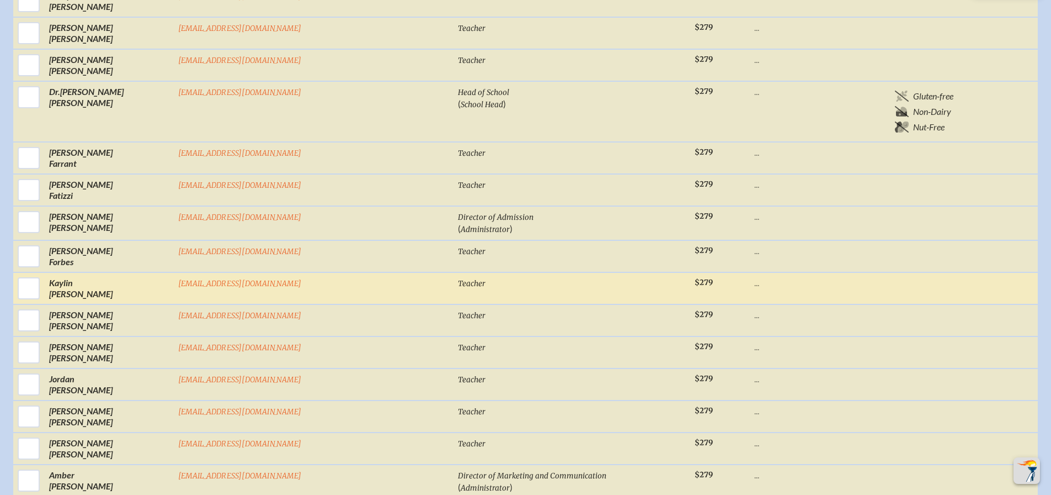
scroll to position [773, 0]
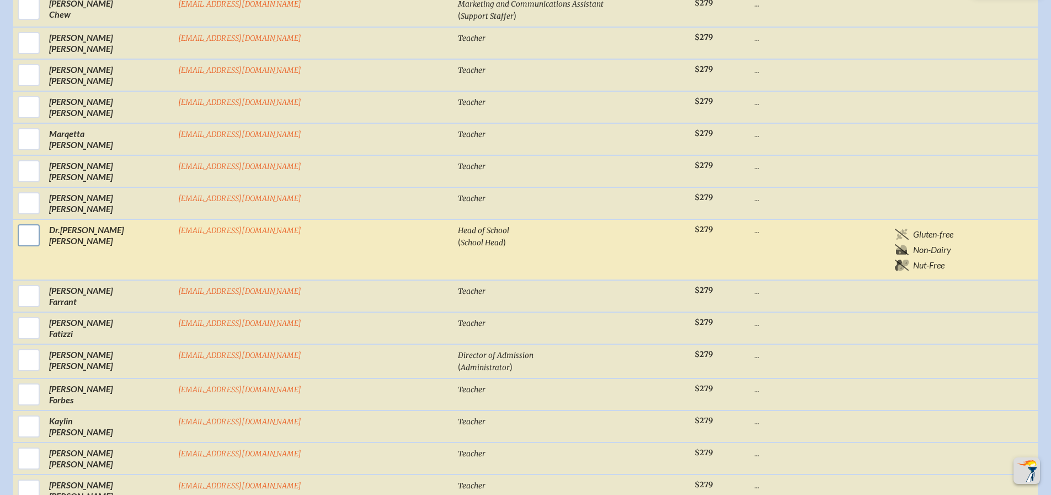
click at [43, 224] on input "checkbox" at bounding box center [29, 235] width 28 height 28
checkbox input "true"
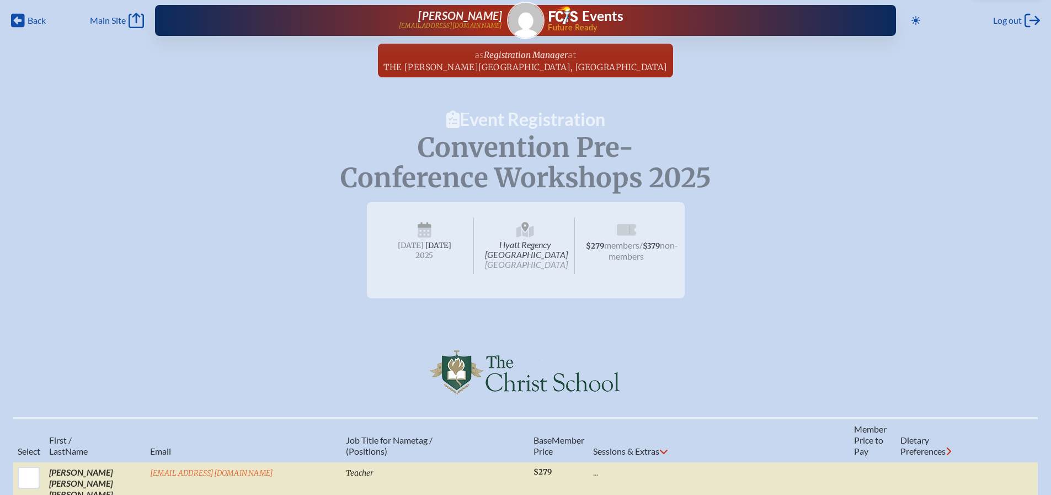
scroll to position [0, 0]
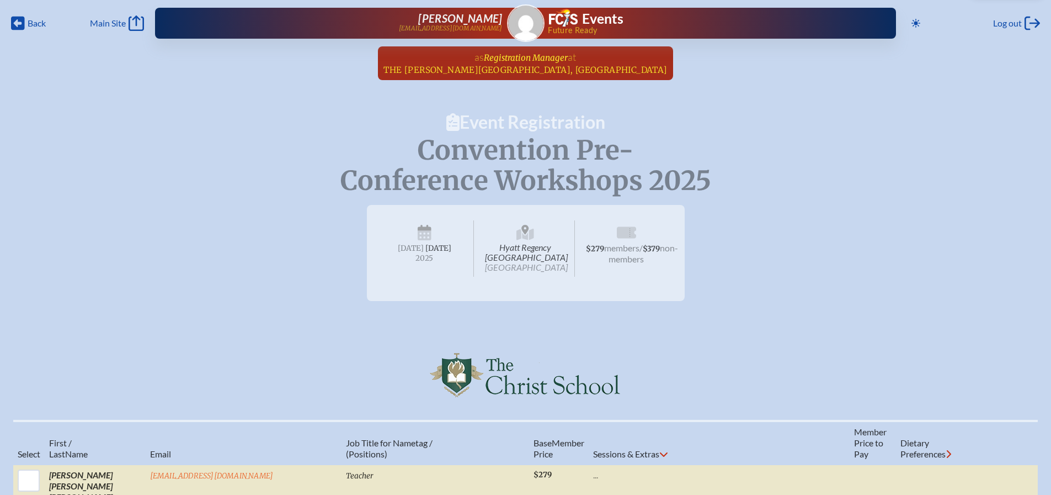
click at [548, 66] on span "The [PERSON_NAME][GEOGRAPHIC_DATA], [GEOGRAPHIC_DATA]" at bounding box center [526, 70] width 284 height 10
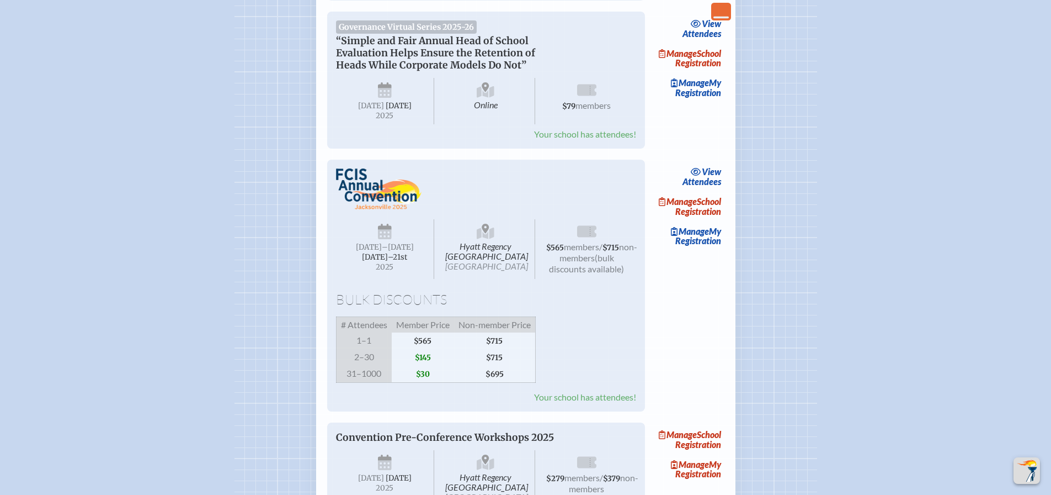
scroll to position [1545, 0]
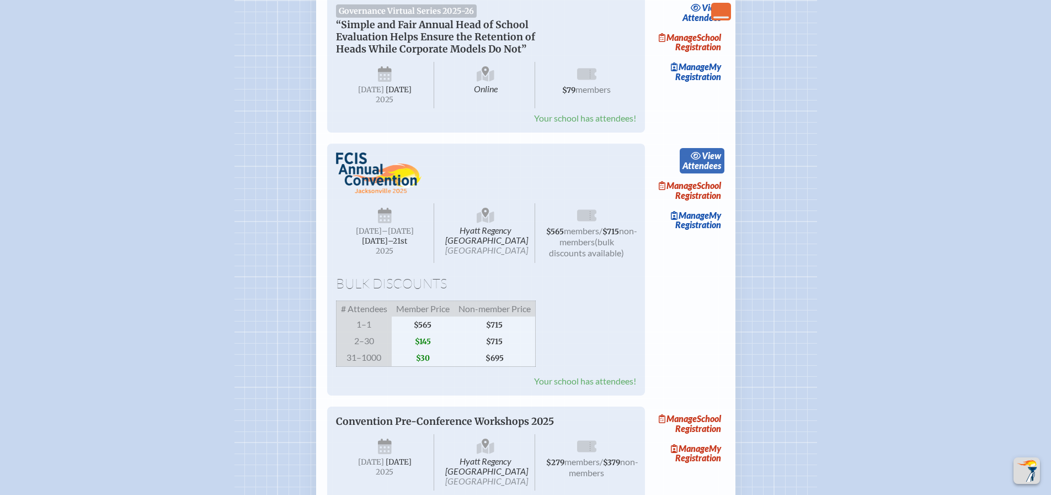
click at [701, 173] on link "view Attendees" at bounding box center [702, 160] width 45 height 25
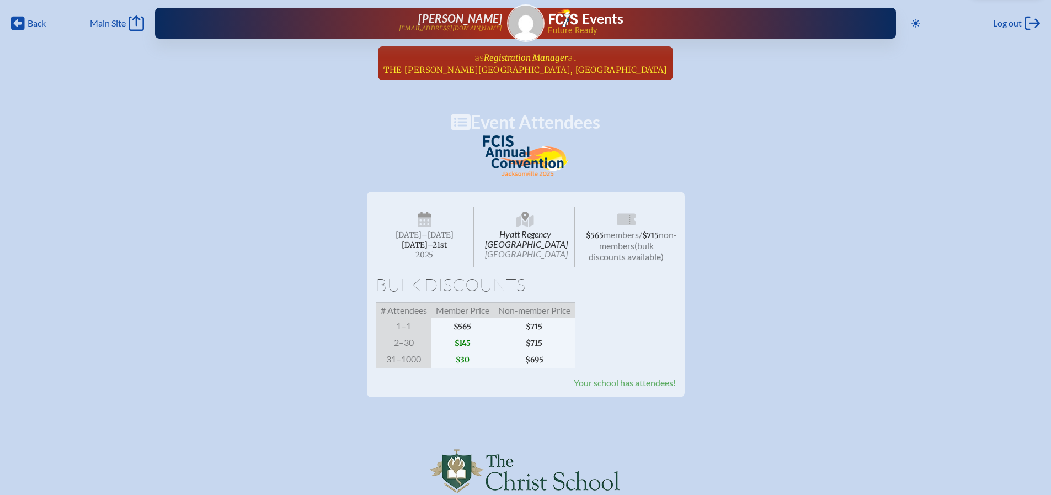
click at [537, 65] on span "The [PERSON_NAME][GEOGRAPHIC_DATA], [GEOGRAPHIC_DATA]" at bounding box center [526, 70] width 284 height 10
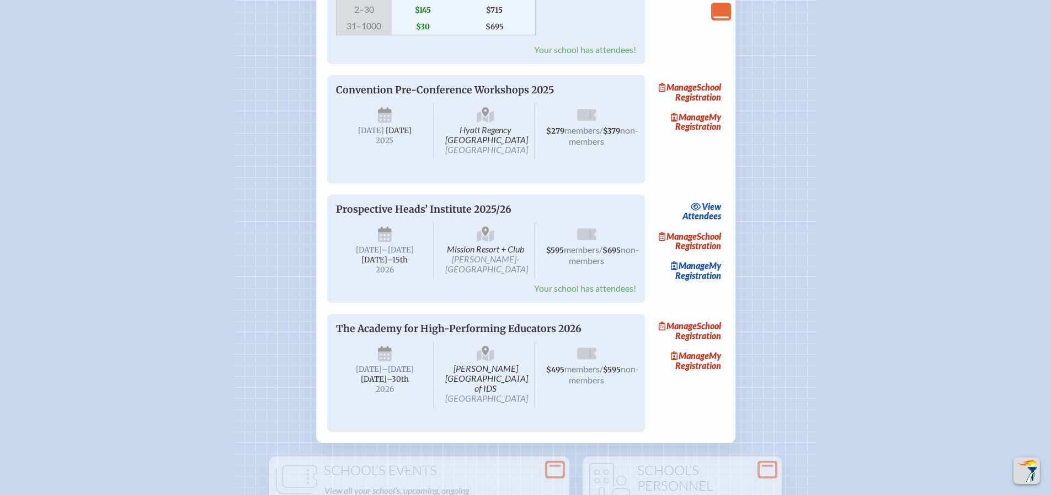
scroll to position [1932, 0]
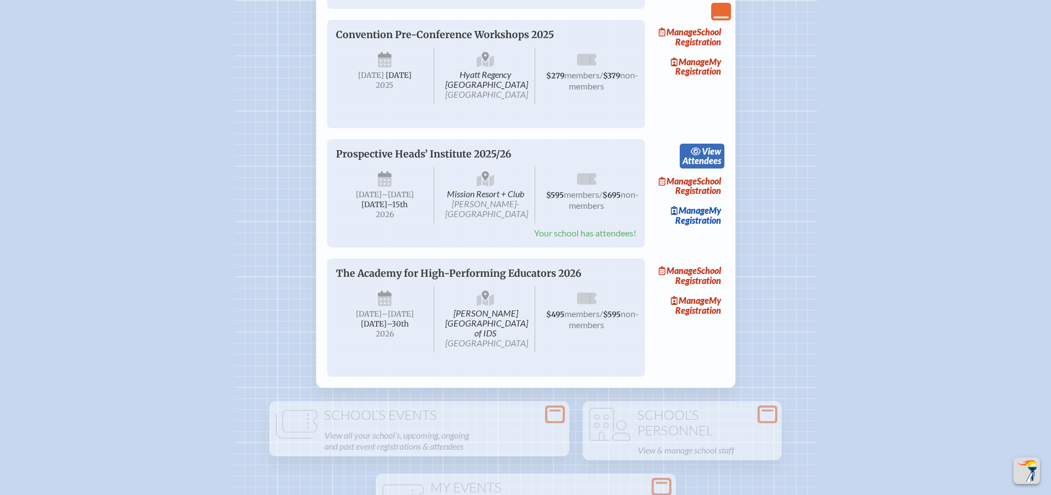
click at [702, 169] on link "view Attendees" at bounding box center [702, 156] width 45 height 25
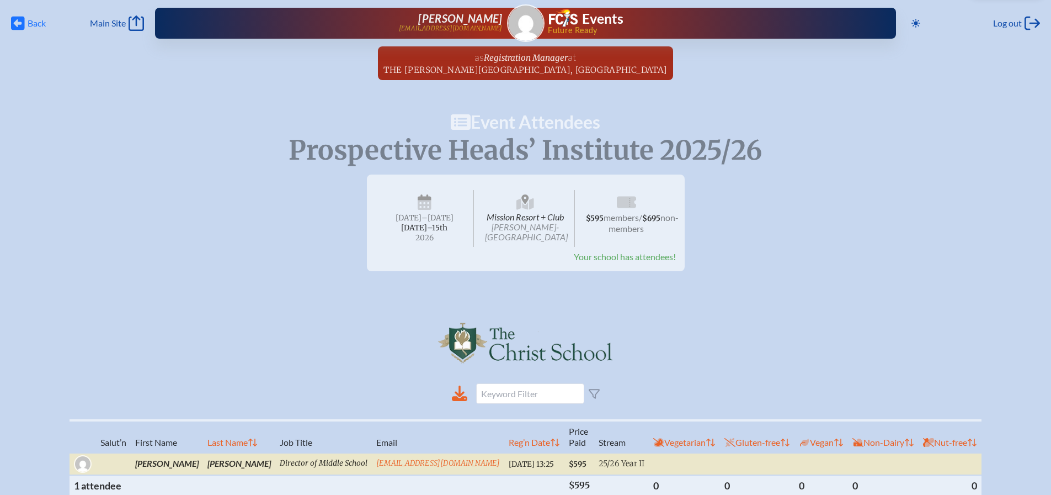
click at [13, 27] on icon at bounding box center [18, 24] width 14 height 14
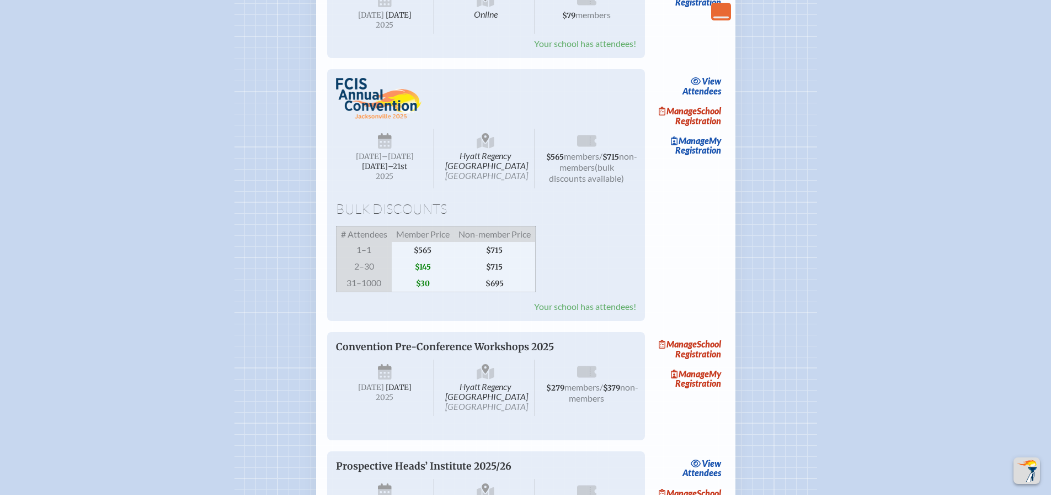
scroll to position [1601, 0]
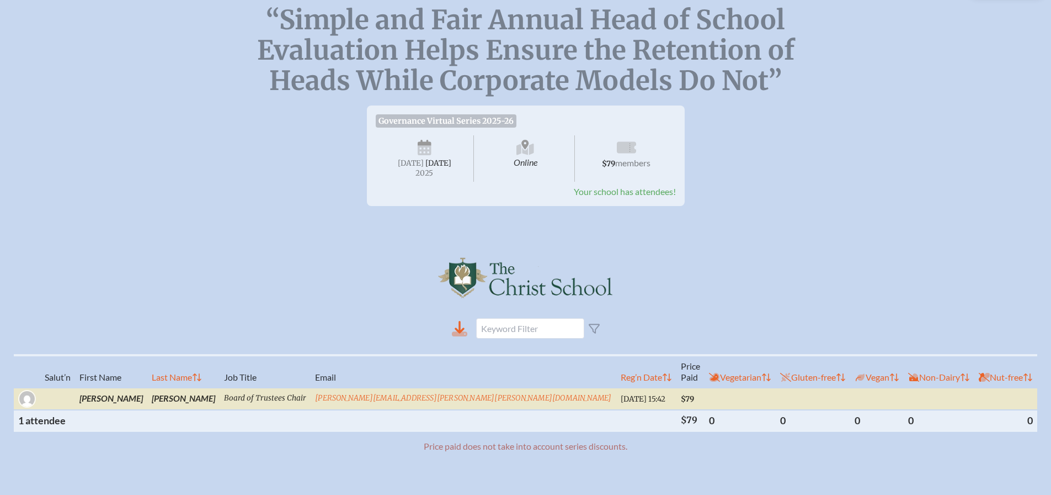
scroll to position [110, 0]
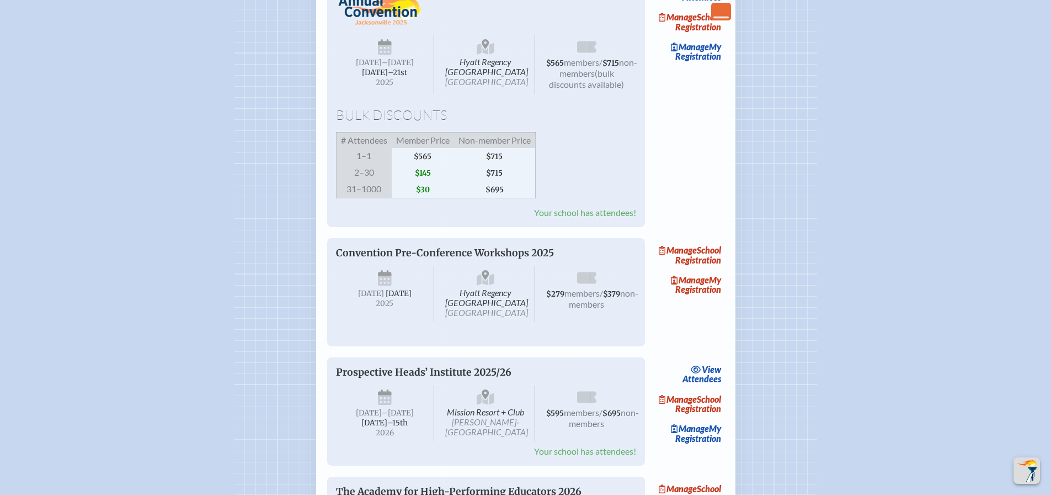
scroll to position [1711, 0]
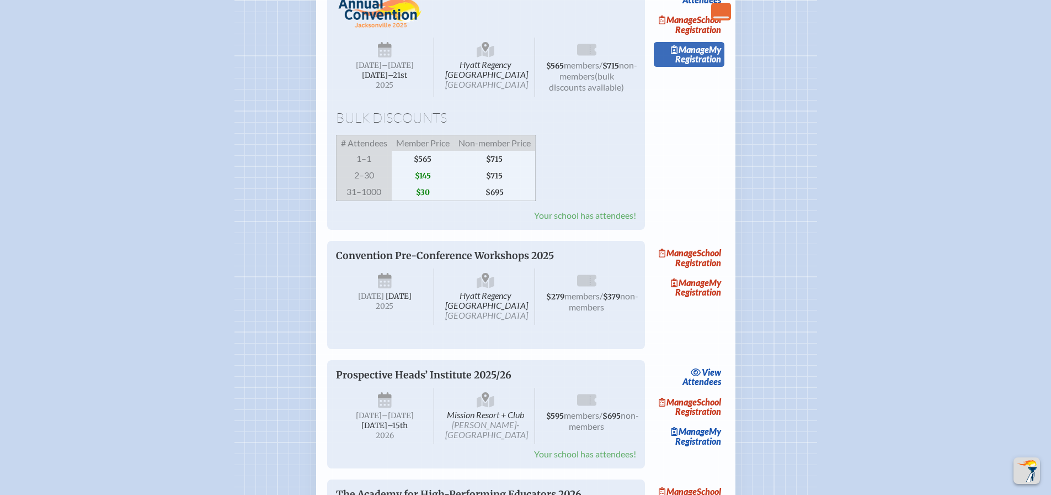
click at [701, 55] on span "Manage" at bounding box center [690, 49] width 38 height 10
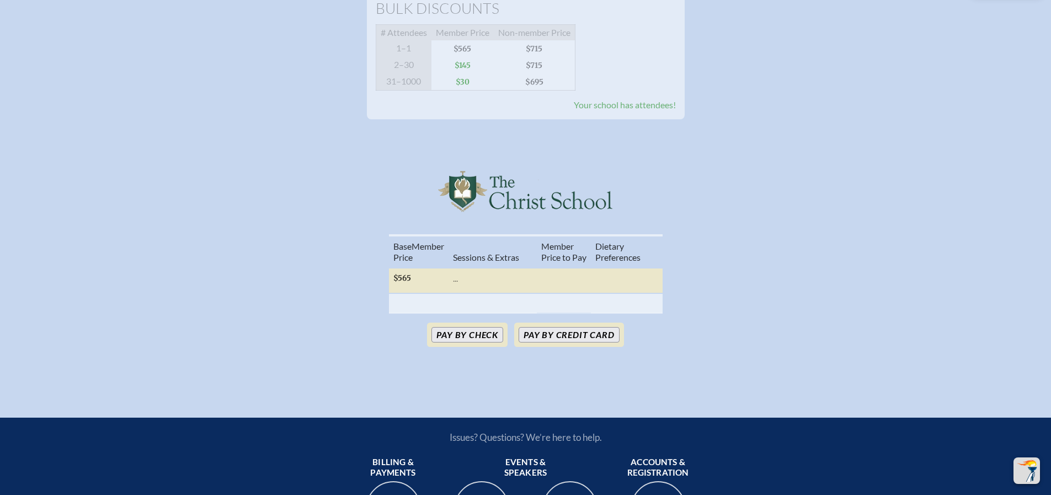
scroll to position [276, 0]
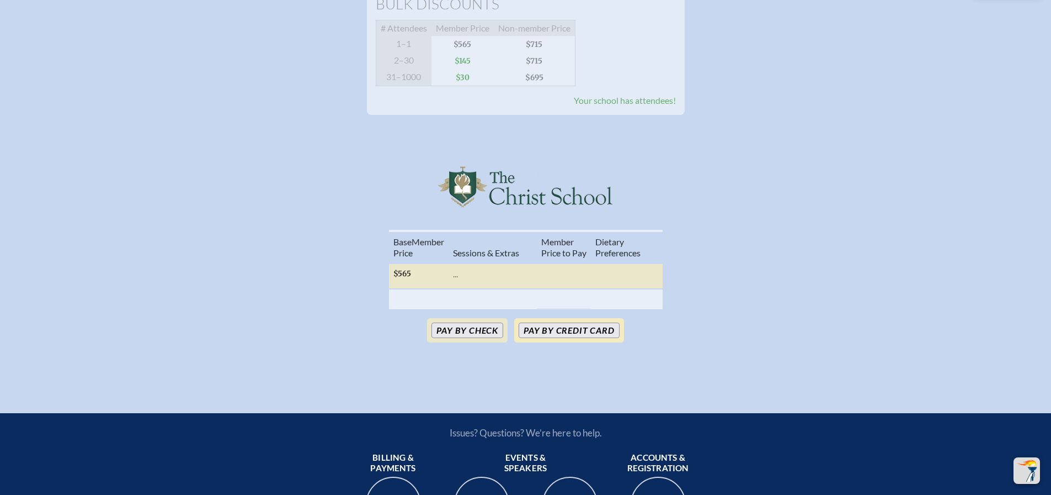
click at [568, 338] on button "Pay by Credit Card" at bounding box center [569, 329] width 100 height 15
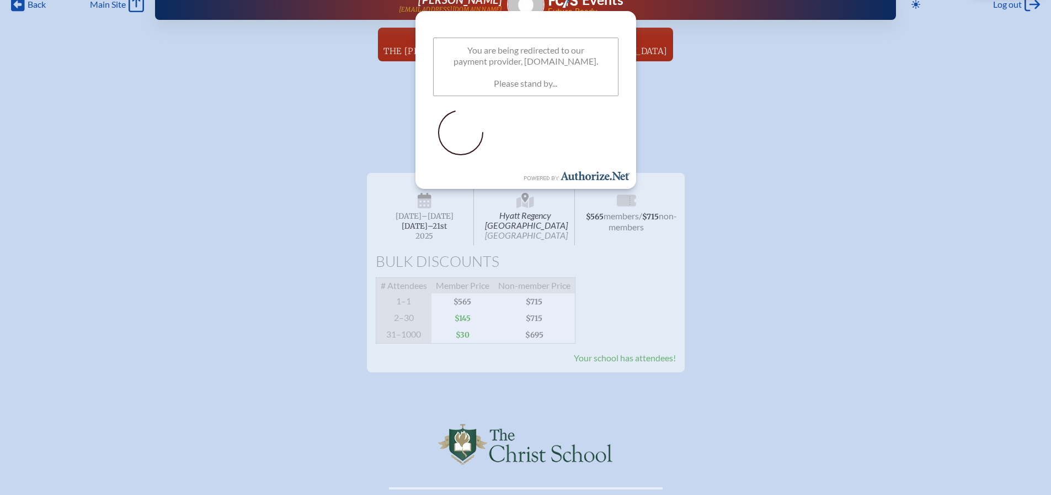
scroll to position [0, 0]
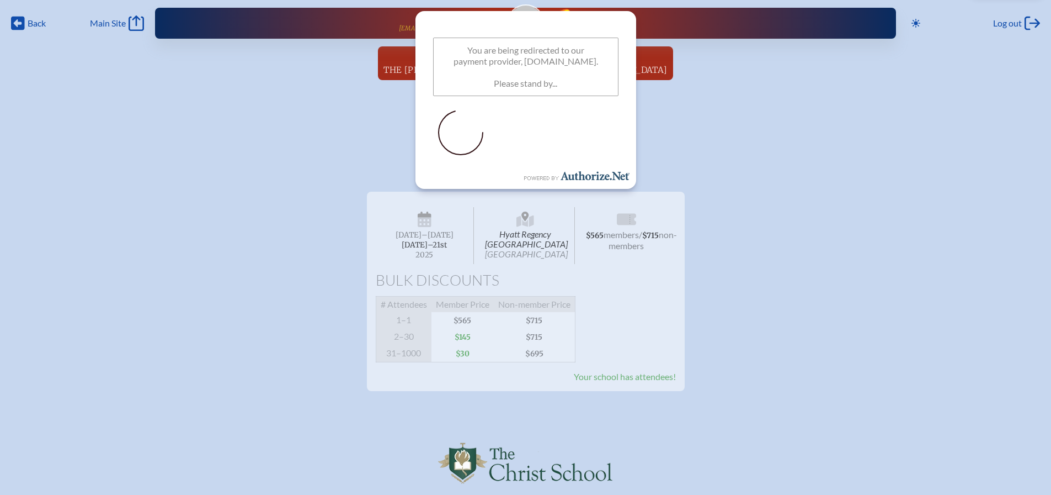
click at [611, 381] on span "Your school has attendees!" at bounding box center [625, 376] width 102 height 10
click at [18, 25] on icon "Back" at bounding box center [18, 22] width 14 height 15
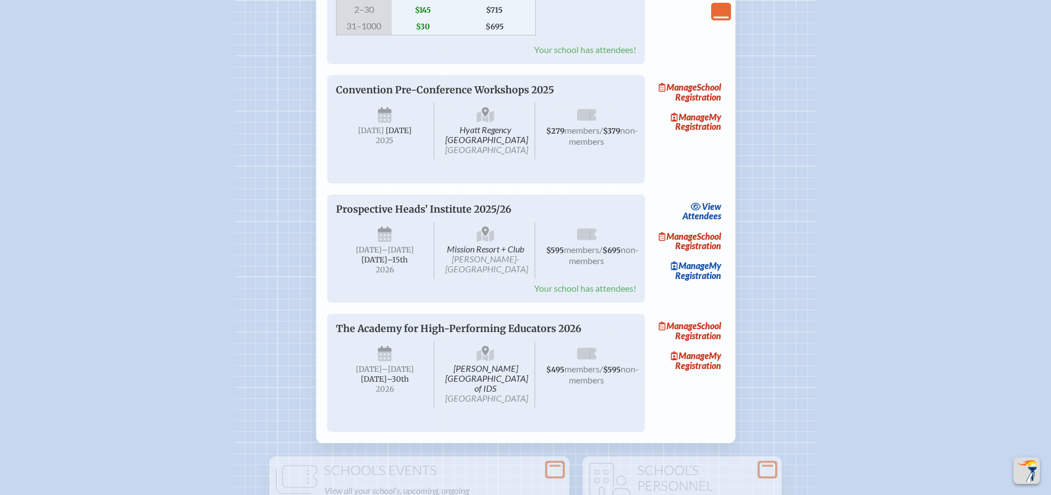
scroll to position [1656, 0]
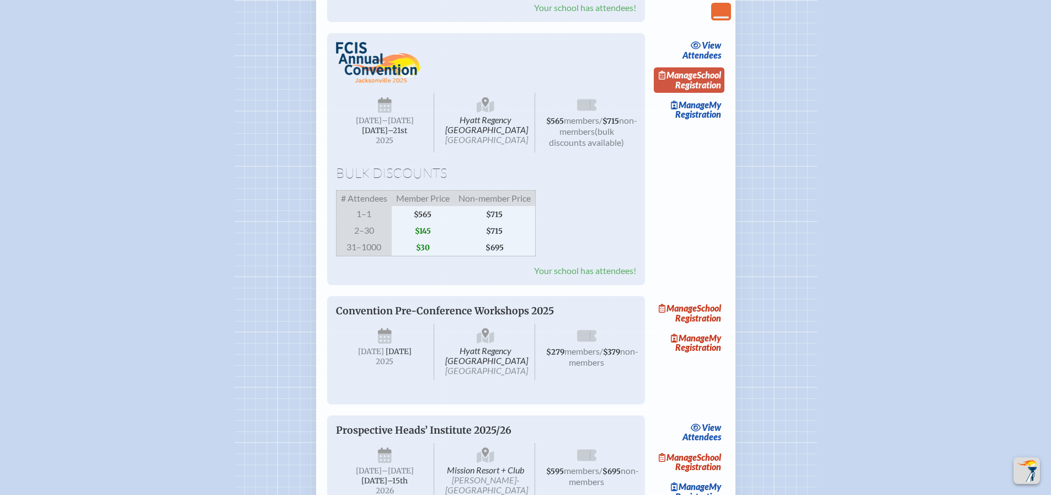
click at [714, 93] on link "Manage School Registration" at bounding box center [689, 79] width 71 height 25
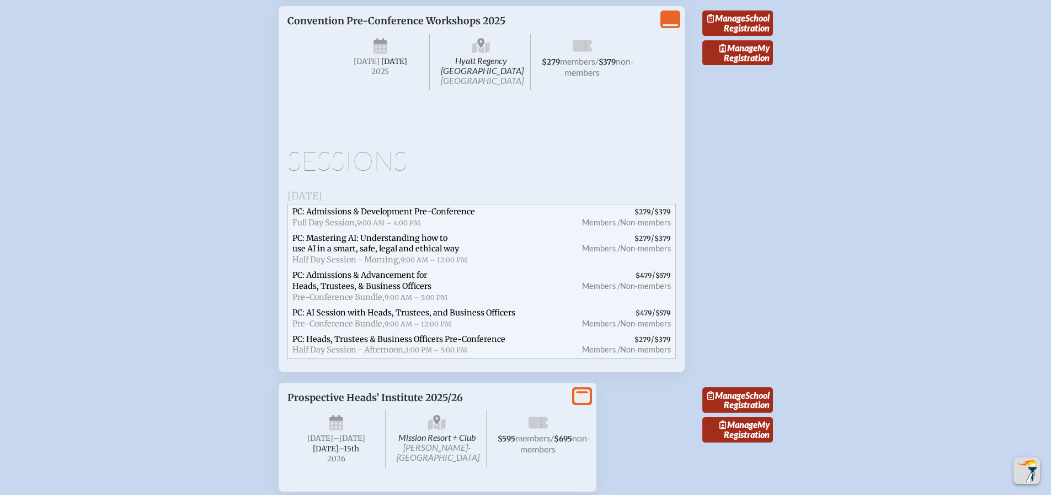
scroll to position [2815, 0]
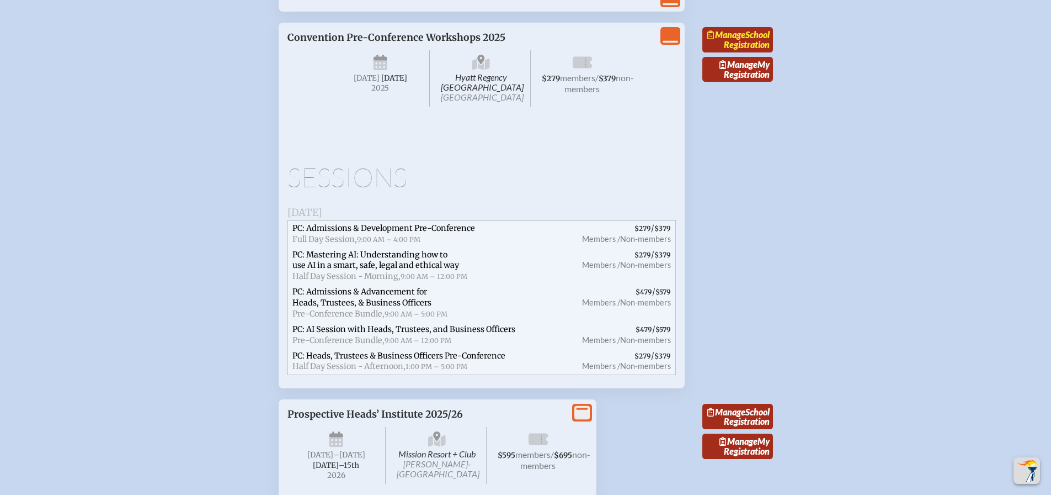
click at [757, 52] on link "Manage School Registration" at bounding box center [738, 39] width 71 height 25
